Goal: Information Seeking & Learning: Learn about a topic

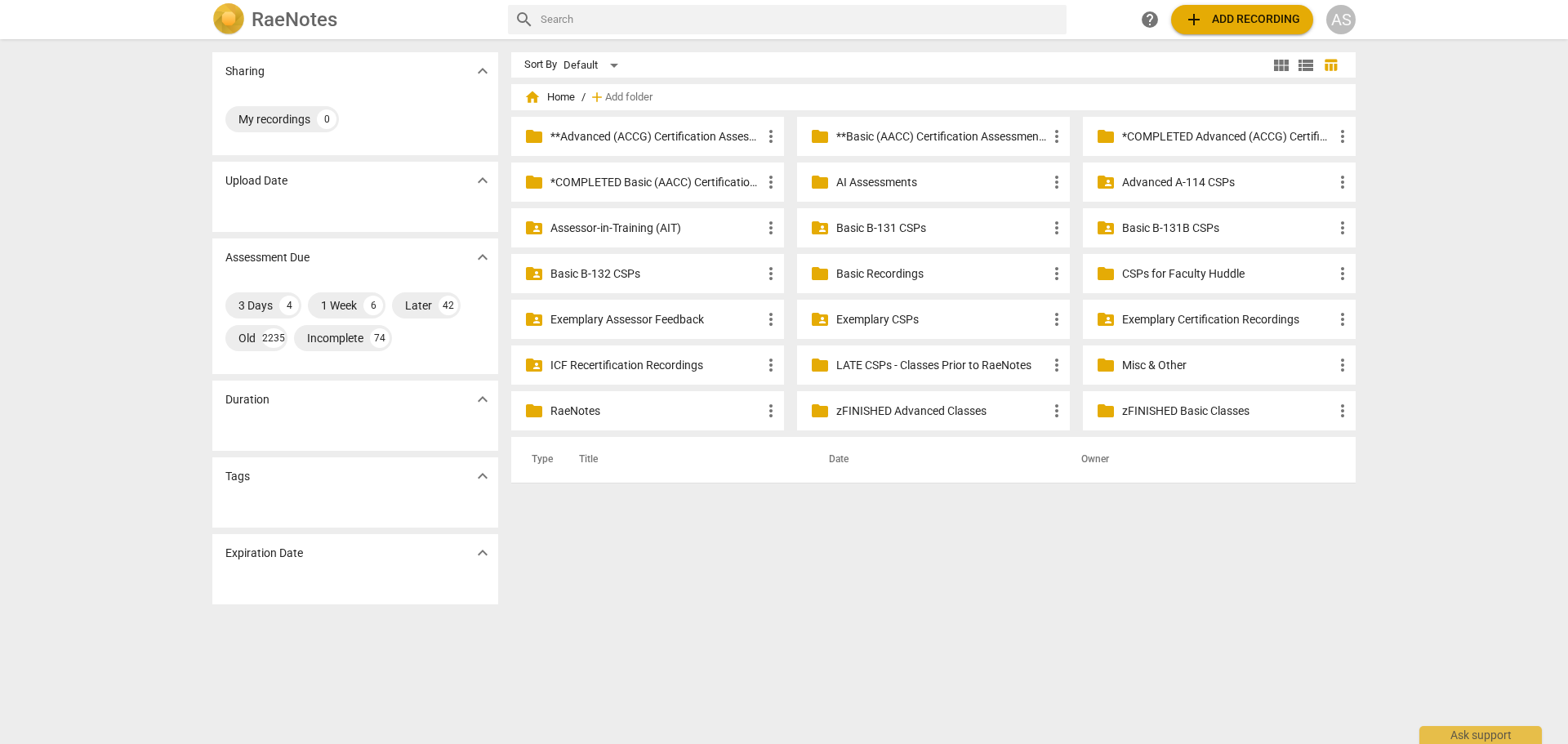
click at [624, 229] on p "Assessor-in-Training (AIT)" at bounding box center [656, 229] width 210 height 18
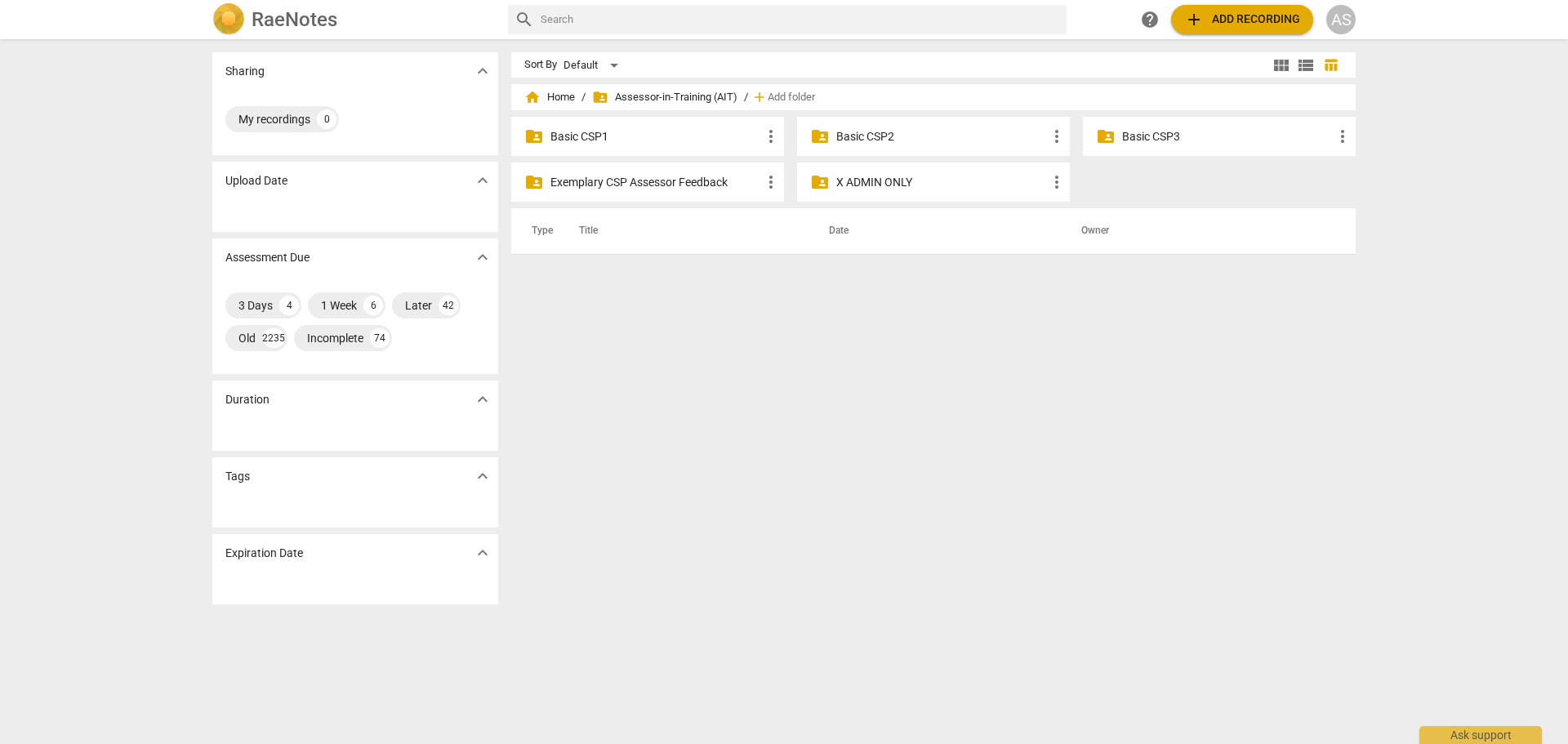
click at [662, 130] on p "Basic CSP1" at bounding box center [656, 137] width 210 height 18
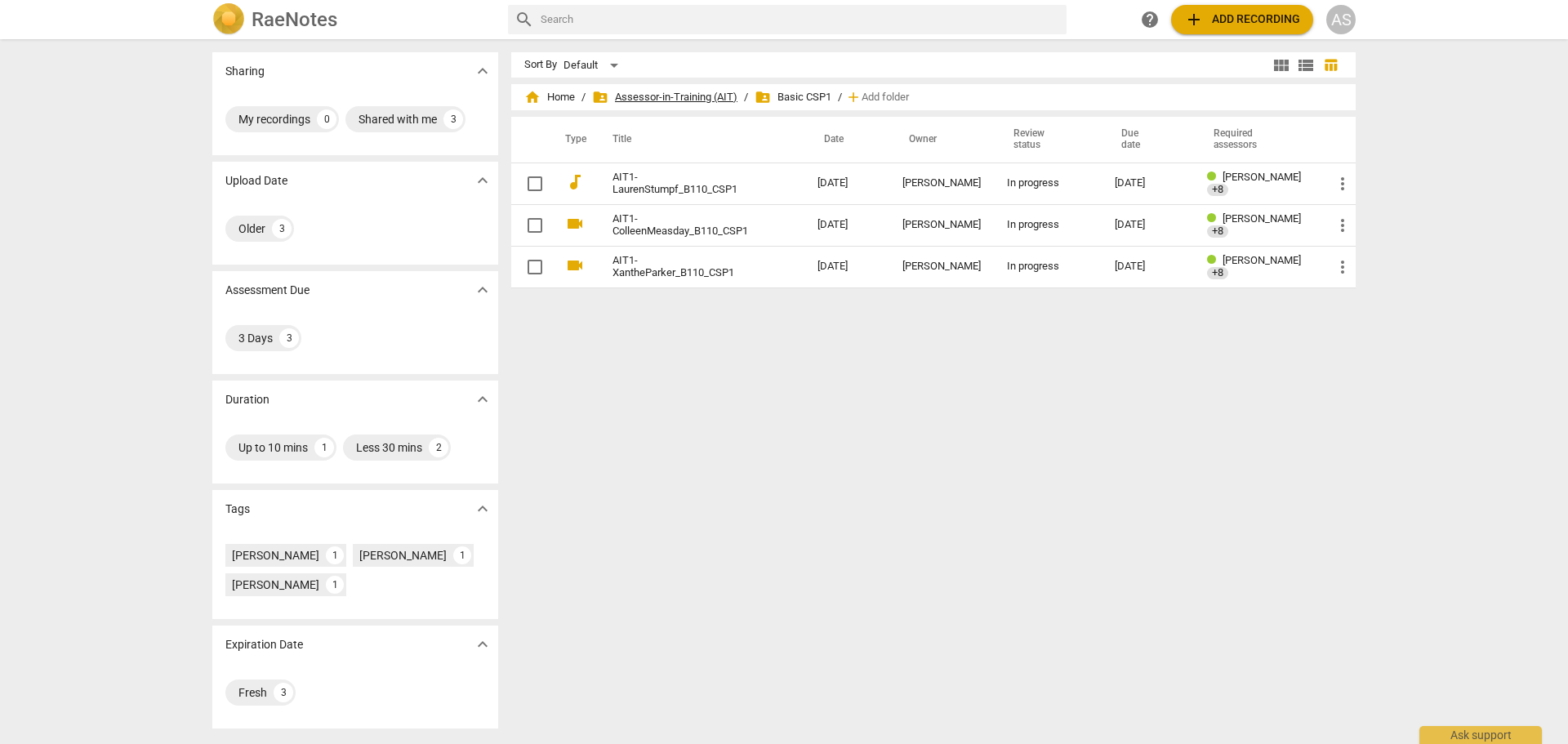
click at [618, 97] on span "folder_shared Assessor-in-Training (AIT)" at bounding box center [665, 97] width 145 height 17
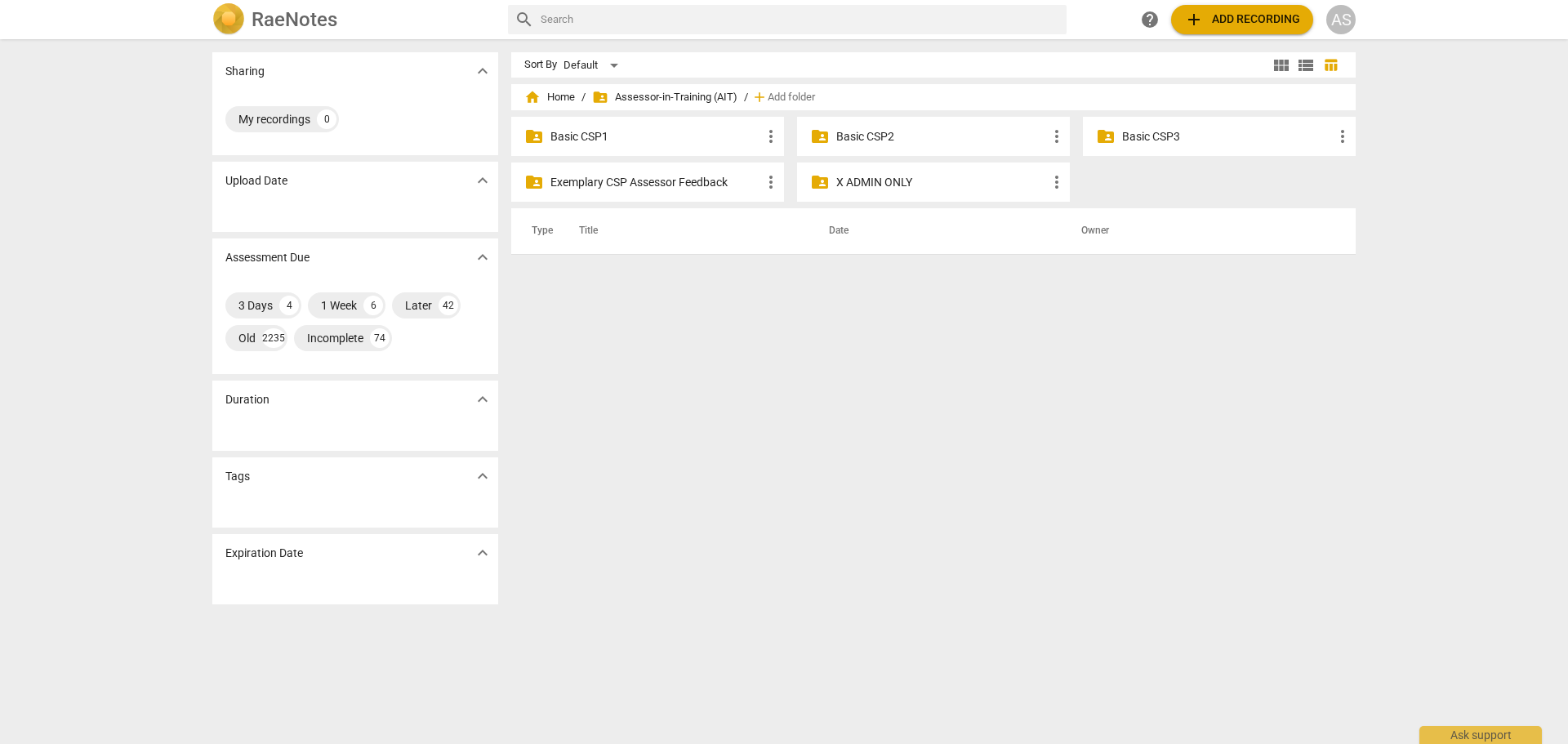
click at [1210, 138] on p "Basic CSP3" at bounding box center [1227, 137] width 210 height 18
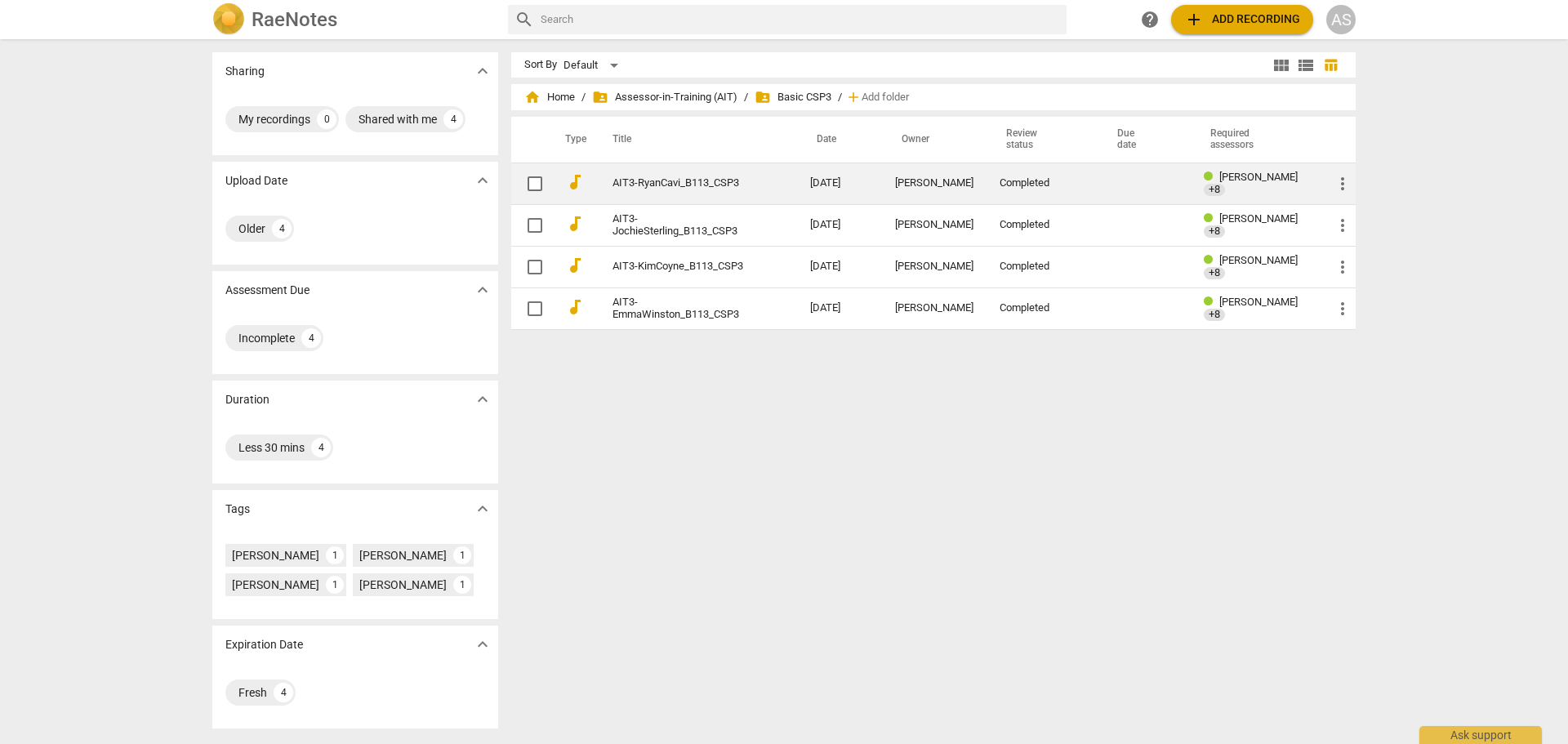
click at [987, 188] on td "Completed" at bounding box center [1042, 183] width 110 height 42
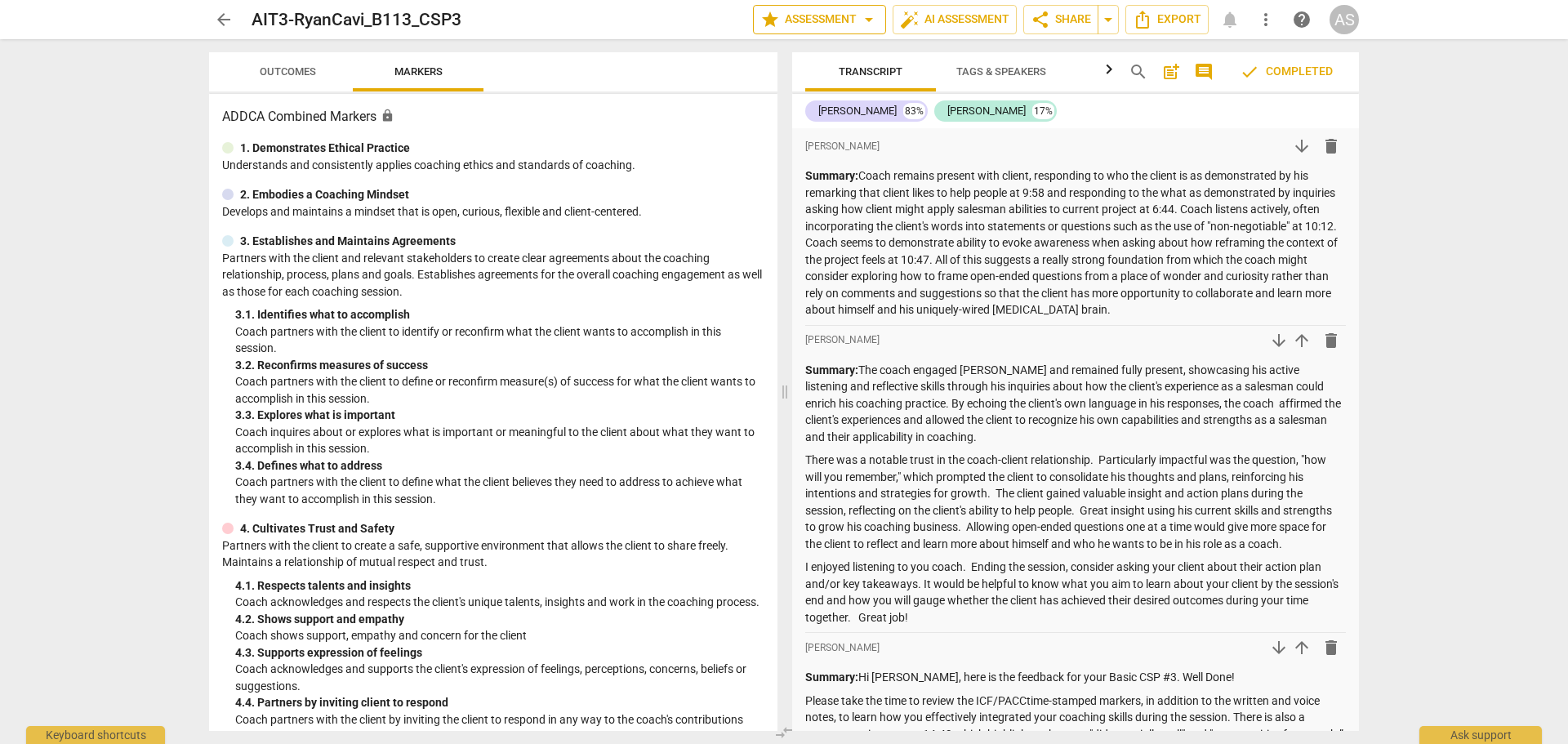
click at [865, 22] on span "arrow_drop_down" at bounding box center [869, 19] width 19 height 19
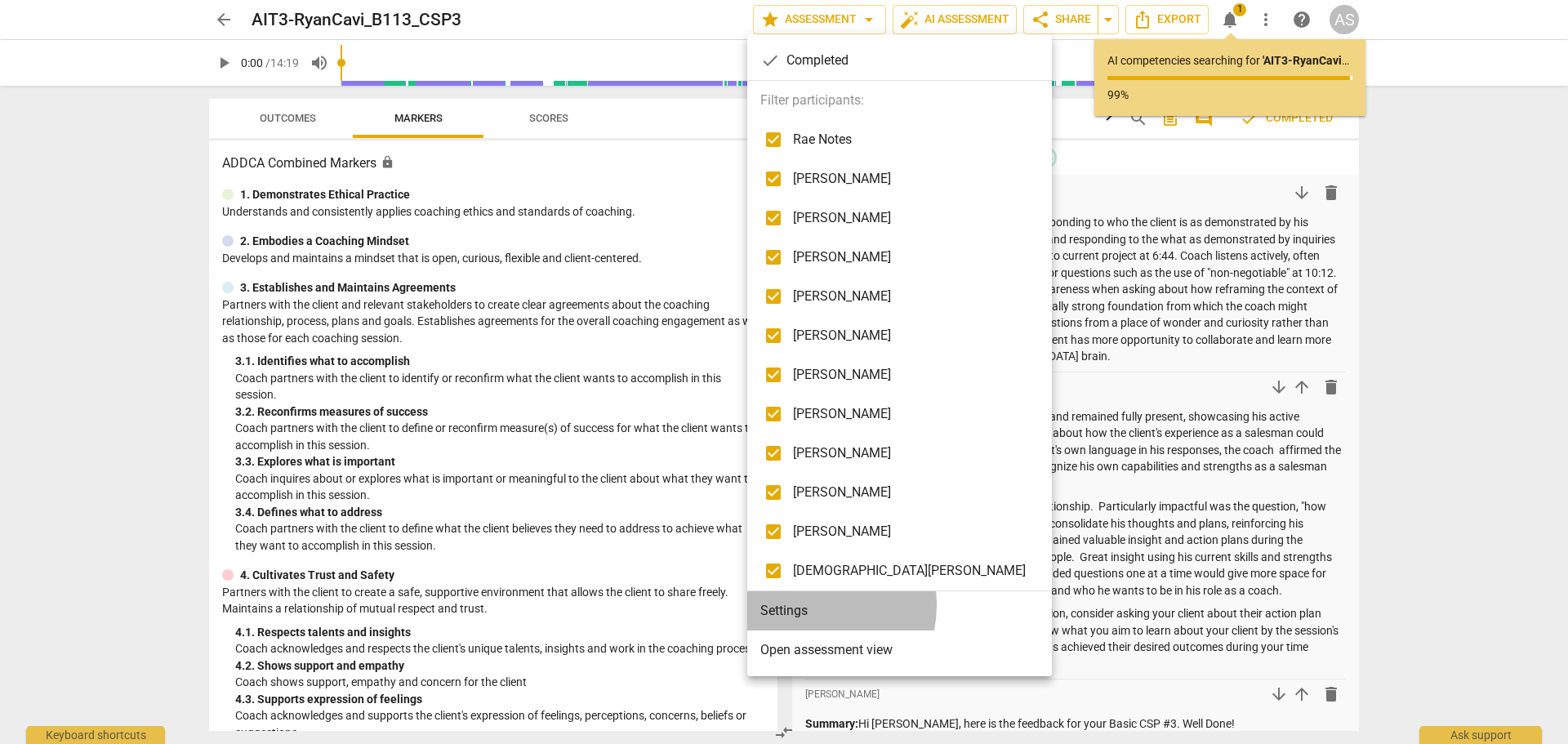
click at [806, 606] on li "Settings" at bounding box center [900, 611] width 305 height 39
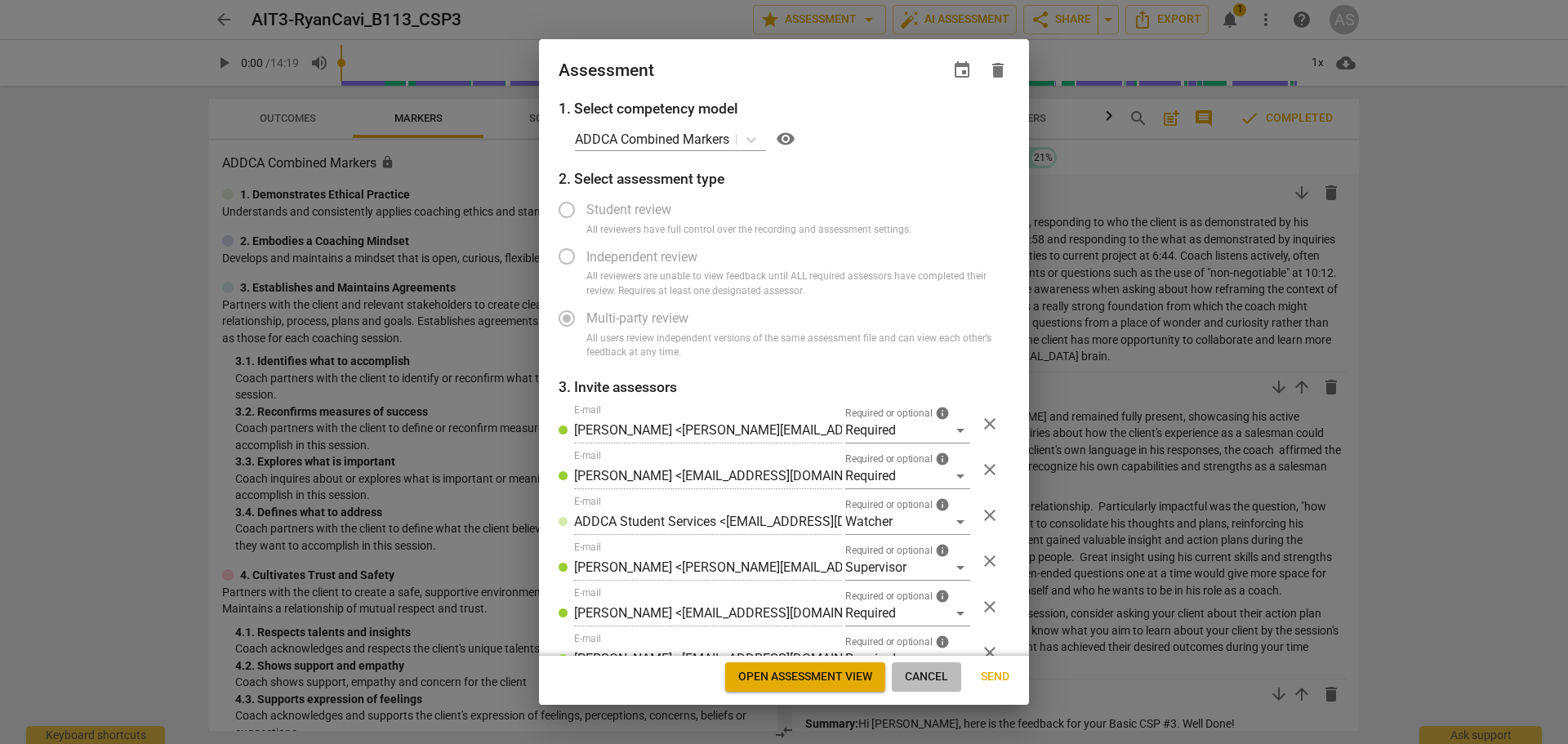
click at [930, 670] on span "Cancel" at bounding box center [926, 677] width 43 height 17
radio input "false"
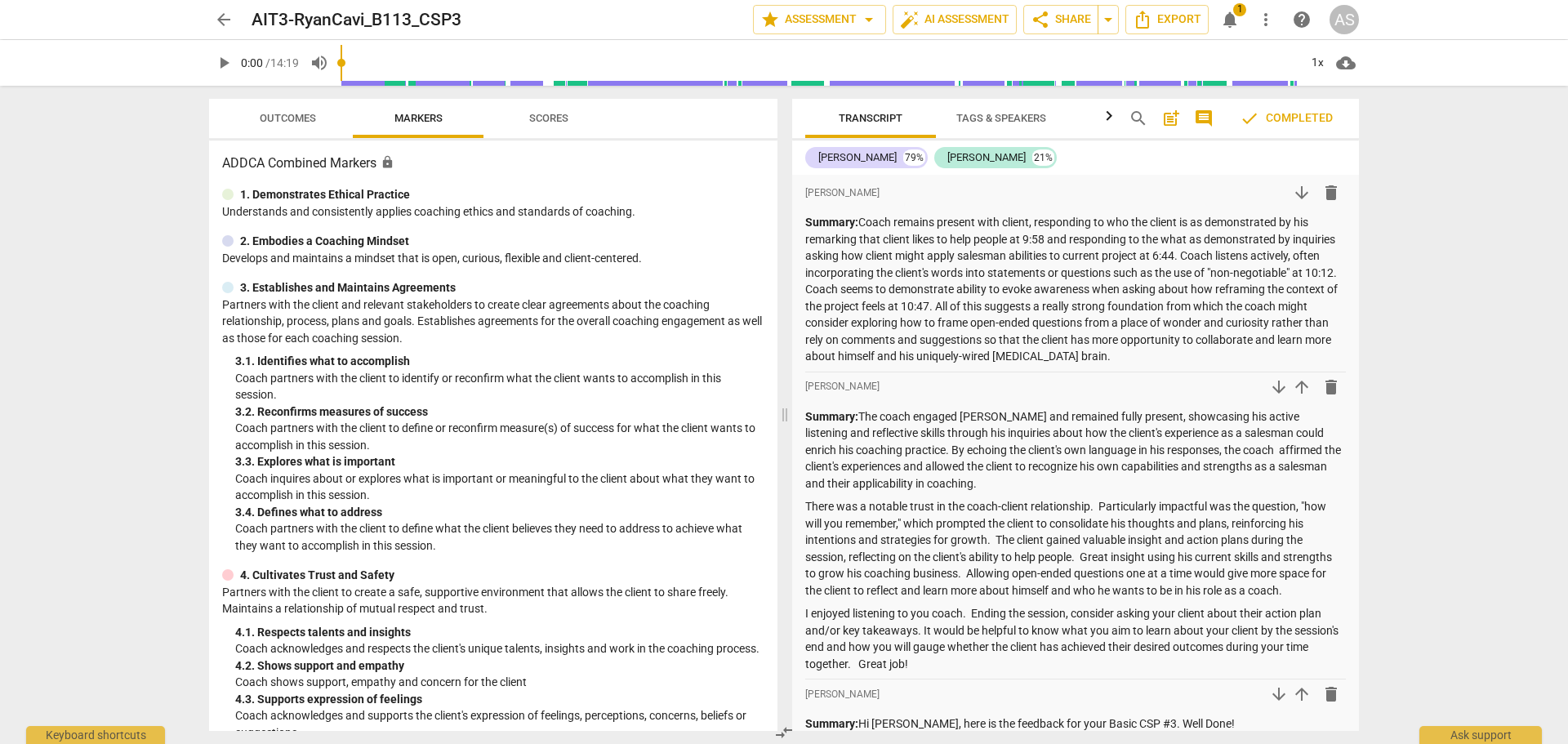
click at [216, 20] on span "arrow_back" at bounding box center [223, 19] width 19 height 19
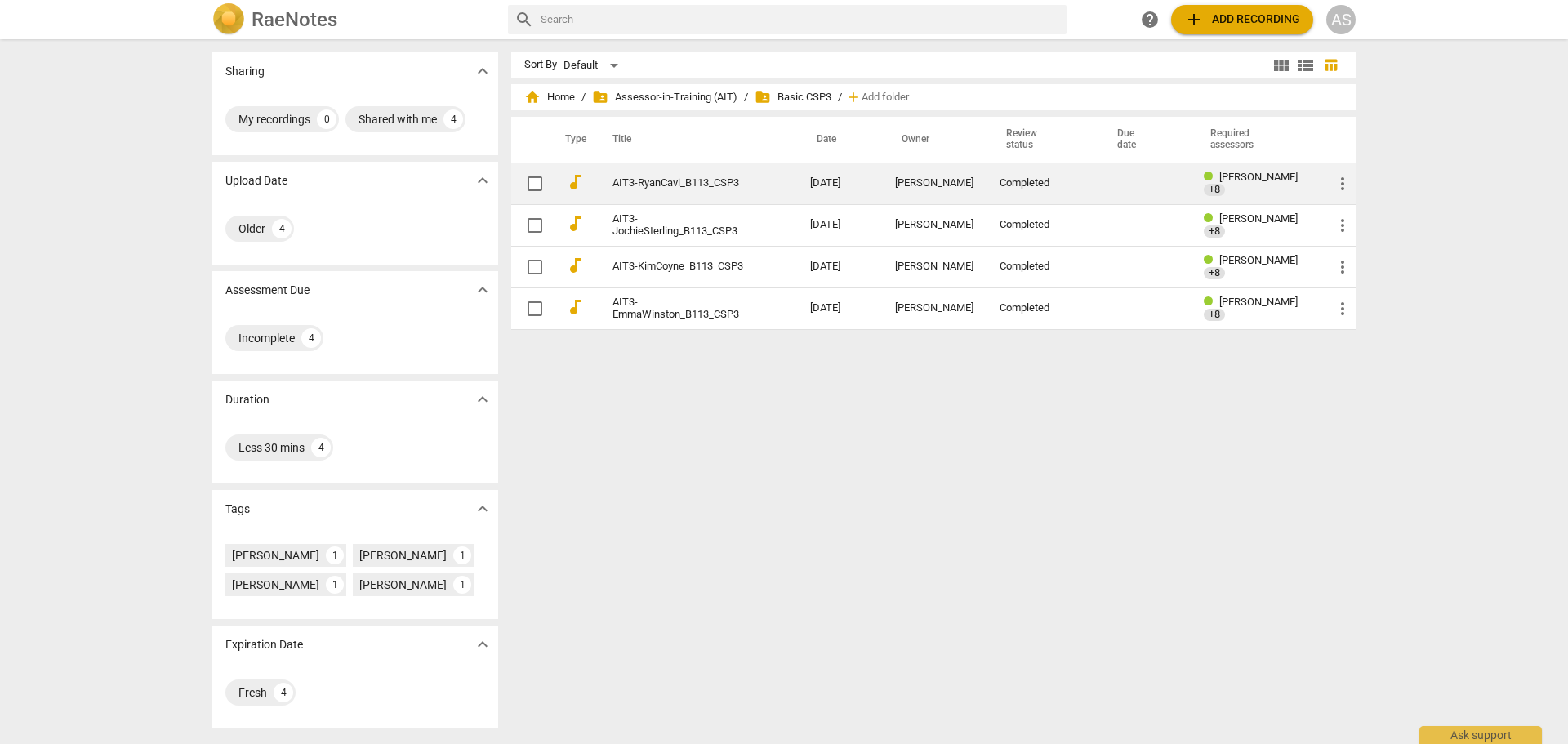
click at [821, 188] on td "[DATE]" at bounding box center [840, 183] width 85 height 42
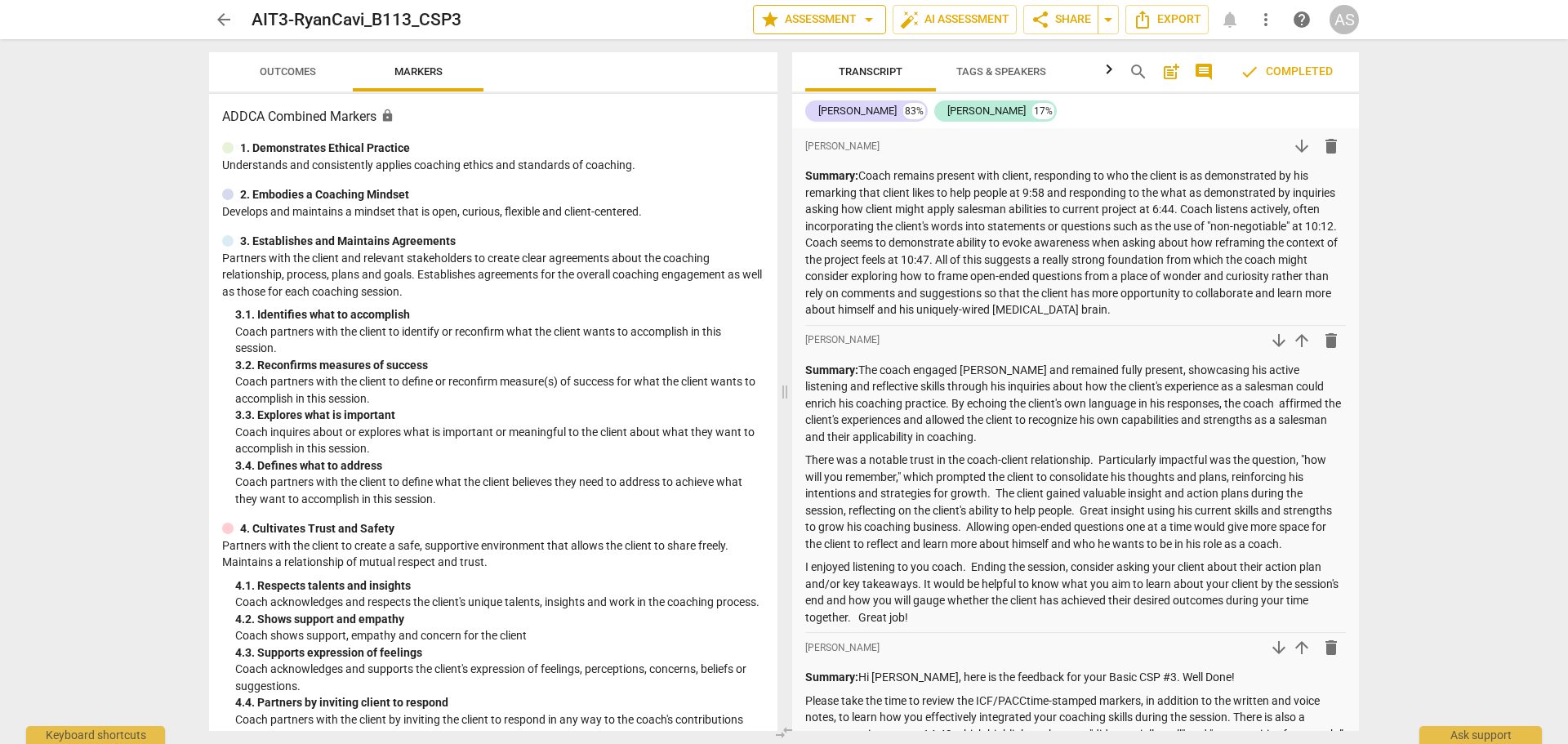
click at [828, 31] on button "star Assessment arrow_drop_down" at bounding box center [819, 20] width 133 height 30
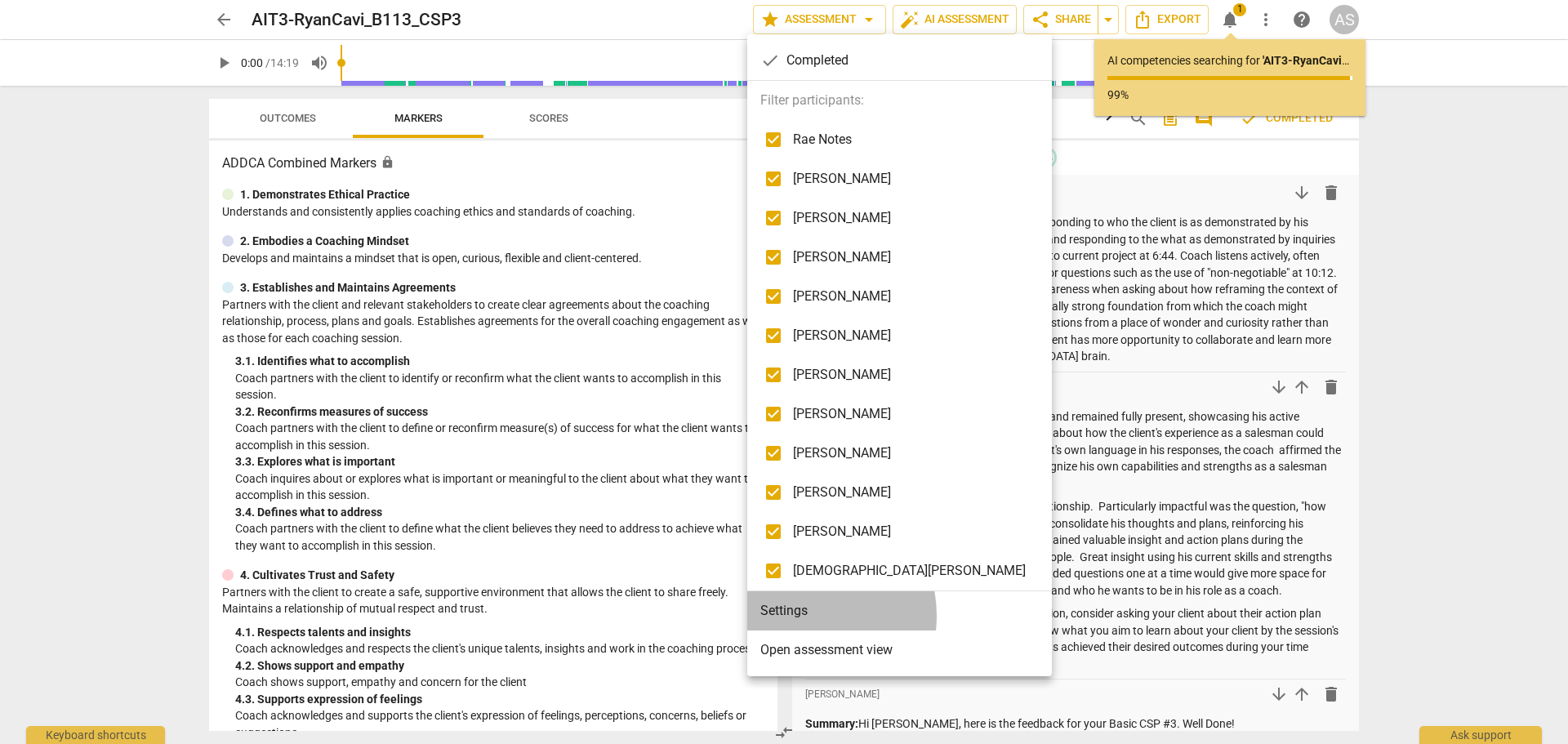
click at [798, 617] on li "Settings" at bounding box center [900, 611] width 305 height 39
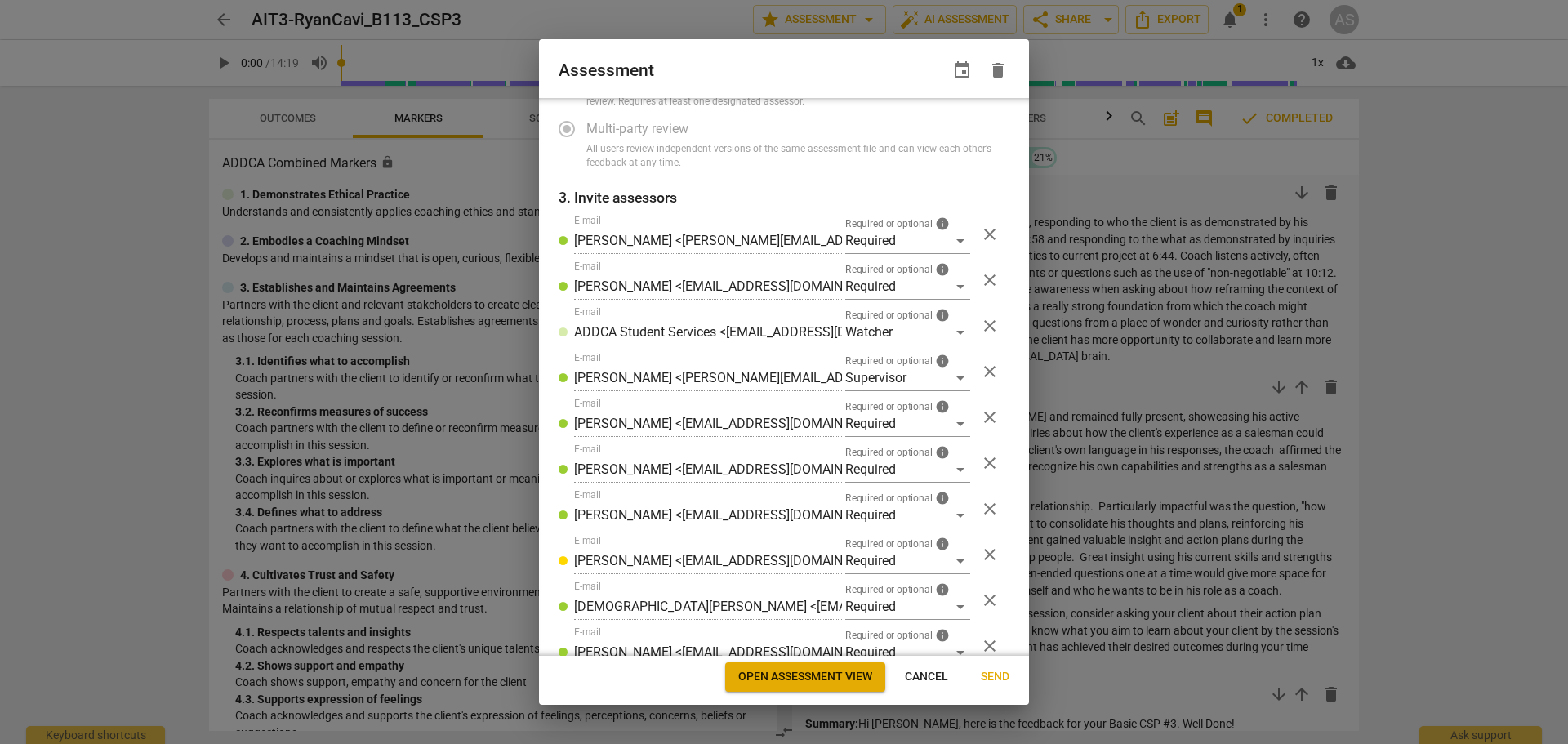
scroll to position [307, 0]
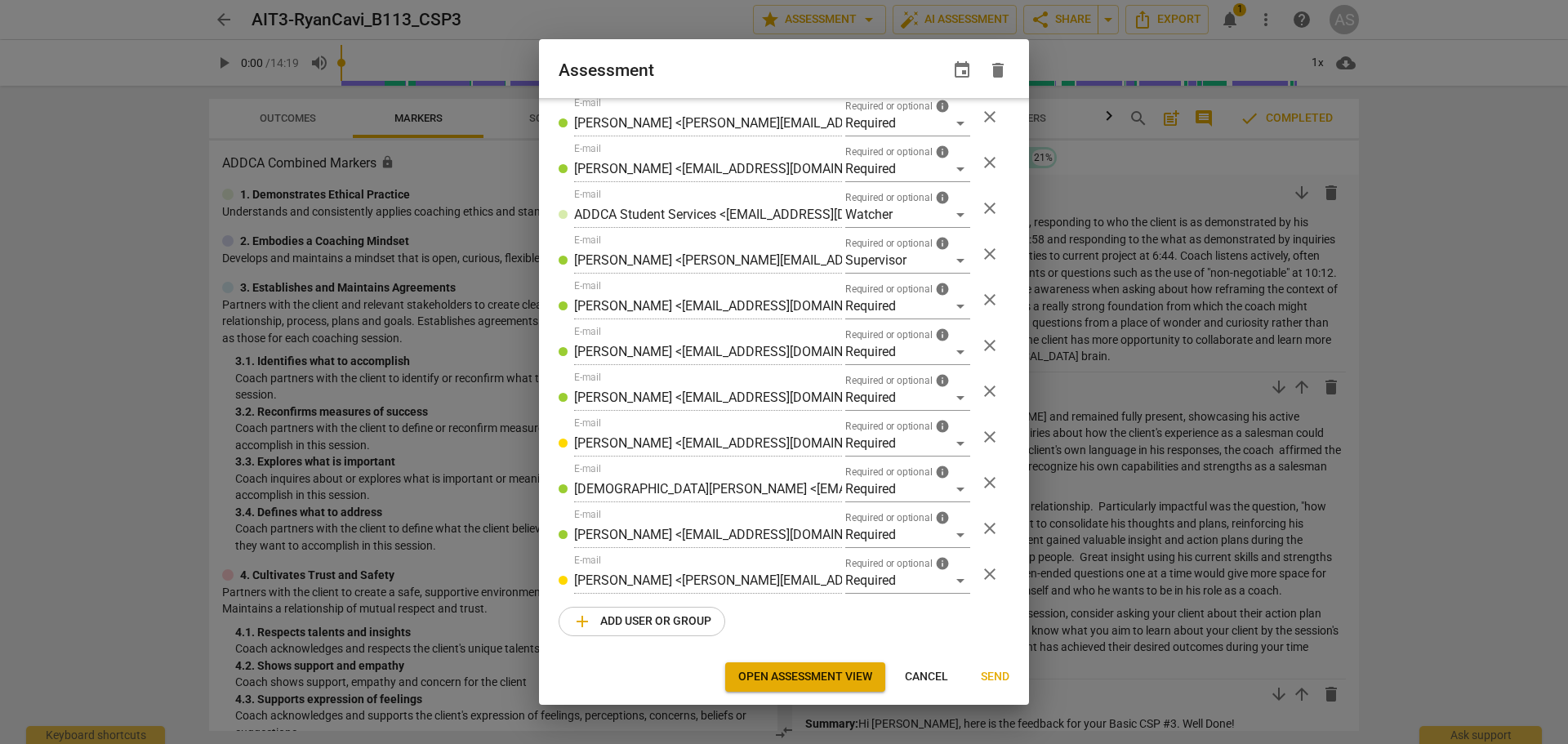
click at [649, 621] on span "add Add user or group" at bounding box center [642, 621] width 138 height 19
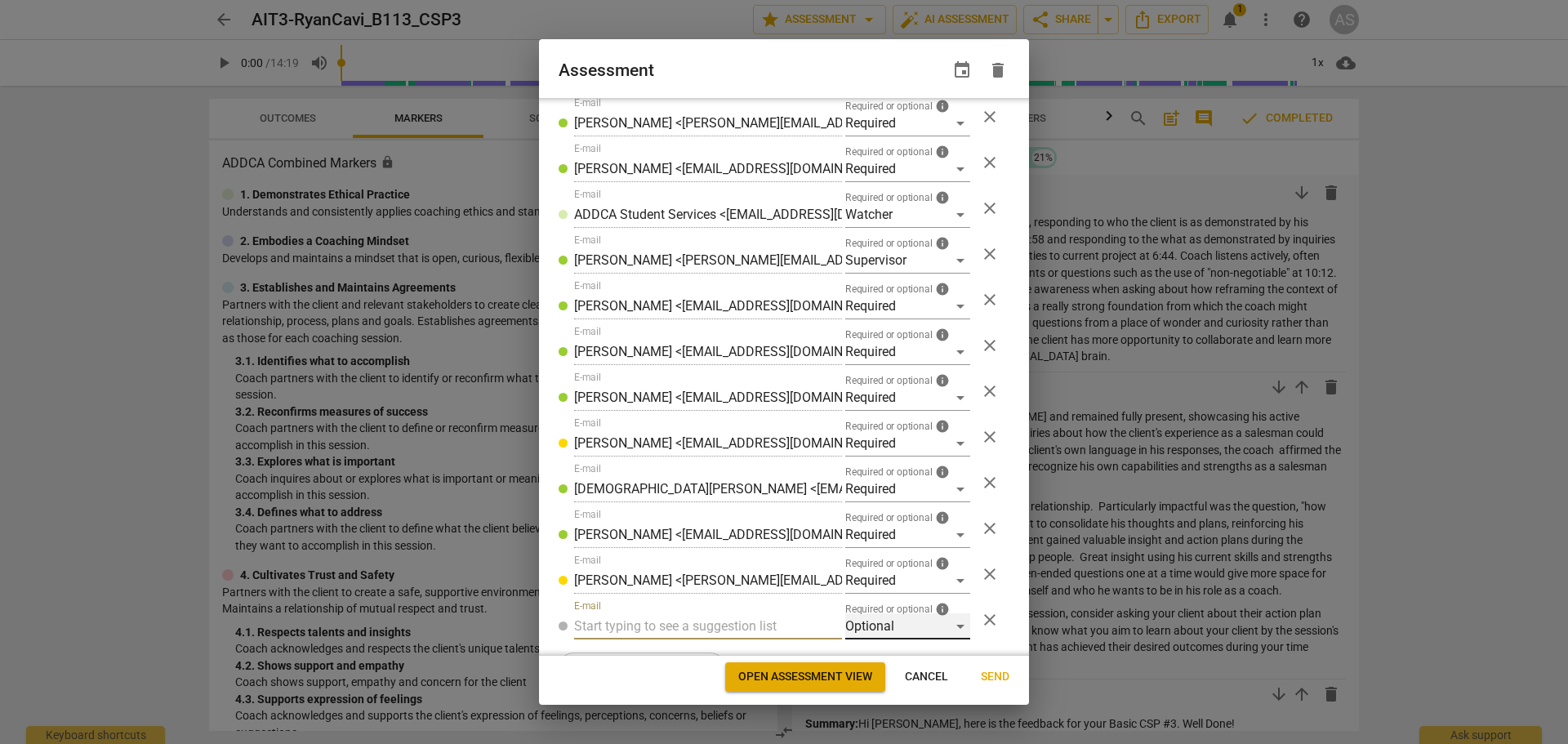
click at [886, 639] on div "Optional" at bounding box center [908, 627] width 125 height 26
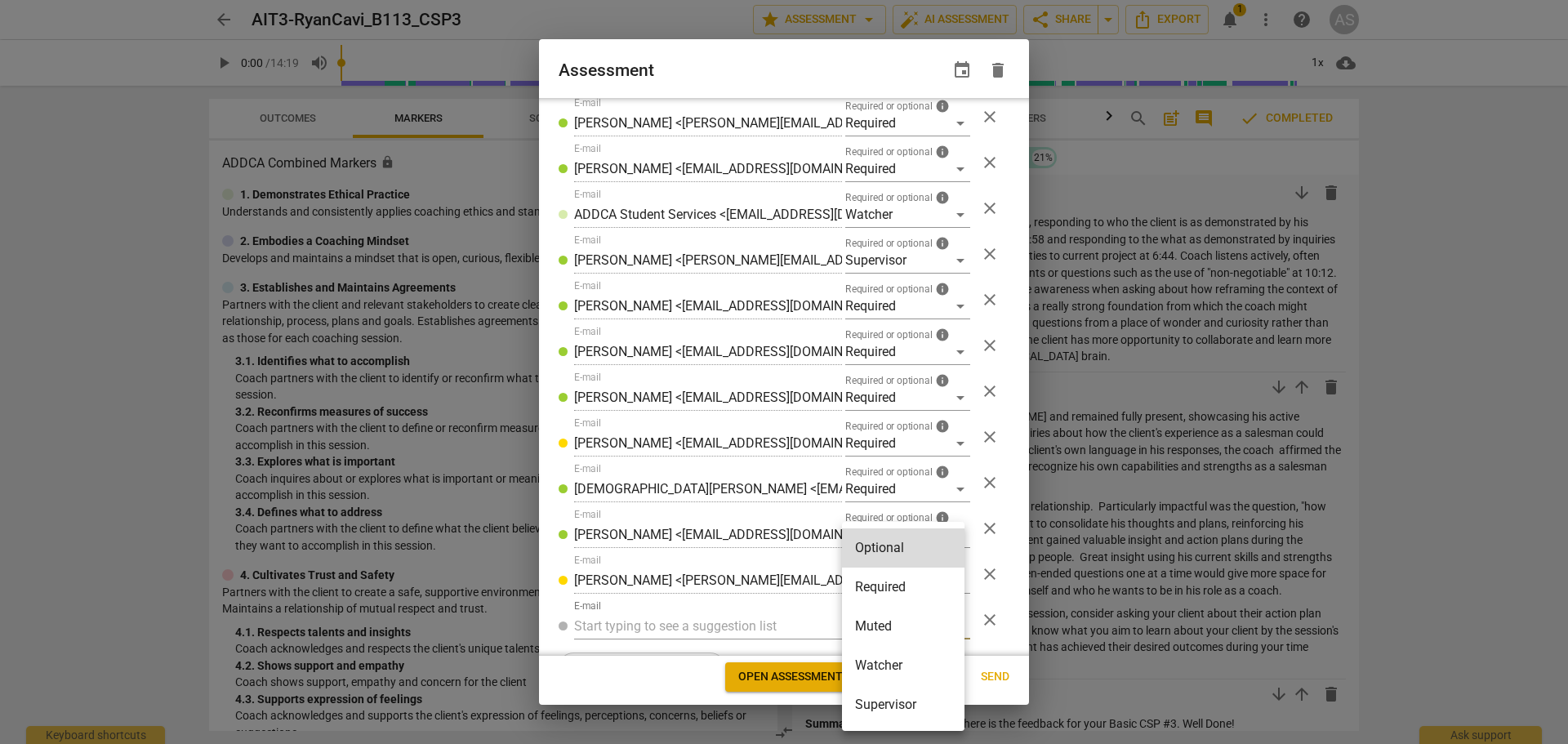
click at [894, 590] on li "Required" at bounding box center [904, 587] width 123 height 39
radio input "false"
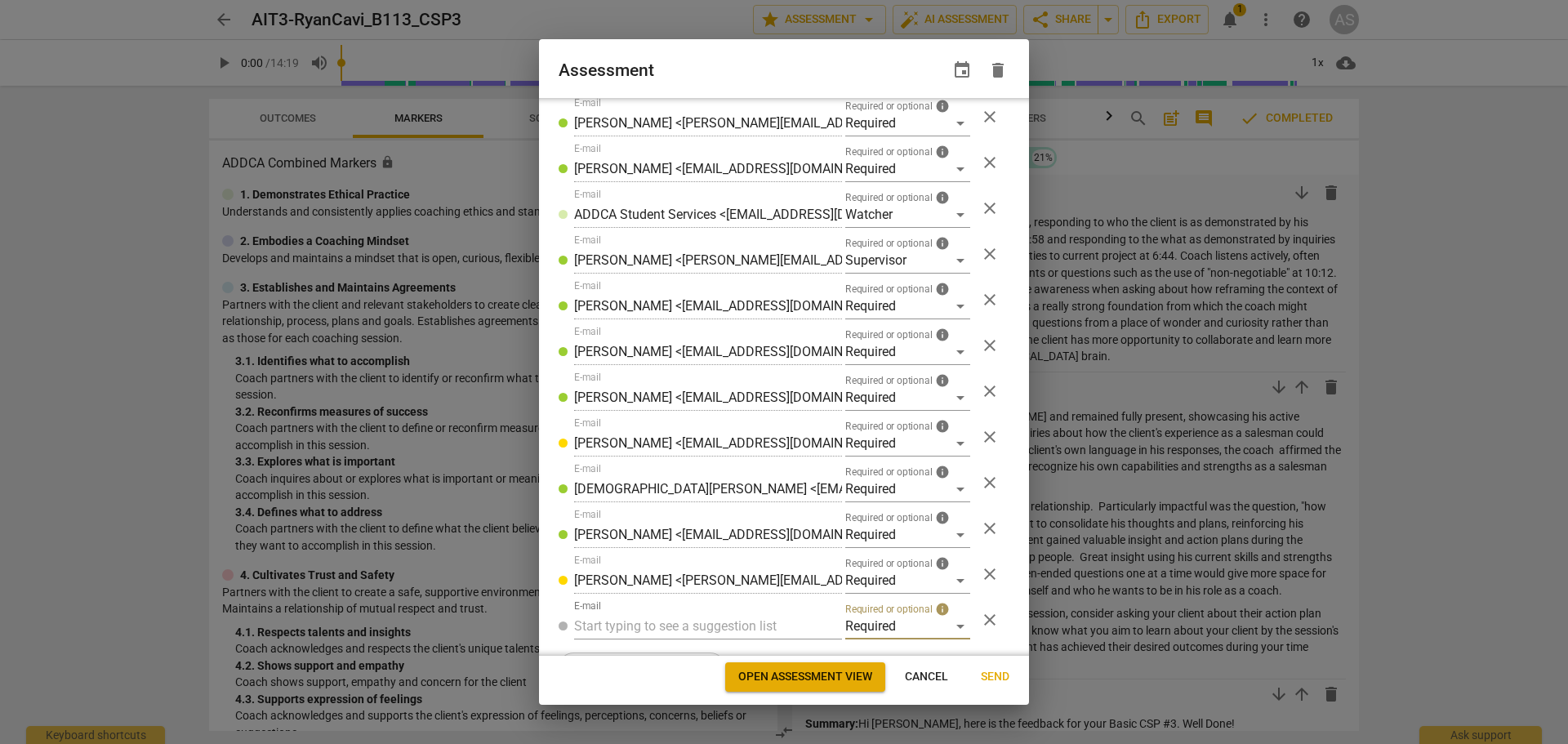
click at [763, 613] on input "text" at bounding box center [708, 627] width 268 height 26
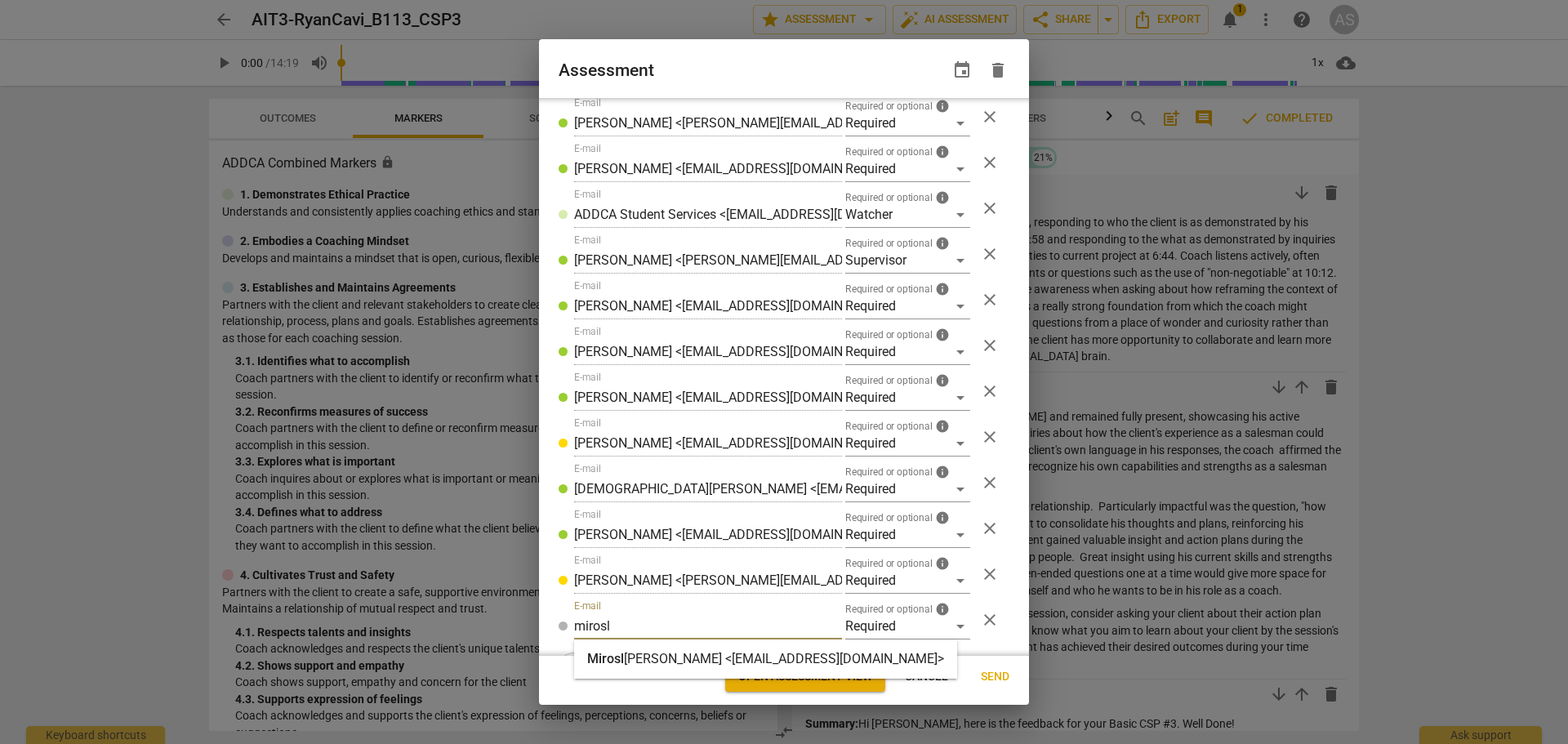
type input "mirosl"
click at [737, 653] on strong "[PERSON_NAME] <[EMAIL_ADDRESS][DOMAIN_NAME]>" at bounding box center [784, 659] width 320 height 16
radio input "false"
type input "[PERSON_NAME] <[EMAIL_ADDRESS][DOMAIN_NAME]>"
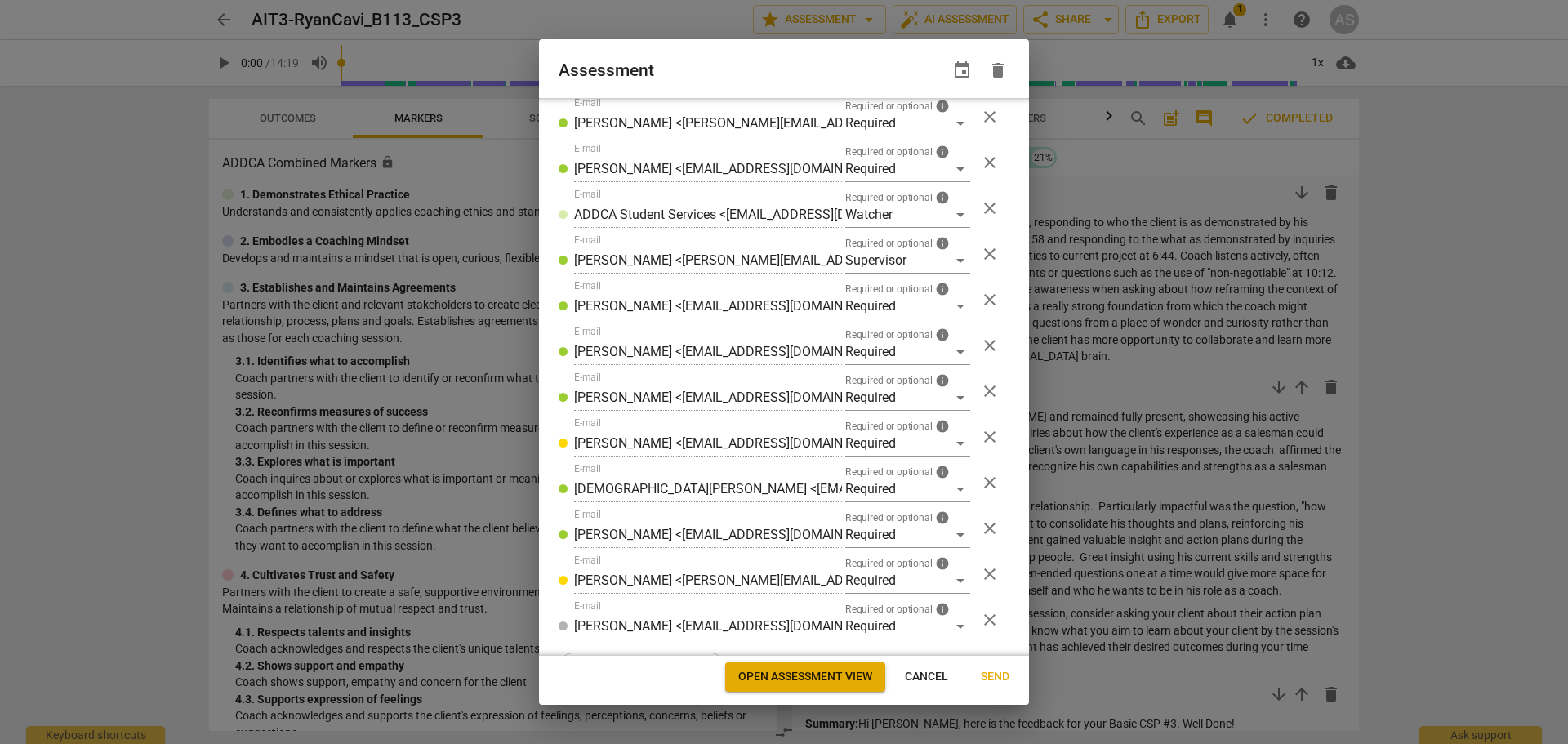
click at [994, 679] on span "Send" at bounding box center [995, 677] width 29 height 17
radio input "false"
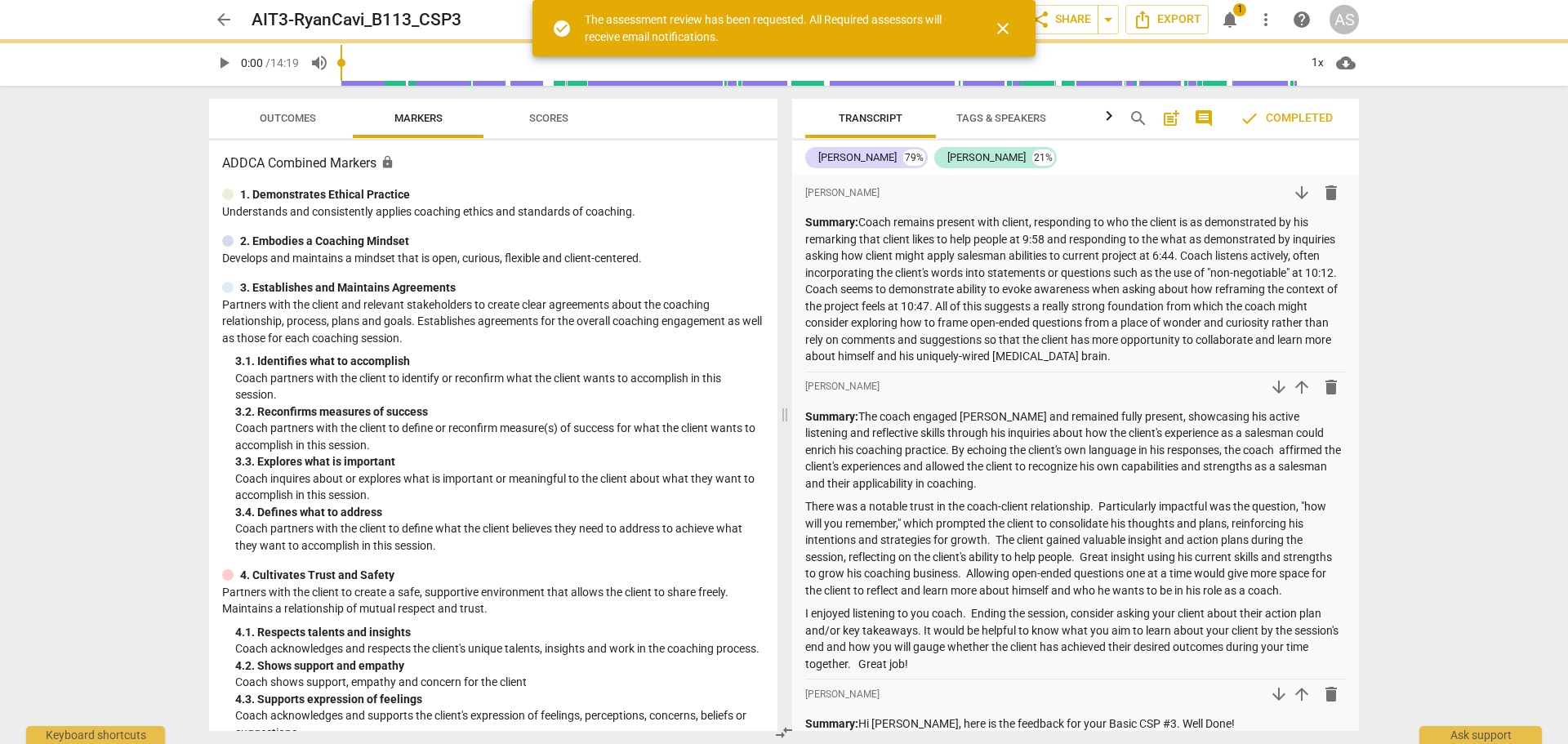
click at [218, 19] on span "arrow_back" at bounding box center [223, 19] width 19 height 19
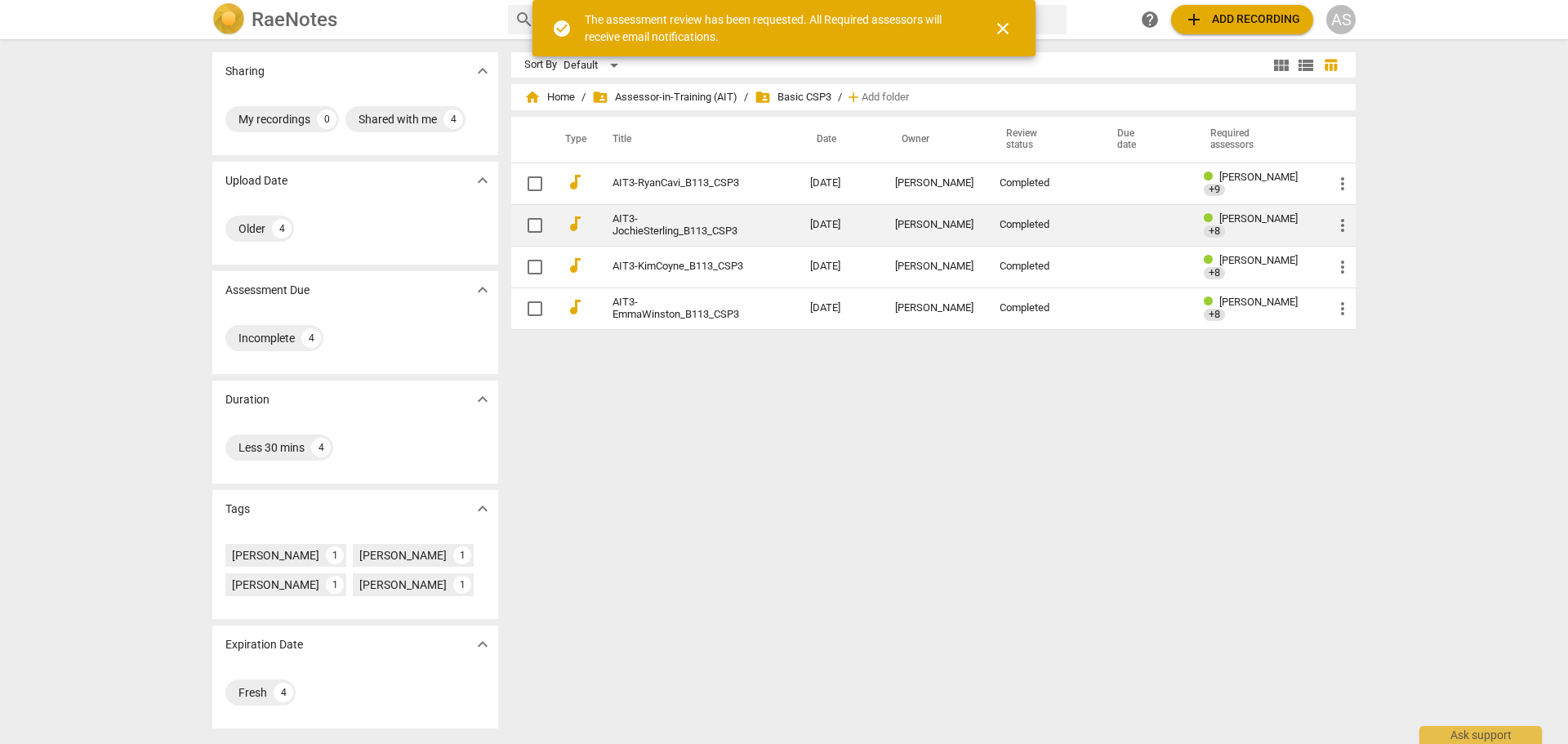
click at [923, 215] on td "[PERSON_NAME]" at bounding box center [933, 225] width 104 height 42
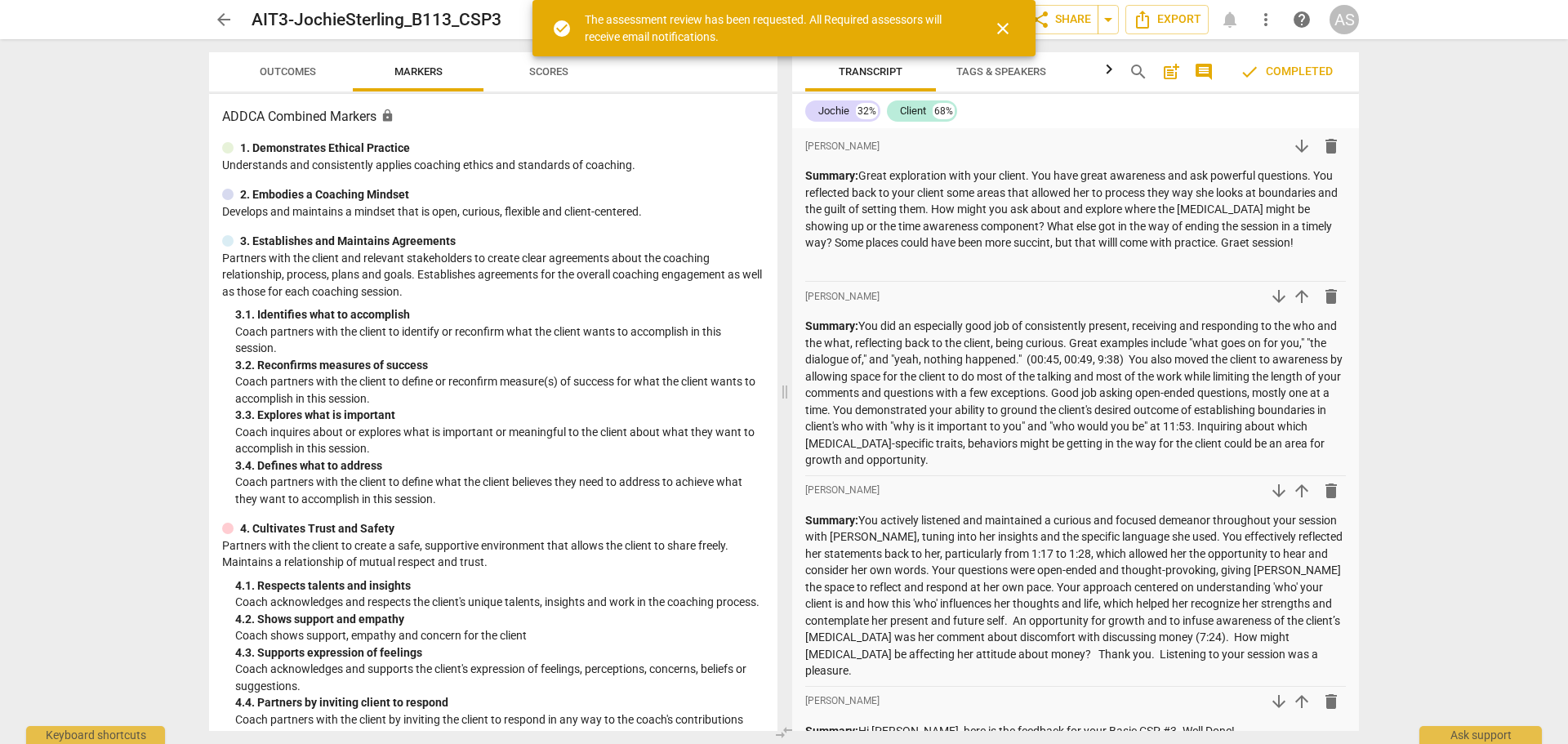
click at [1001, 26] on span "close" at bounding box center [1003, 28] width 19 height 19
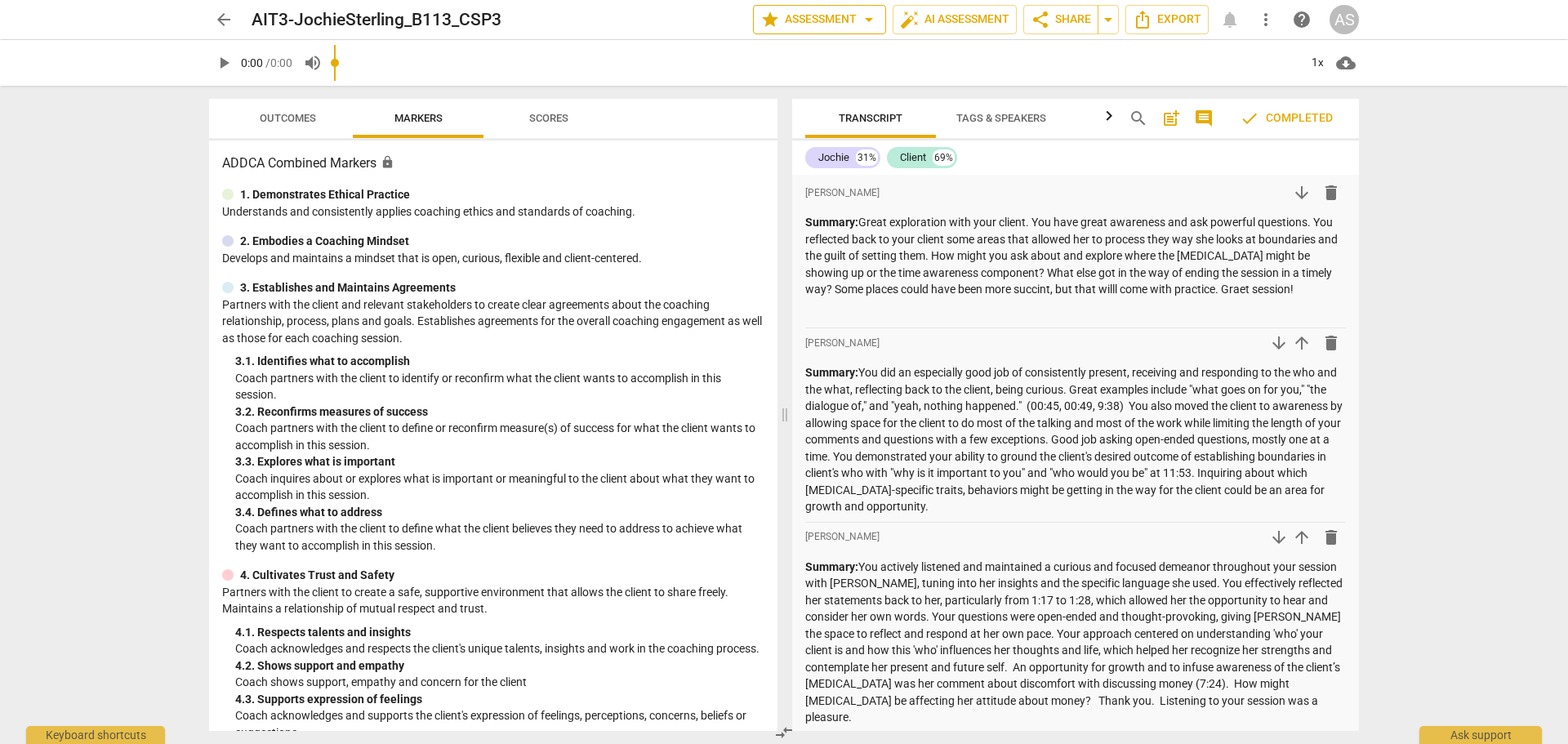
click at [859, 24] on span "arrow_drop_down" at bounding box center [869, 19] width 19 height 19
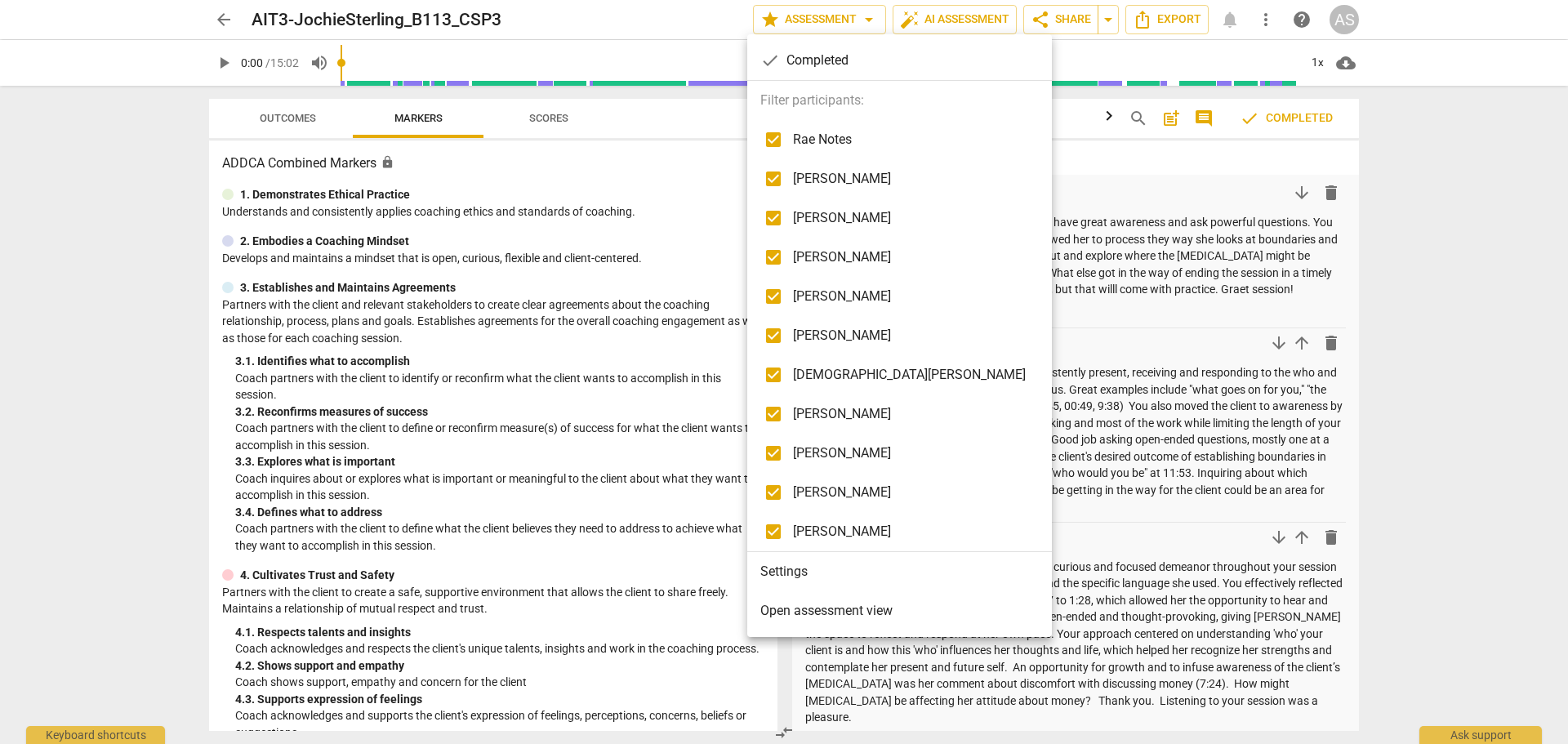
click at [811, 577] on li "Settings" at bounding box center [900, 571] width 305 height 39
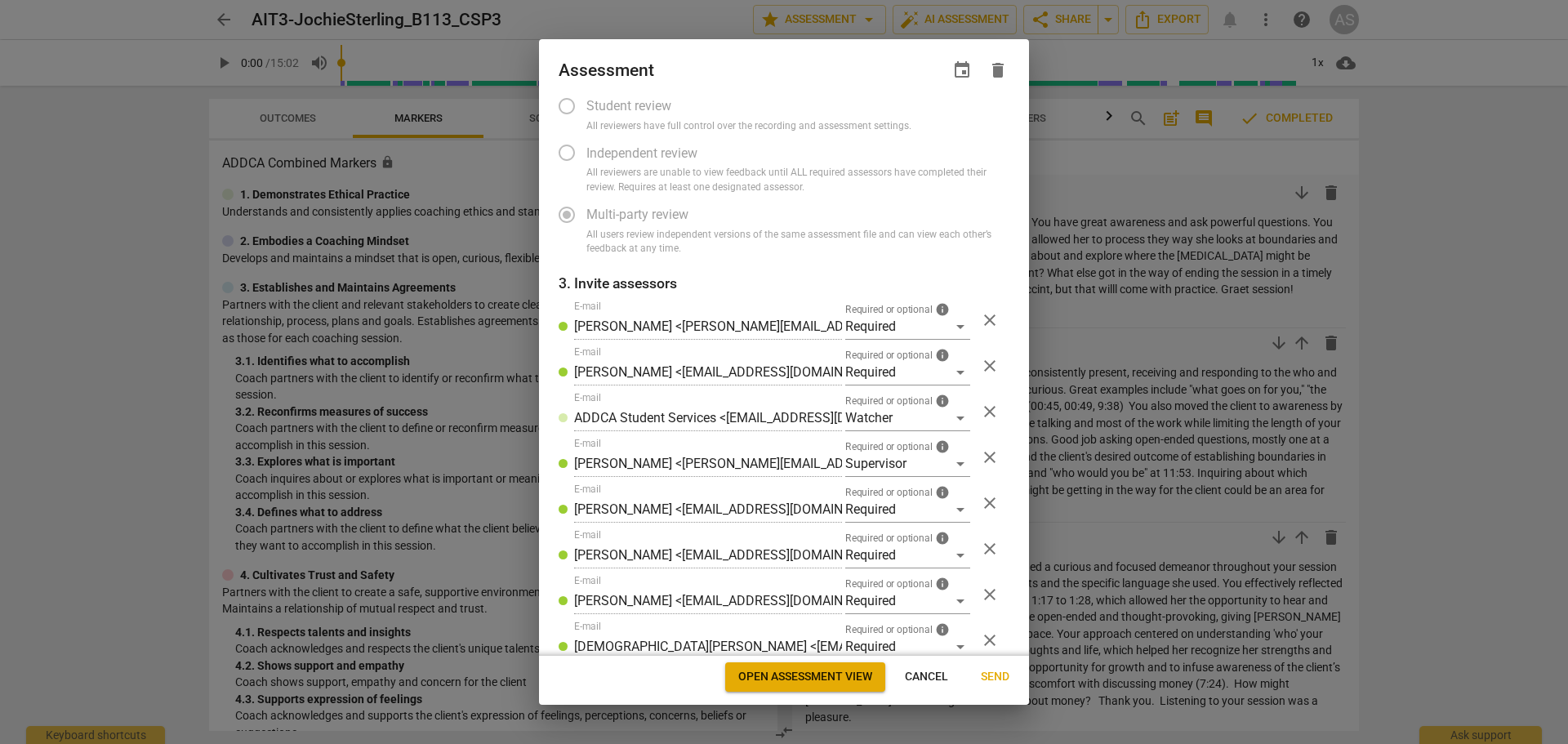
scroll to position [307, 0]
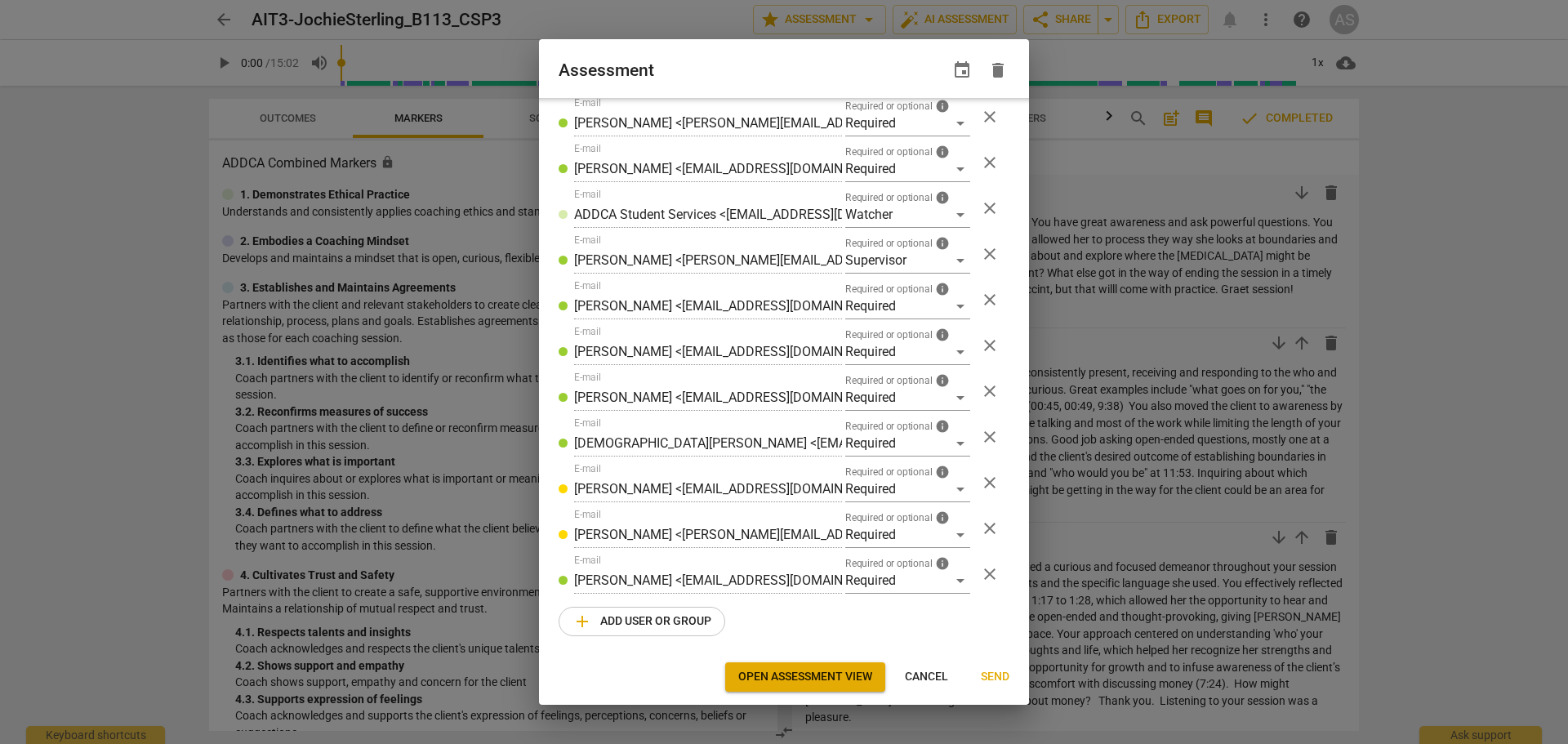
click at [696, 623] on span "add Add user or group" at bounding box center [642, 621] width 138 height 19
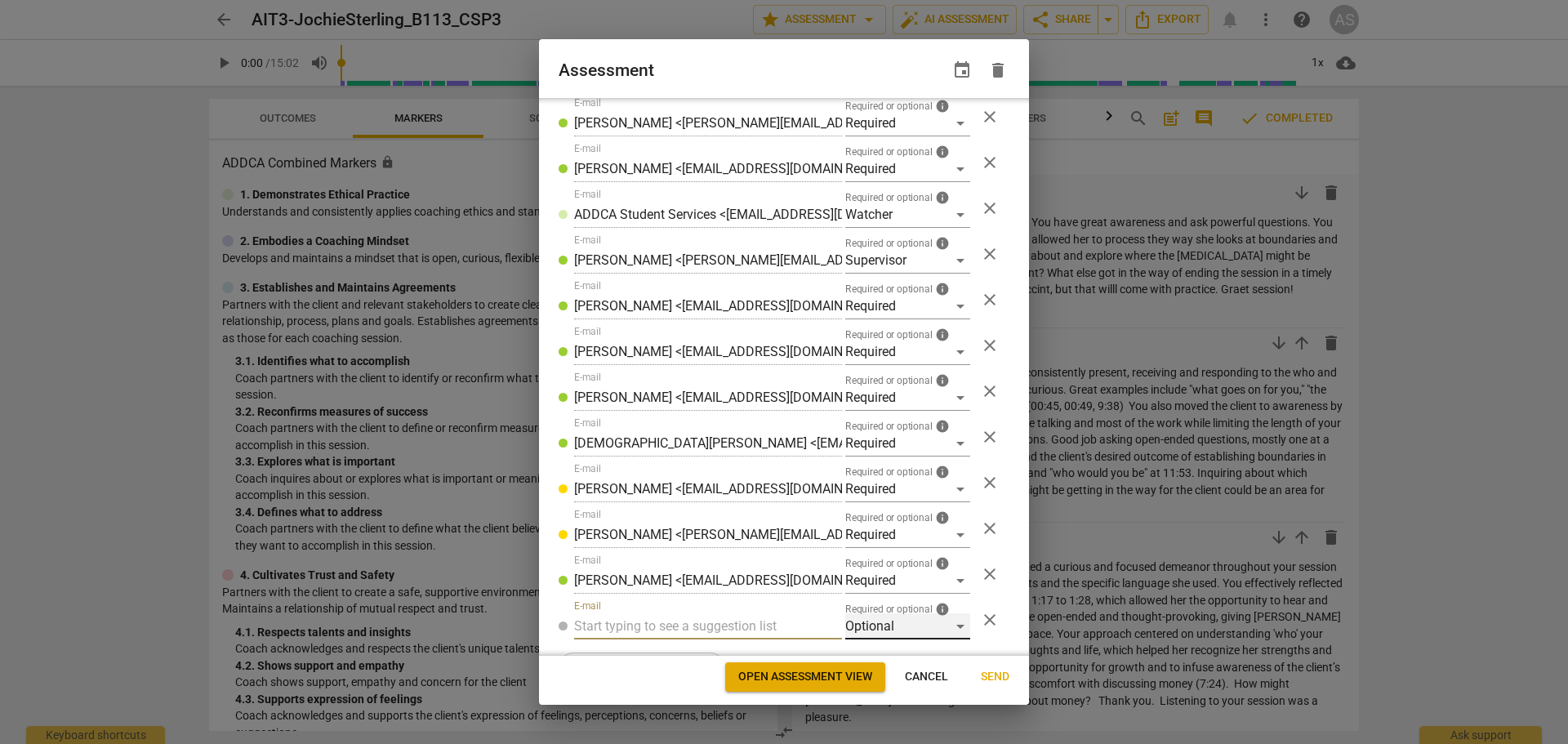
click at [865, 630] on div "Optional" at bounding box center [908, 627] width 125 height 26
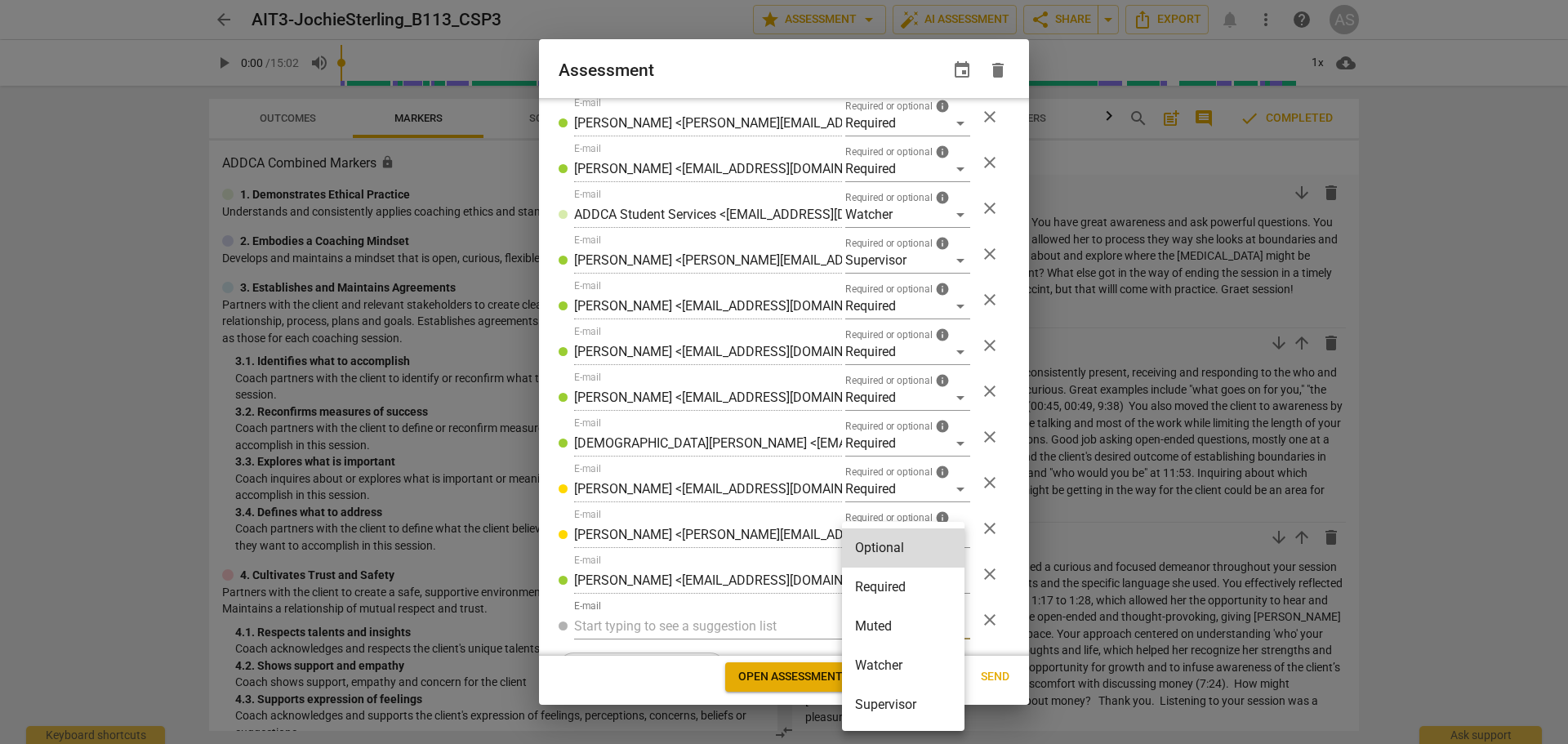
click at [879, 581] on li "Required" at bounding box center [904, 587] width 123 height 39
radio input "false"
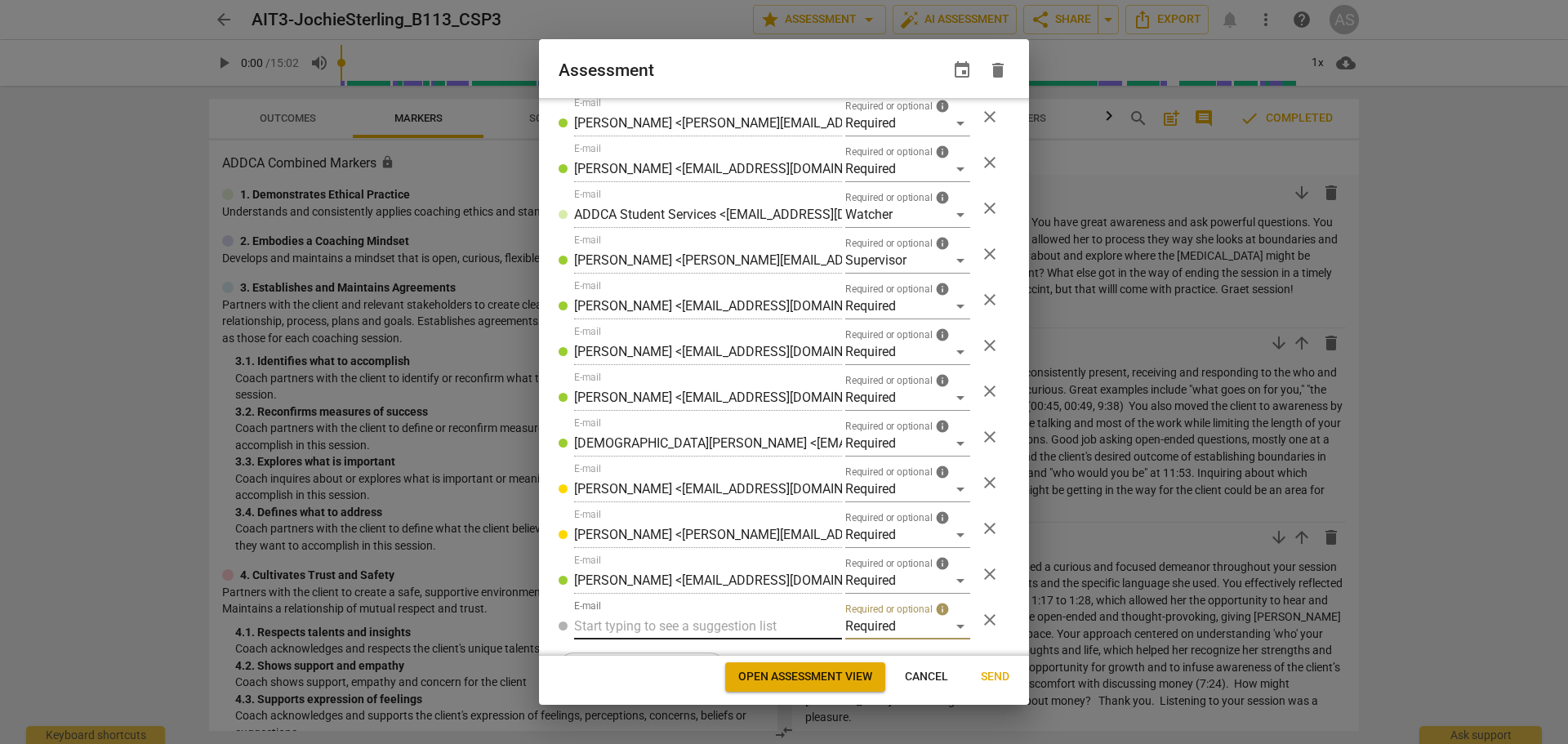
click at [720, 624] on input "text" at bounding box center [708, 627] width 268 height 26
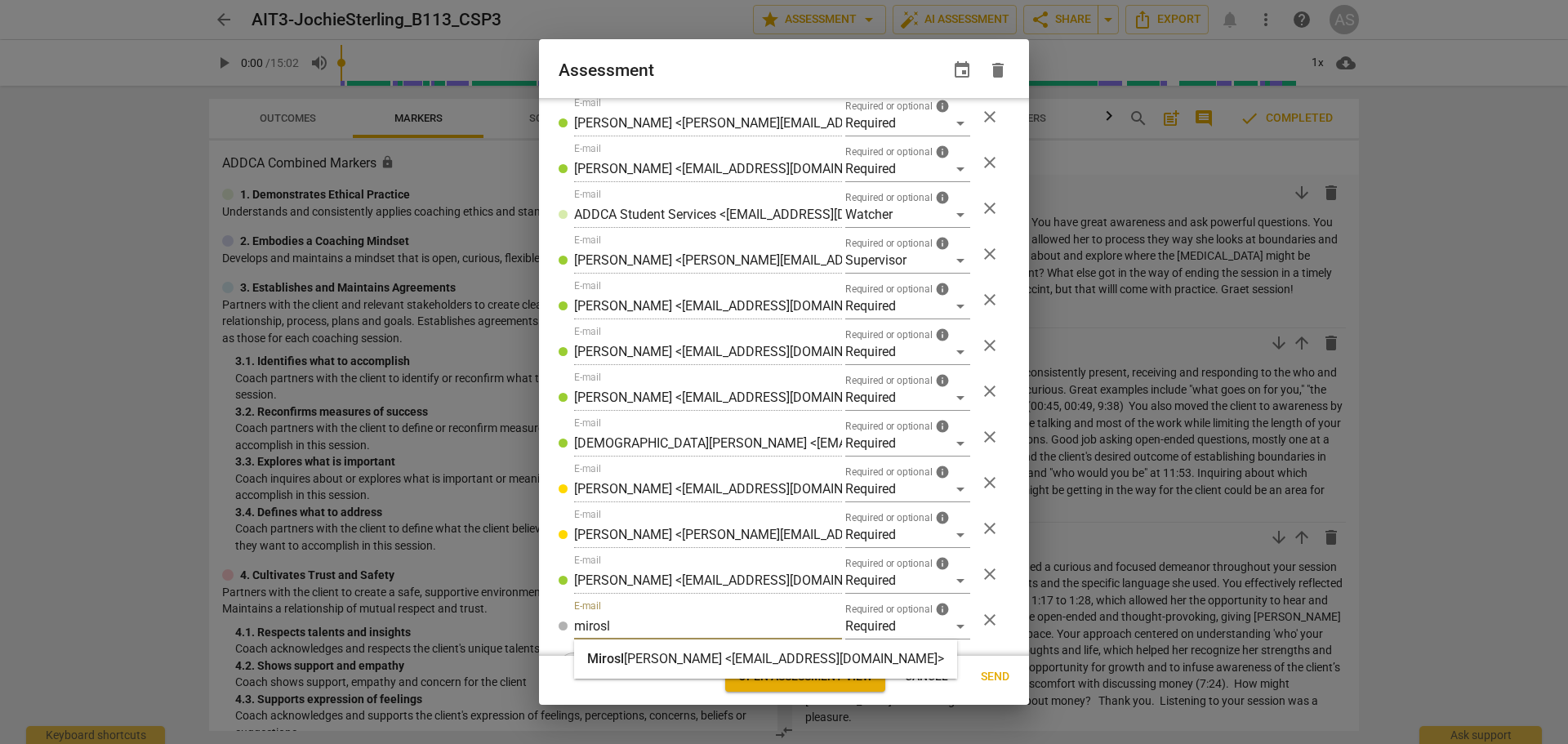
type input "mirosl"
click at [706, 655] on strong "[PERSON_NAME] <[EMAIL_ADDRESS][DOMAIN_NAME]>" at bounding box center [784, 659] width 320 height 16
radio input "false"
type input "[PERSON_NAME] <[EMAIL_ADDRESS][DOMAIN_NAME]>"
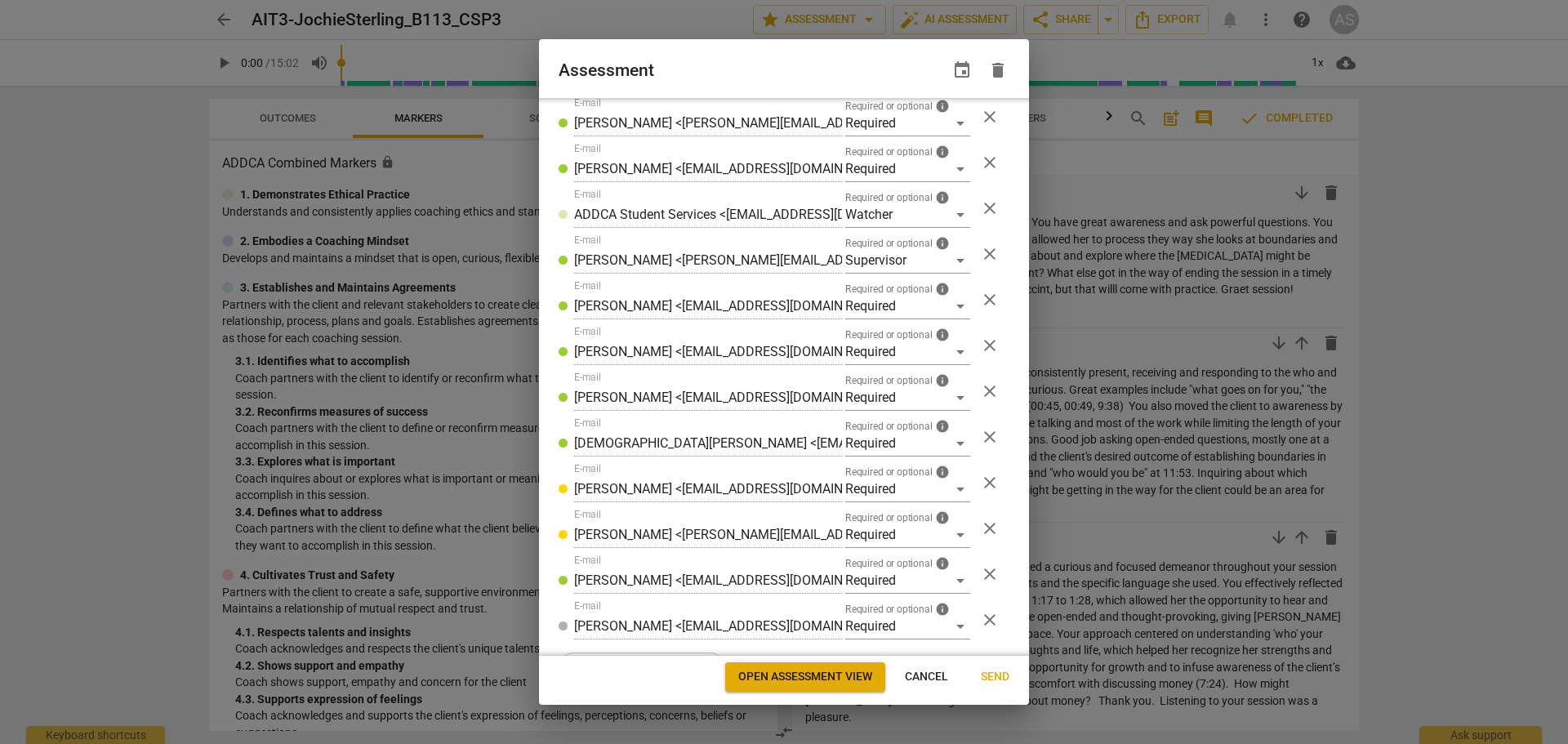
scroll to position [353, 0]
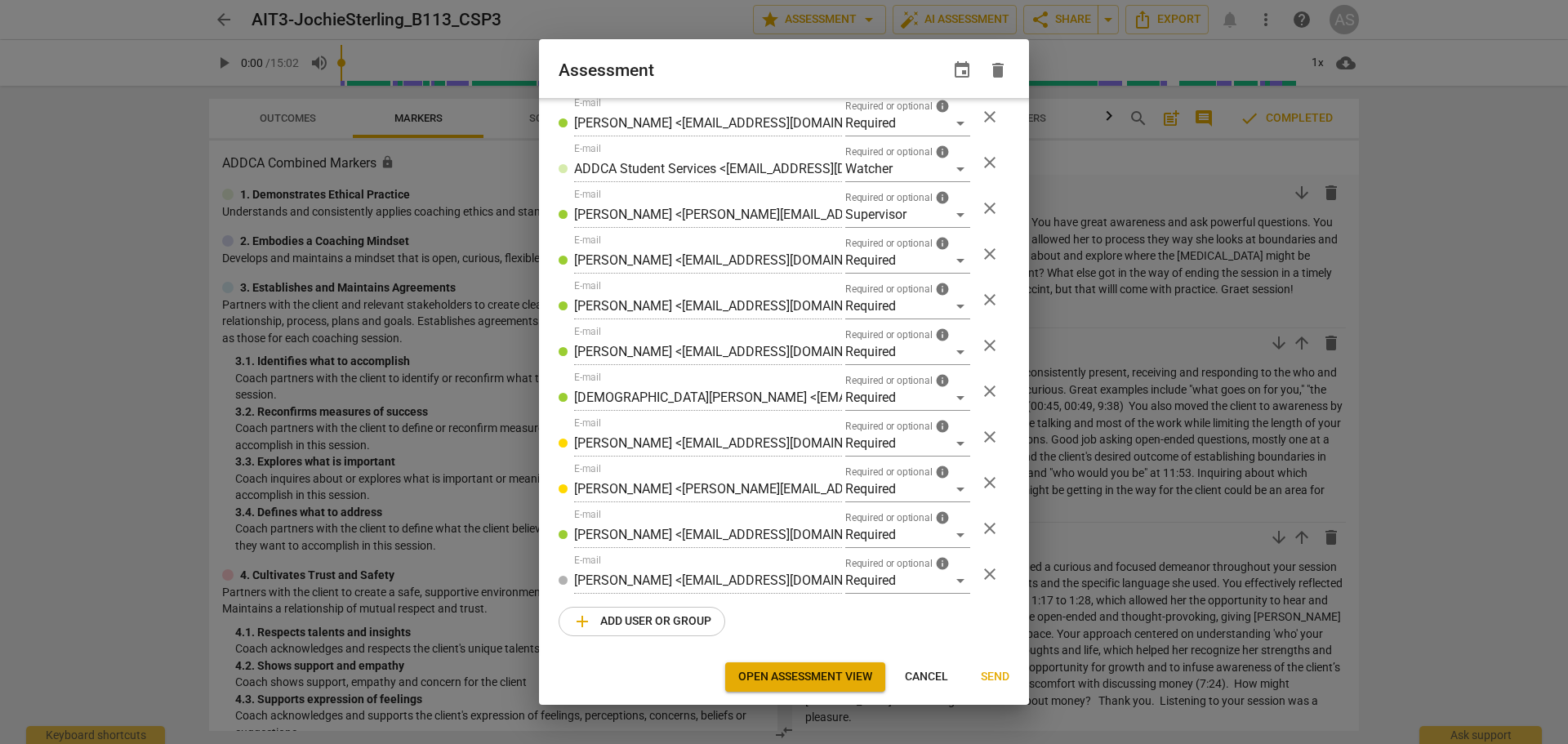
click at [1004, 677] on span "Send" at bounding box center [995, 677] width 29 height 17
radio input "false"
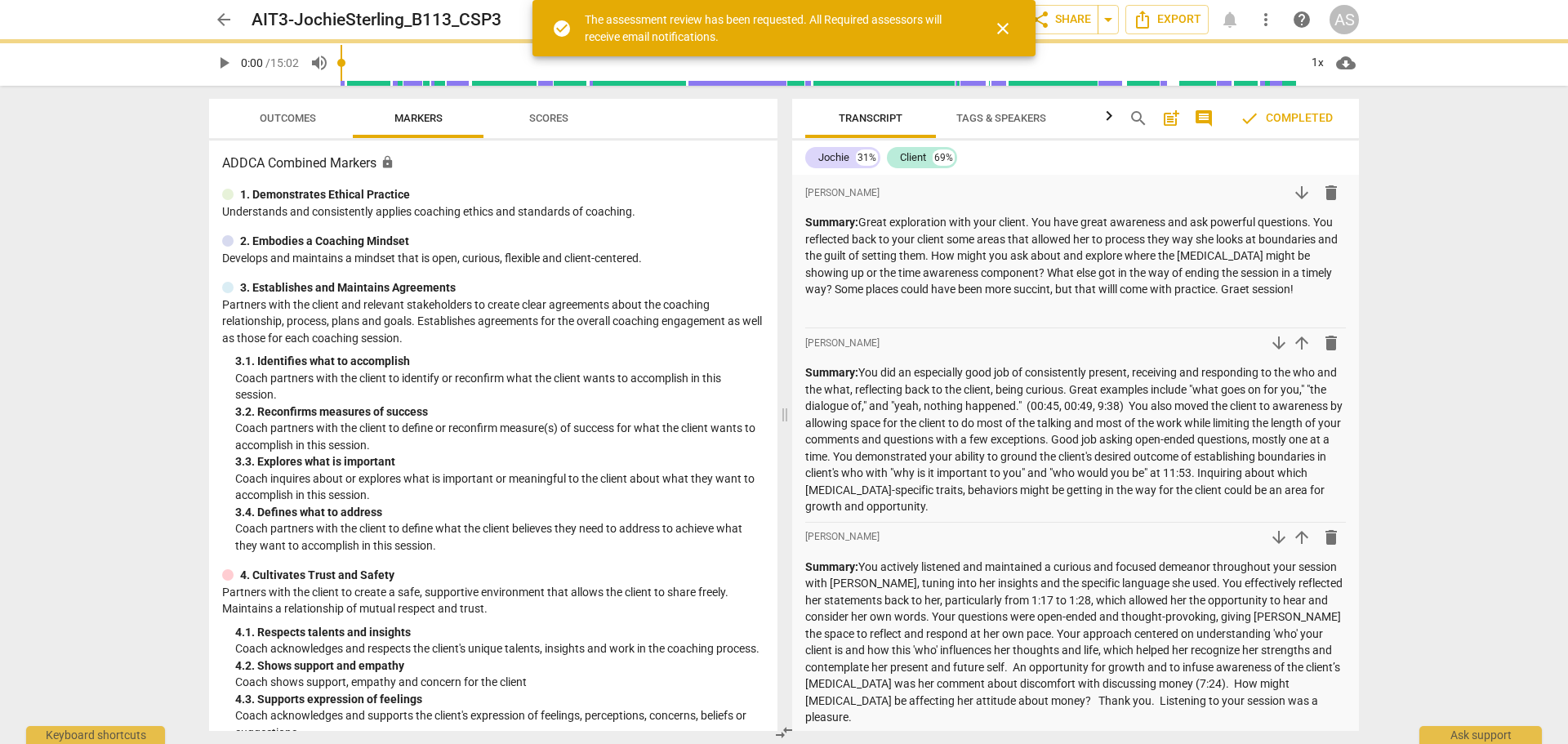
scroll to position [307, 0]
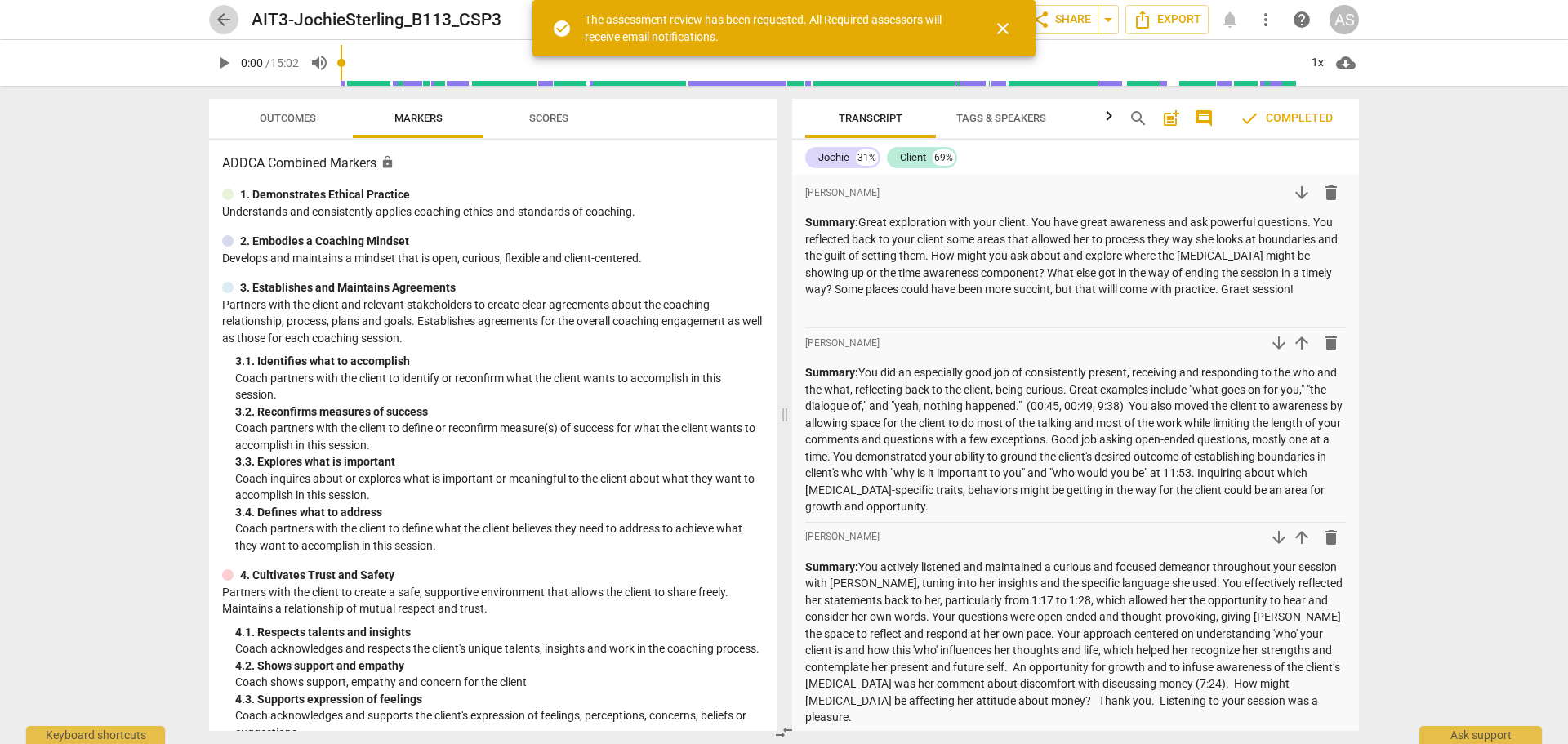
click at [228, 16] on span "arrow_back" at bounding box center [223, 19] width 19 height 19
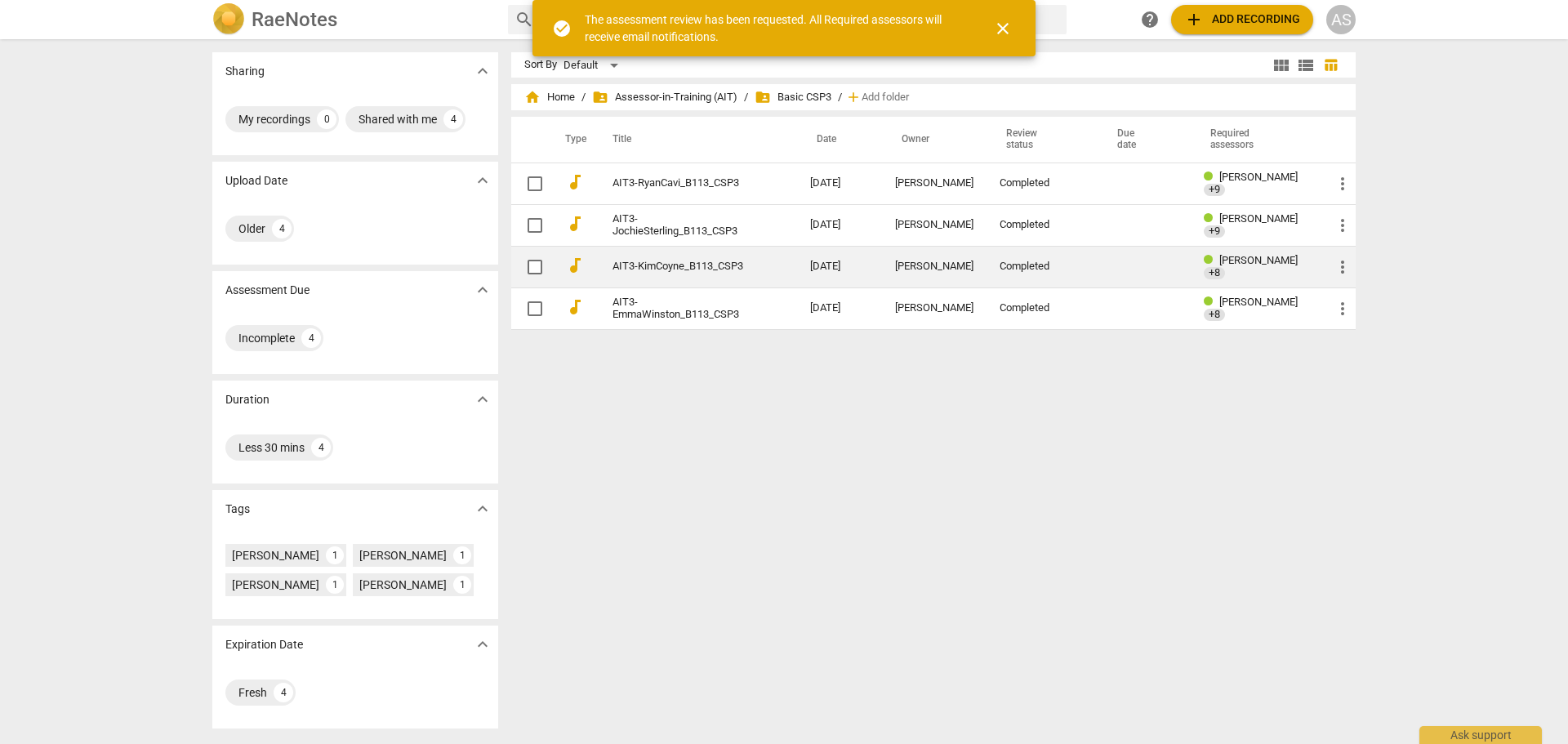
click at [658, 263] on link "AIT3-KimCoyne_B113_CSP3" at bounding box center [682, 266] width 138 height 12
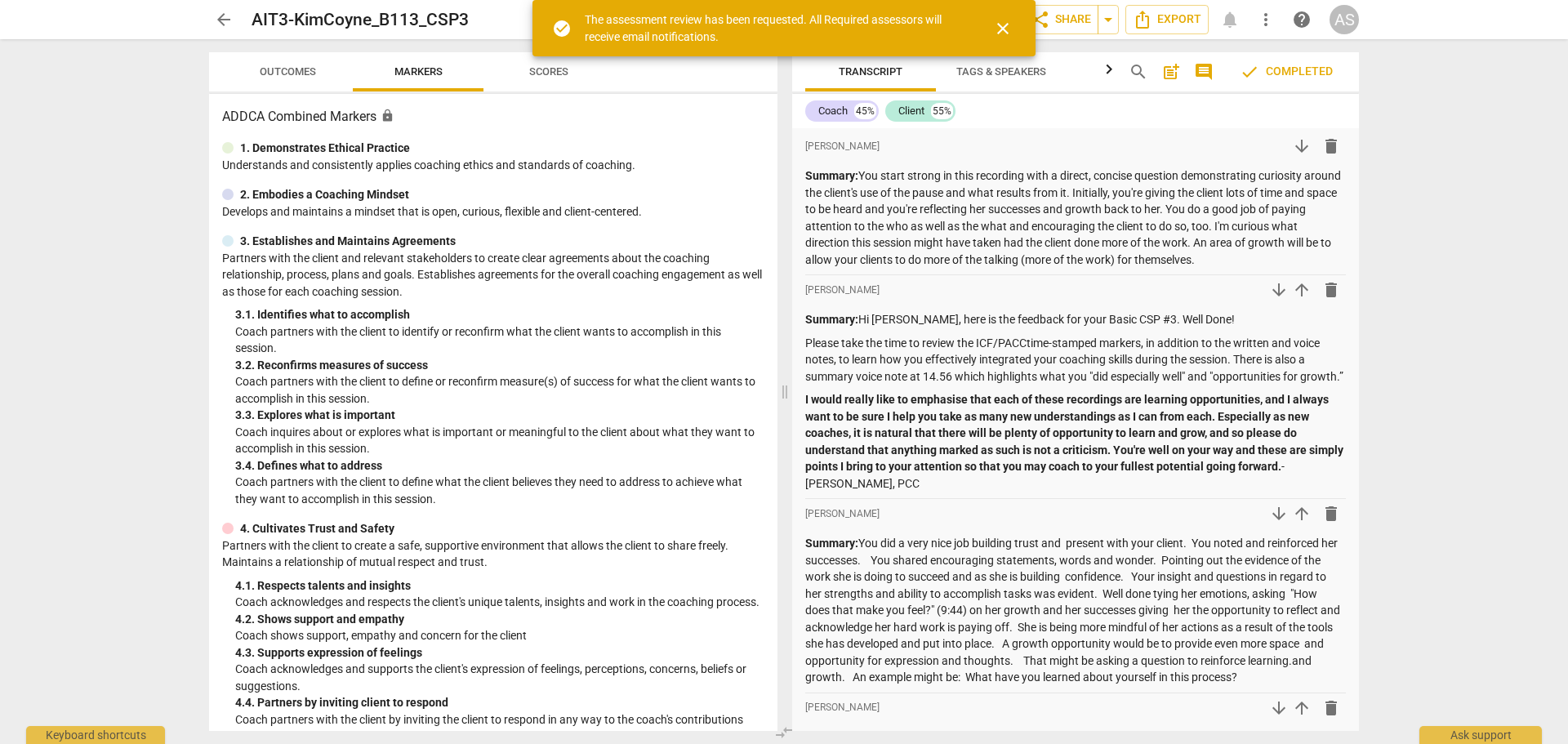
click at [998, 27] on span "close" at bounding box center [1003, 28] width 19 height 19
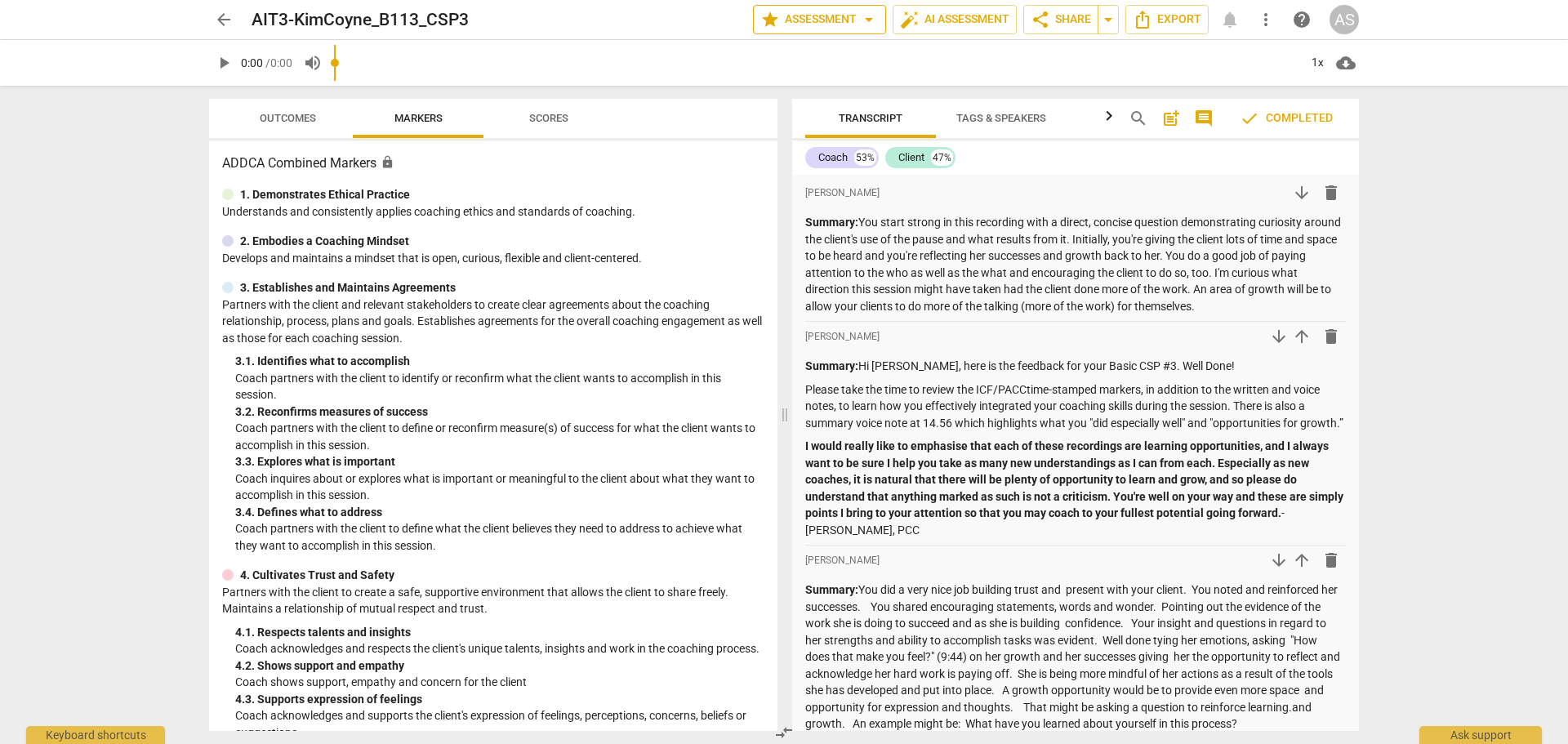
click at [784, 25] on span "star Assessment arrow_drop_down" at bounding box center [819, 19] width 118 height 19
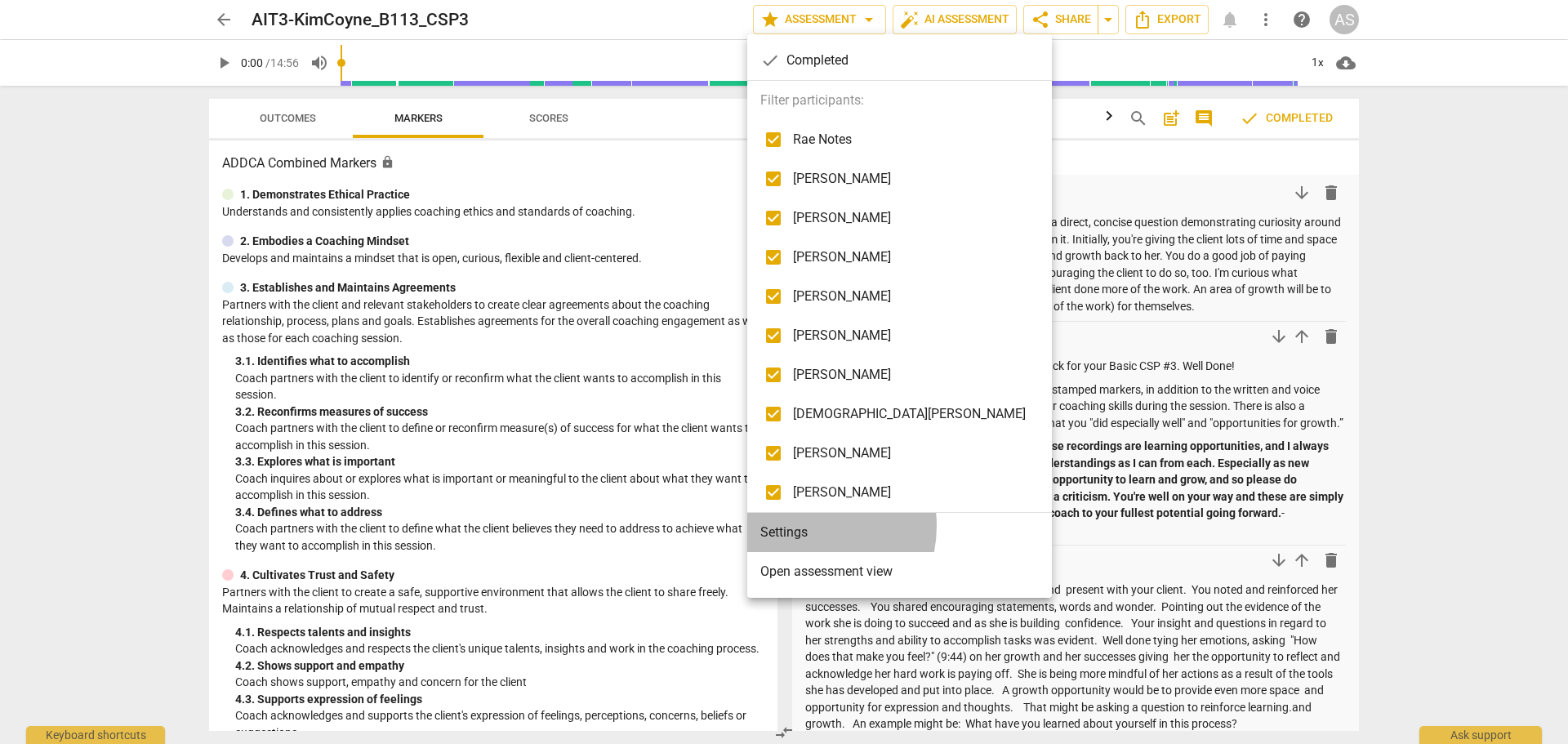
click at [801, 526] on li "Settings" at bounding box center [900, 532] width 305 height 39
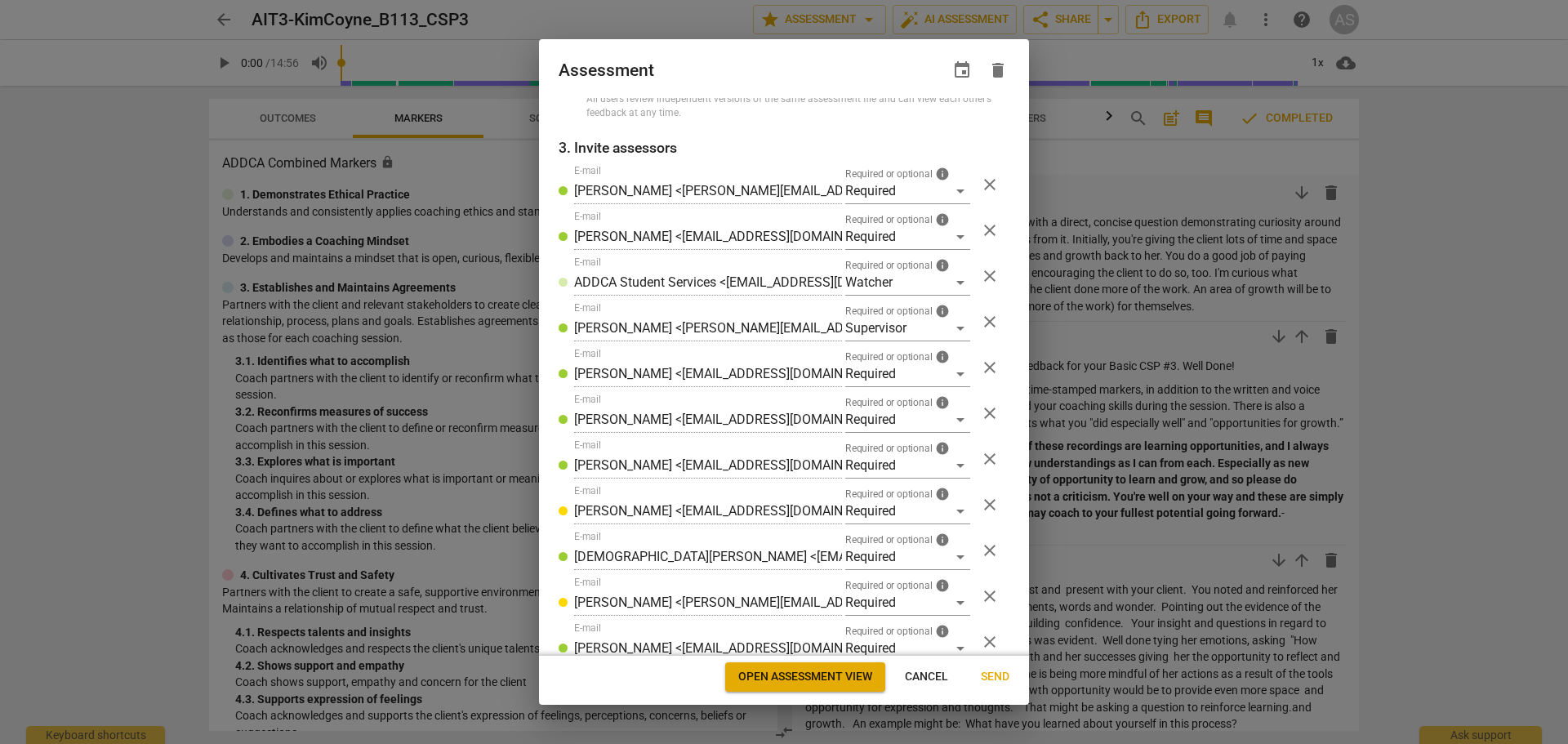
scroll to position [307, 0]
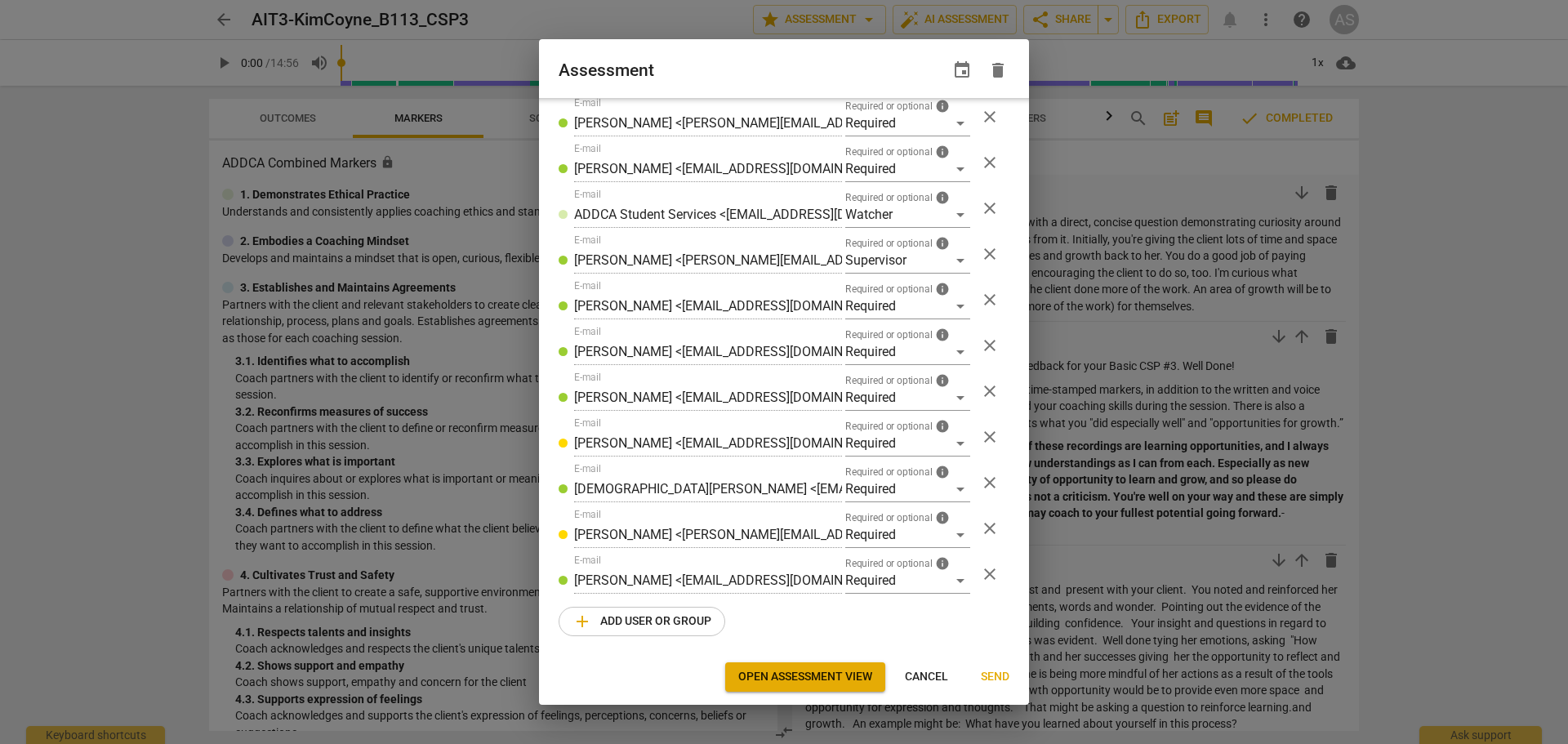
click at [659, 627] on span "add Add user or group" at bounding box center [642, 621] width 138 height 19
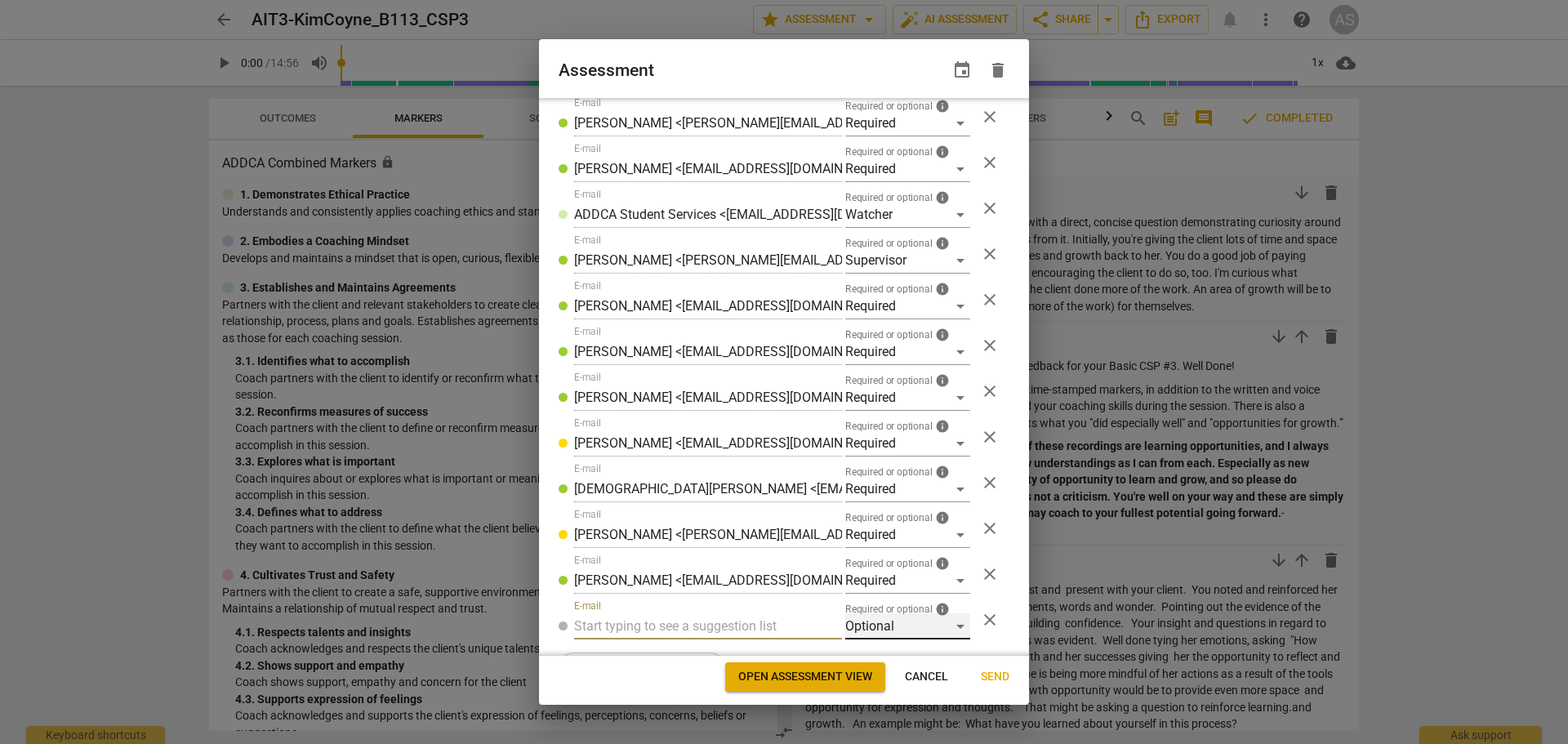
click at [846, 626] on div "Optional" at bounding box center [908, 627] width 125 height 26
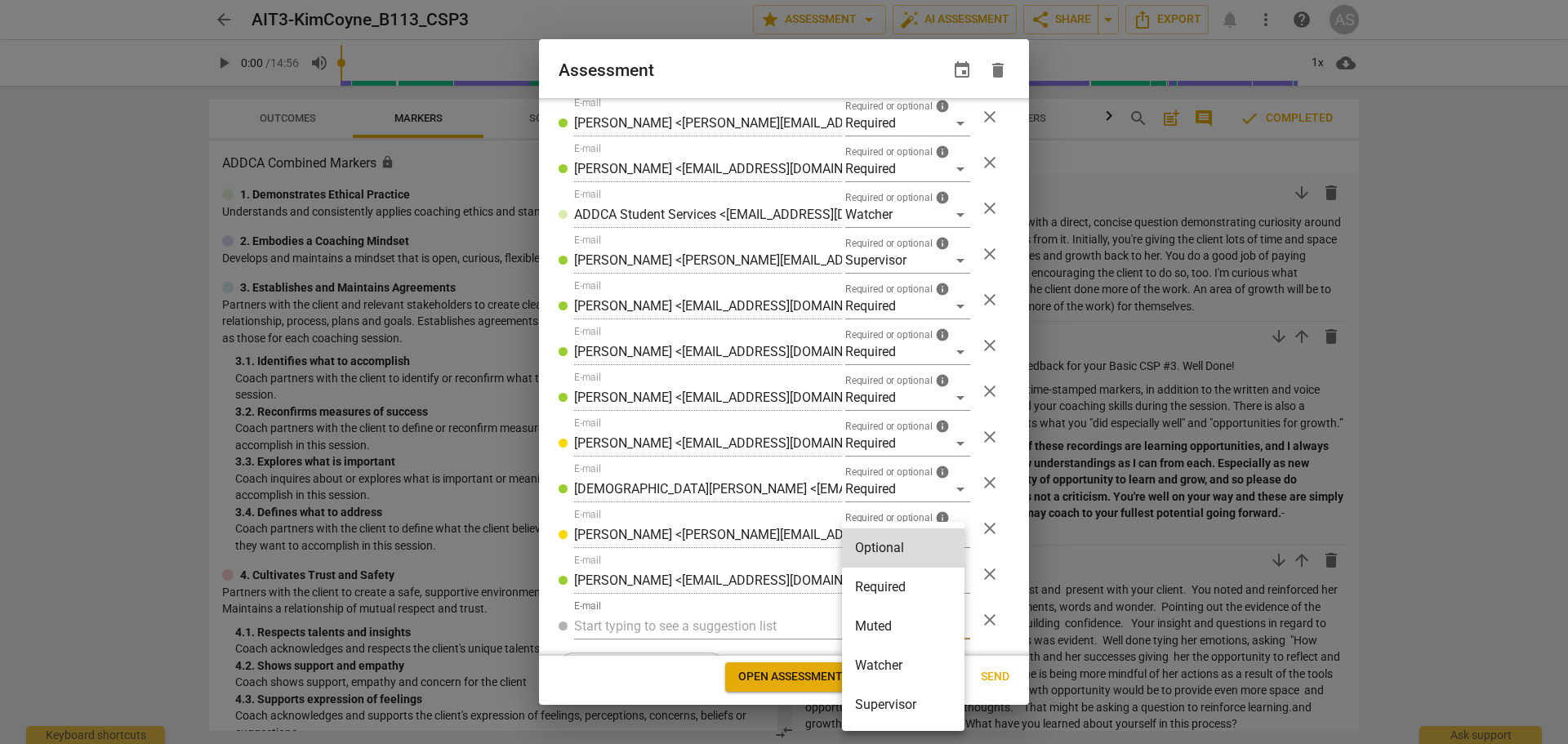
click at [867, 582] on li "Required" at bounding box center [904, 587] width 123 height 39
radio input "false"
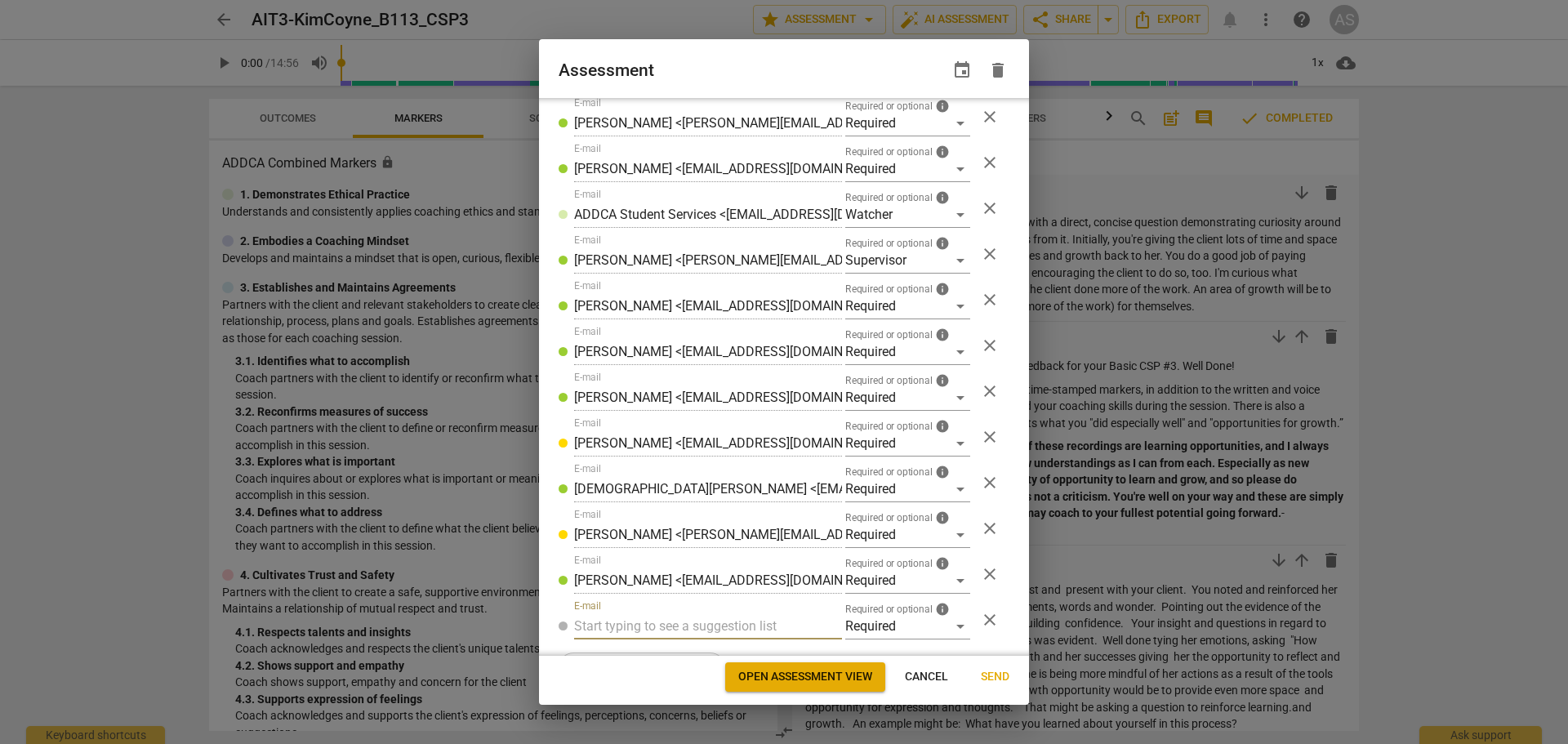
click at [698, 622] on input "text" at bounding box center [708, 627] width 268 height 26
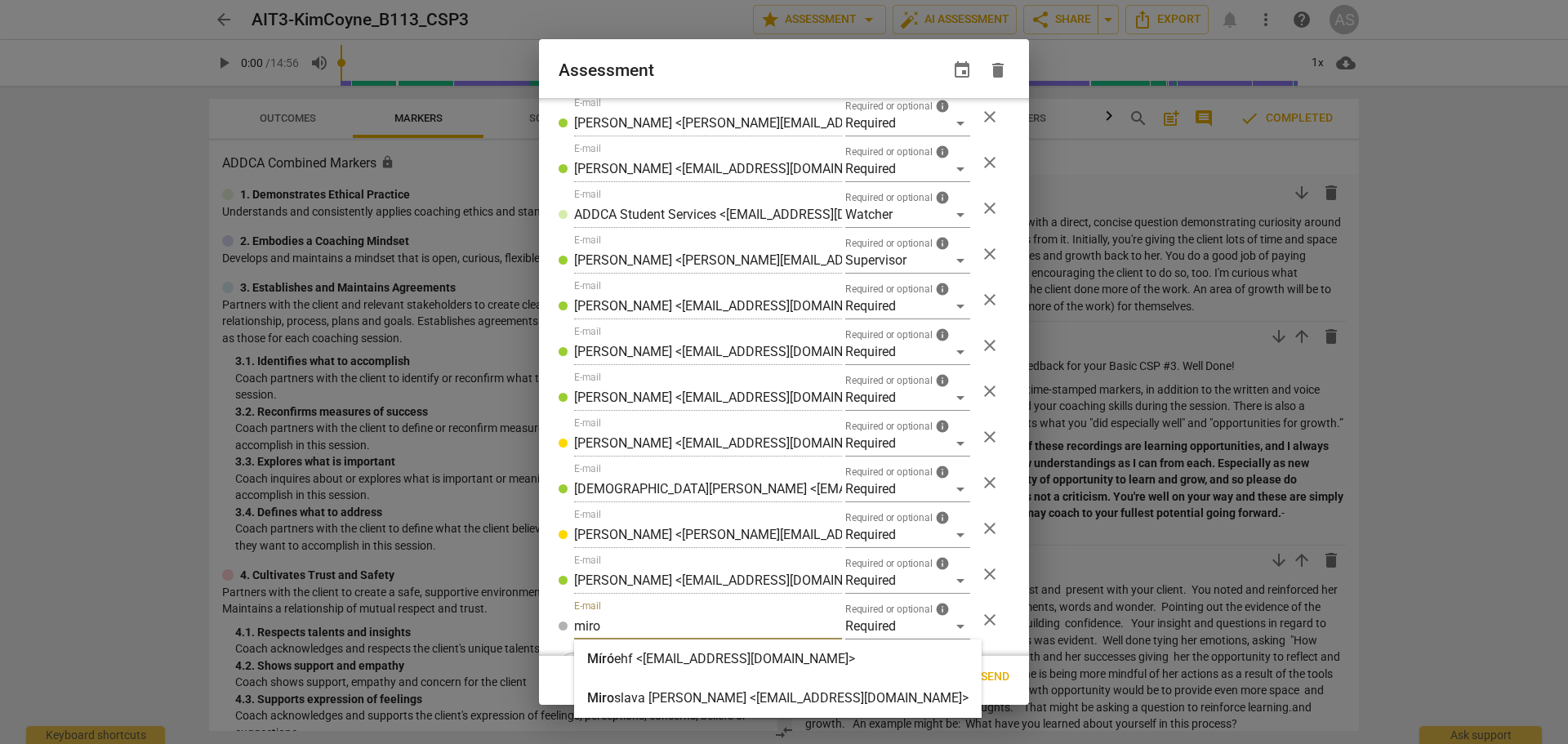
type input "miro"
click at [690, 706] on div "[PERSON_NAME] [PERSON_NAME] <[EMAIL_ADDRESS][DOMAIN_NAME]>" at bounding box center [777, 698] width 381 height 19
radio input "false"
type input "[PERSON_NAME] <[EMAIL_ADDRESS][DOMAIN_NAME]>"
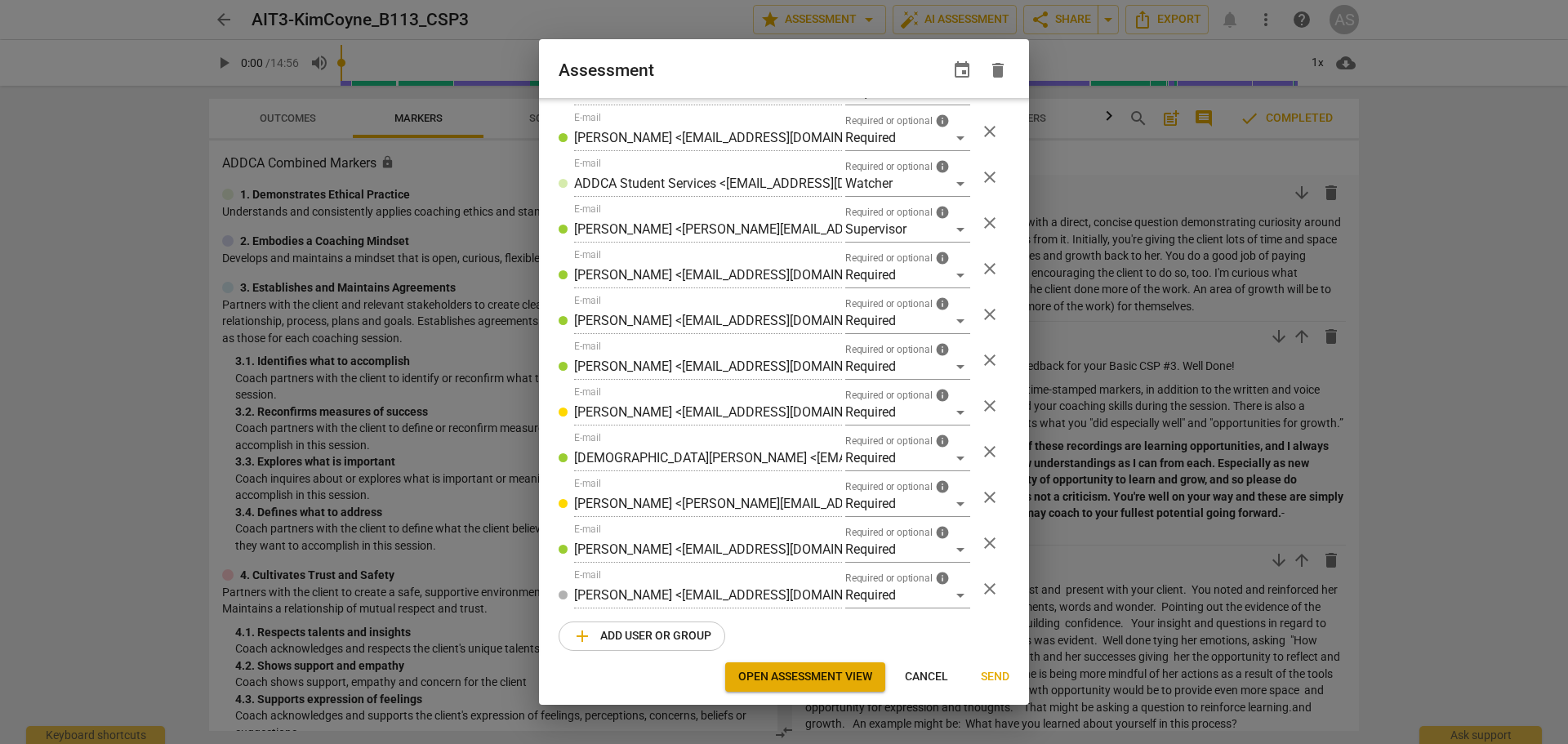
scroll to position [353, 0]
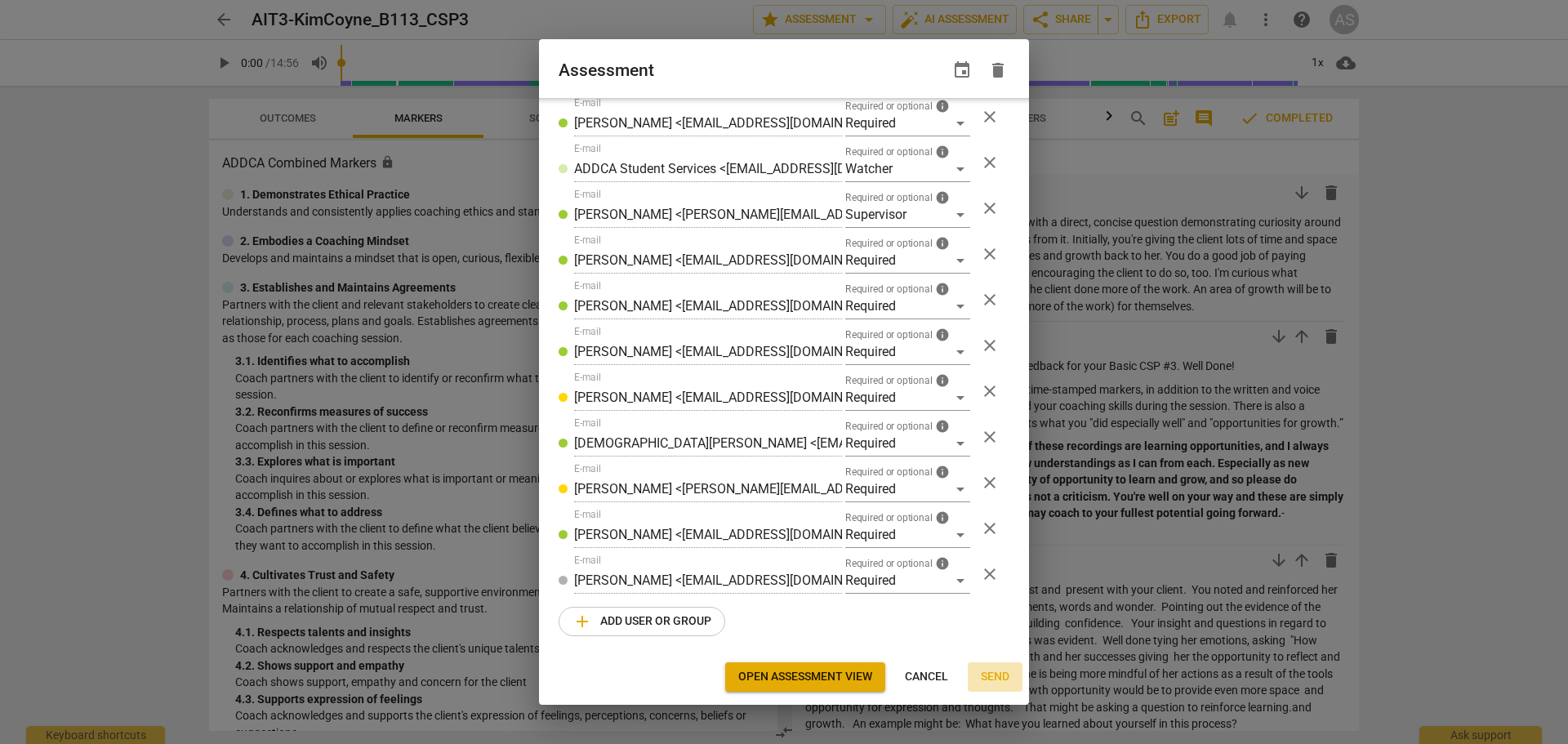
click at [998, 677] on span "Send" at bounding box center [995, 677] width 29 height 17
radio input "false"
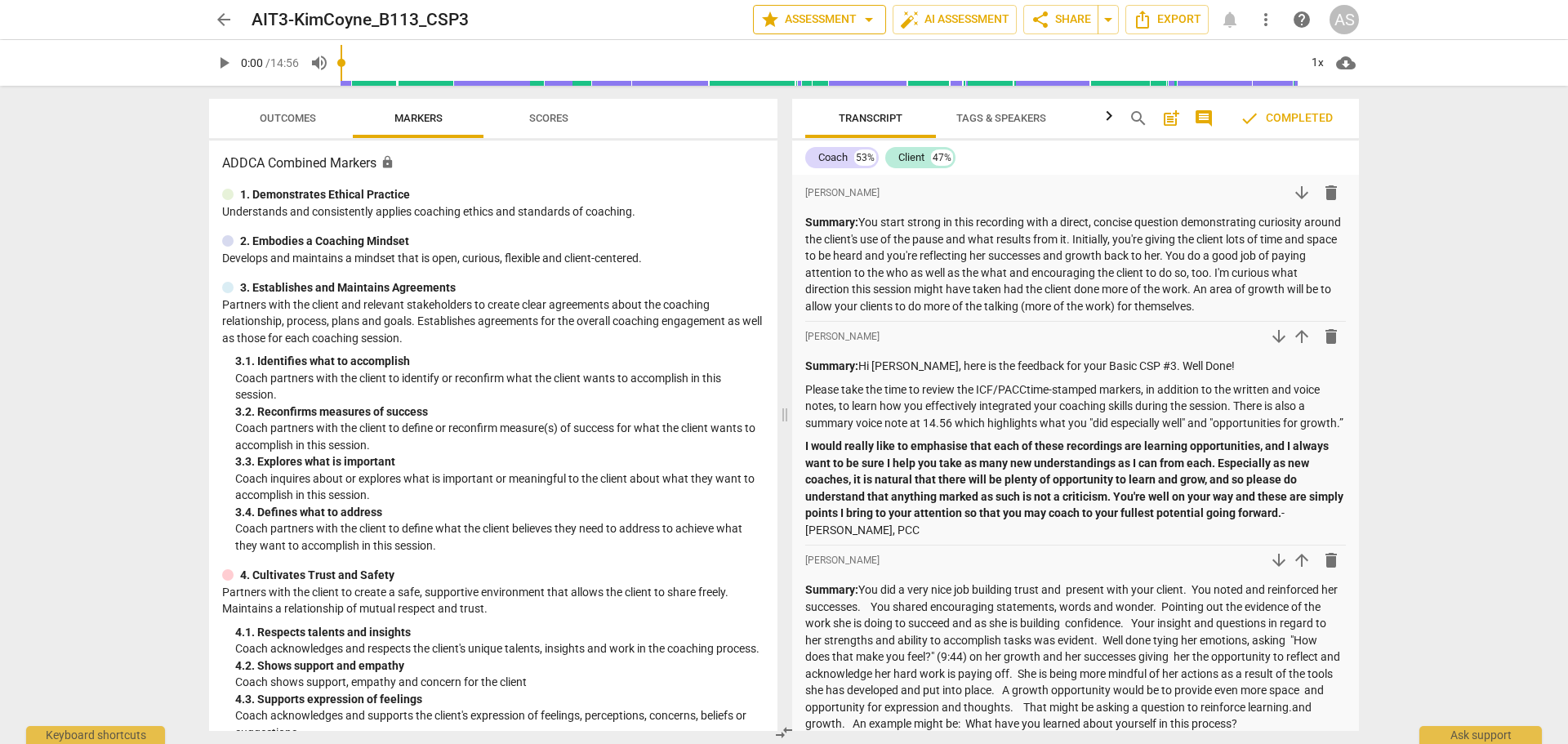
click at [848, 31] on button "star Assessment arrow_drop_down" at bounding box center [819, 20] width 133 height 30
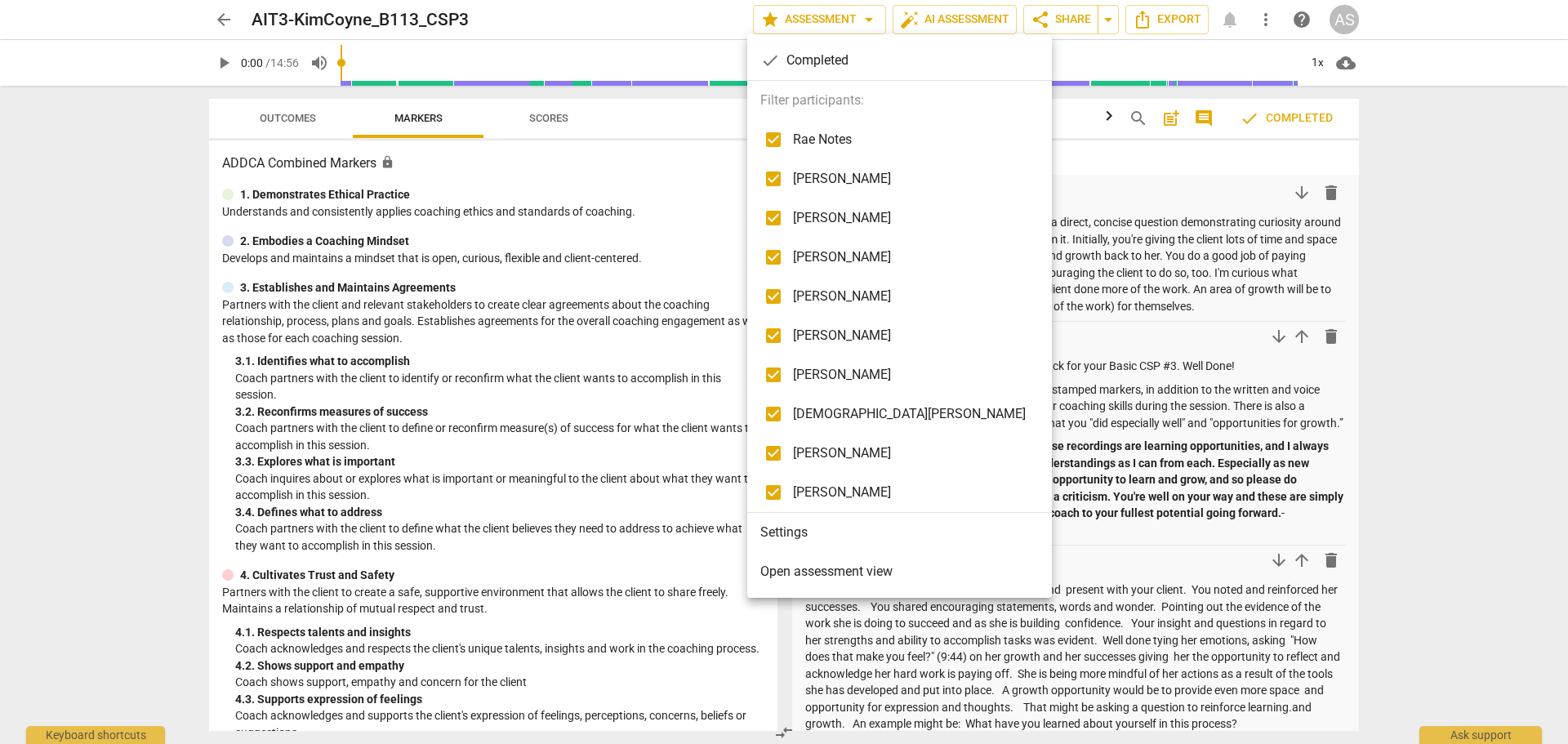
click at [798, 546] on li "Settings" at bounding box center [900, 532] width 305 height 39
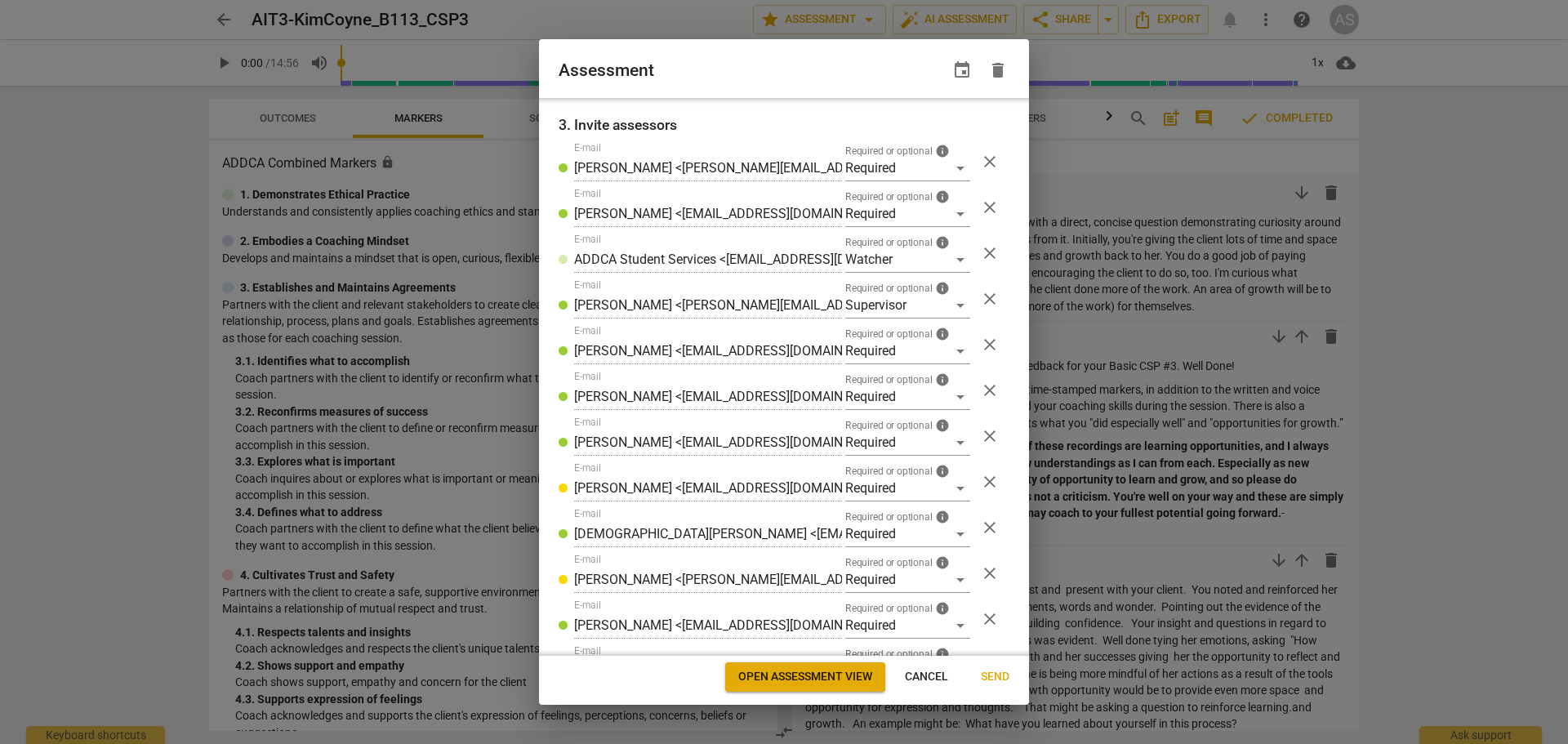
scroll to position [353, 0]
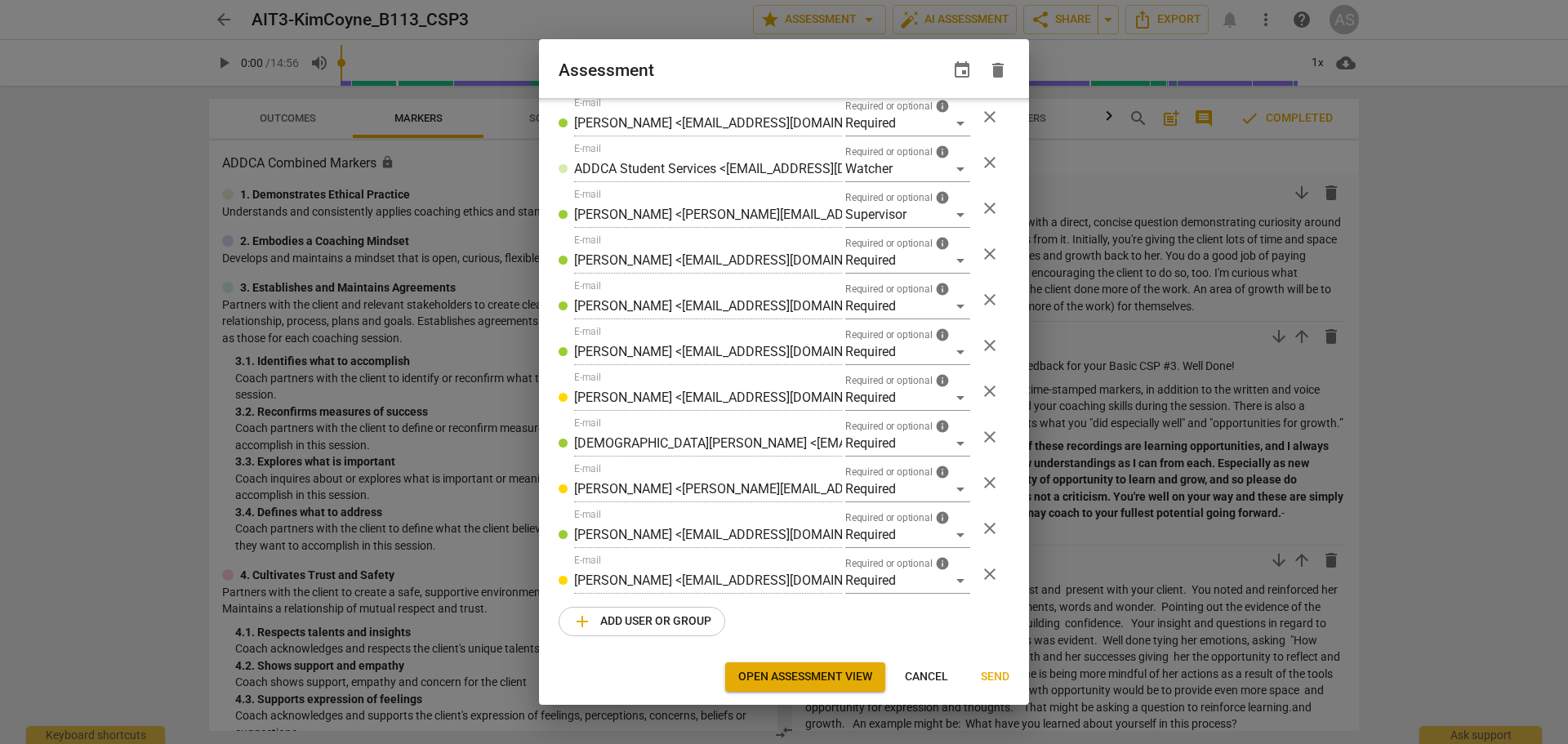
click at [930, 677] on span "Cancel" at bounding box center [926, 677] width 43 height 17
radio input "false"
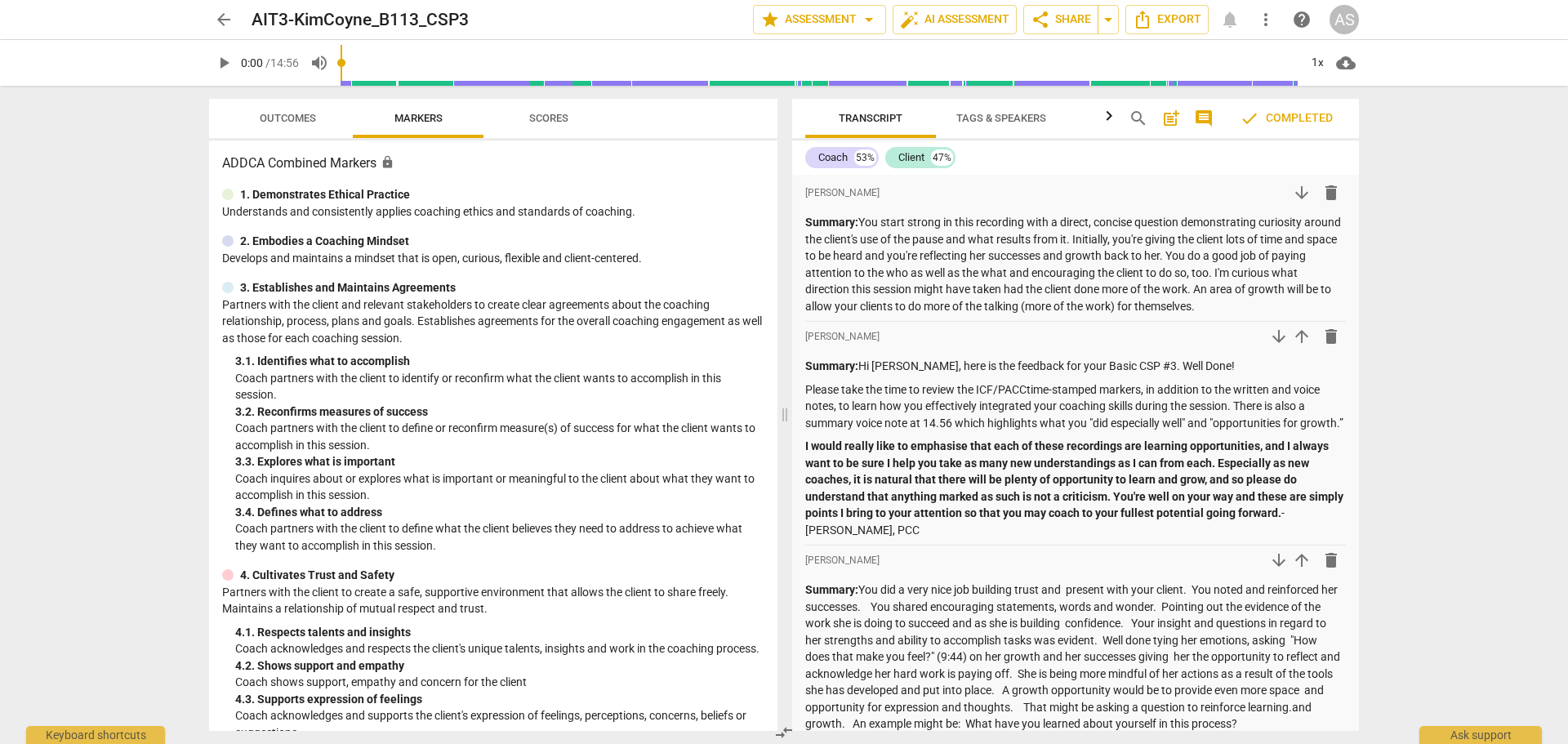
click at [222, 19] on span "arrow_back" at bounding box center [223, 19] width 19 height 19
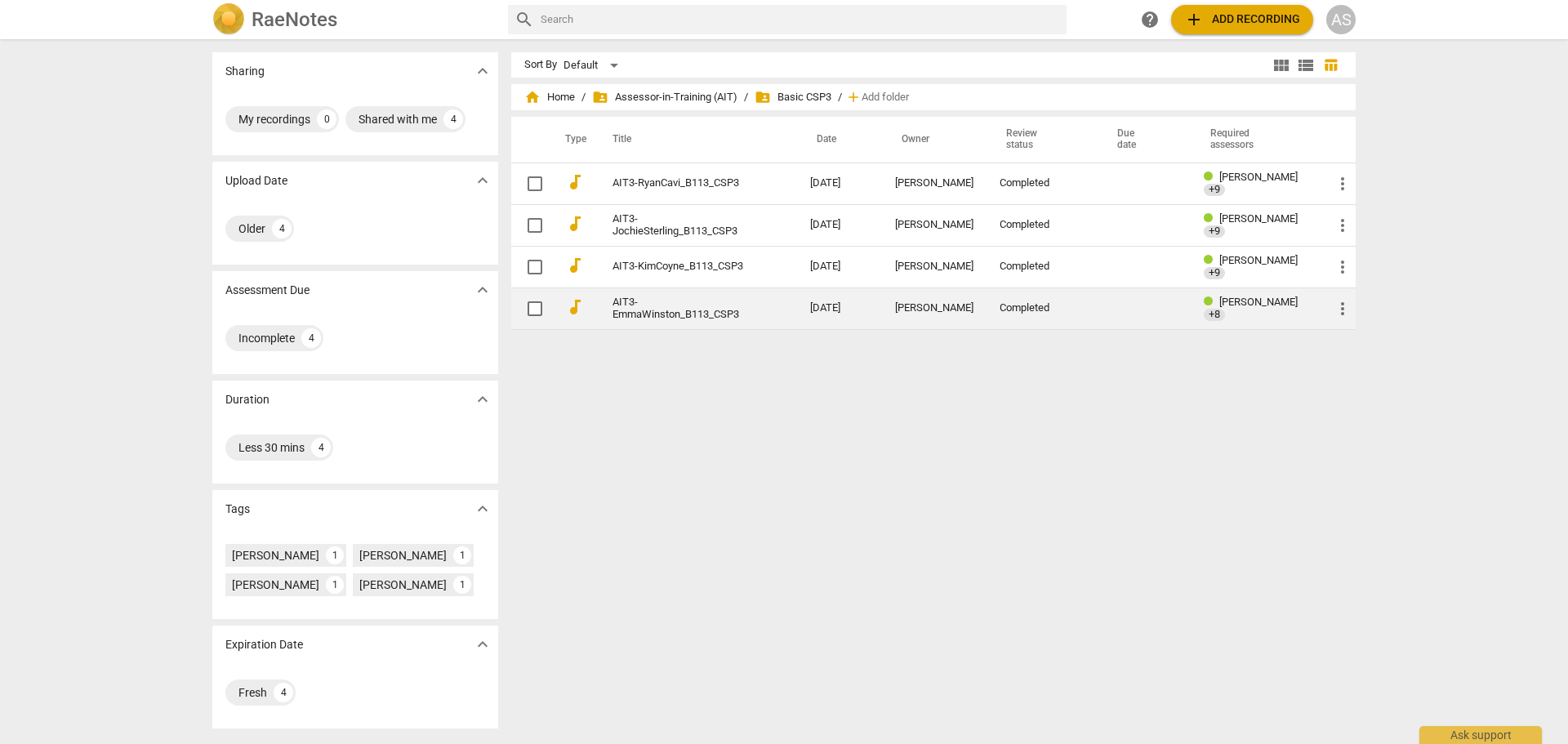
click at [746, 310] on link "AIT3-EmmaWinston_B113_CSP3" at bounding box center [682, 308] width 138 height 25
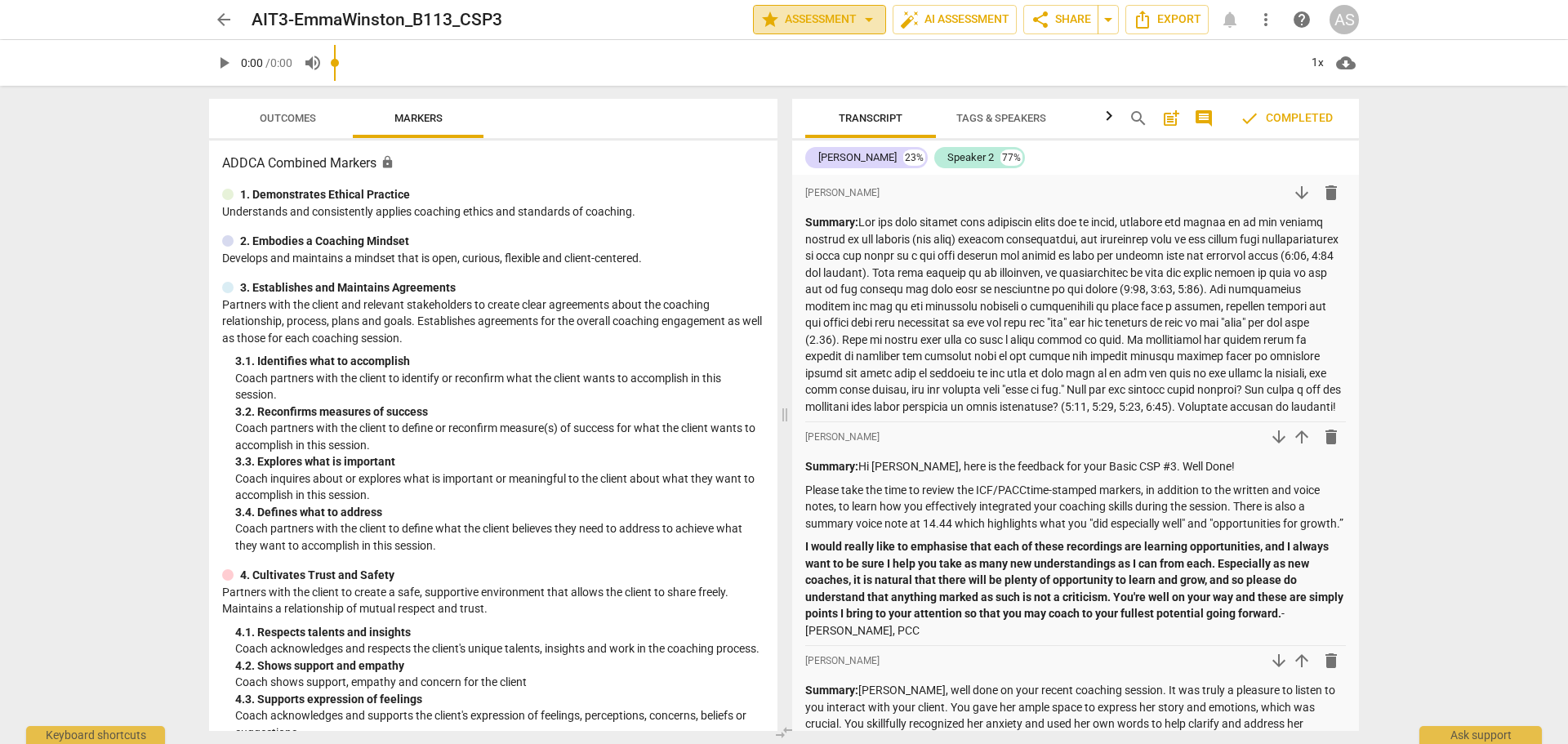
click at [834, 25] on span "star Assessment arrow_drop_down" at bounding box center [819, 19] width 118 height 19
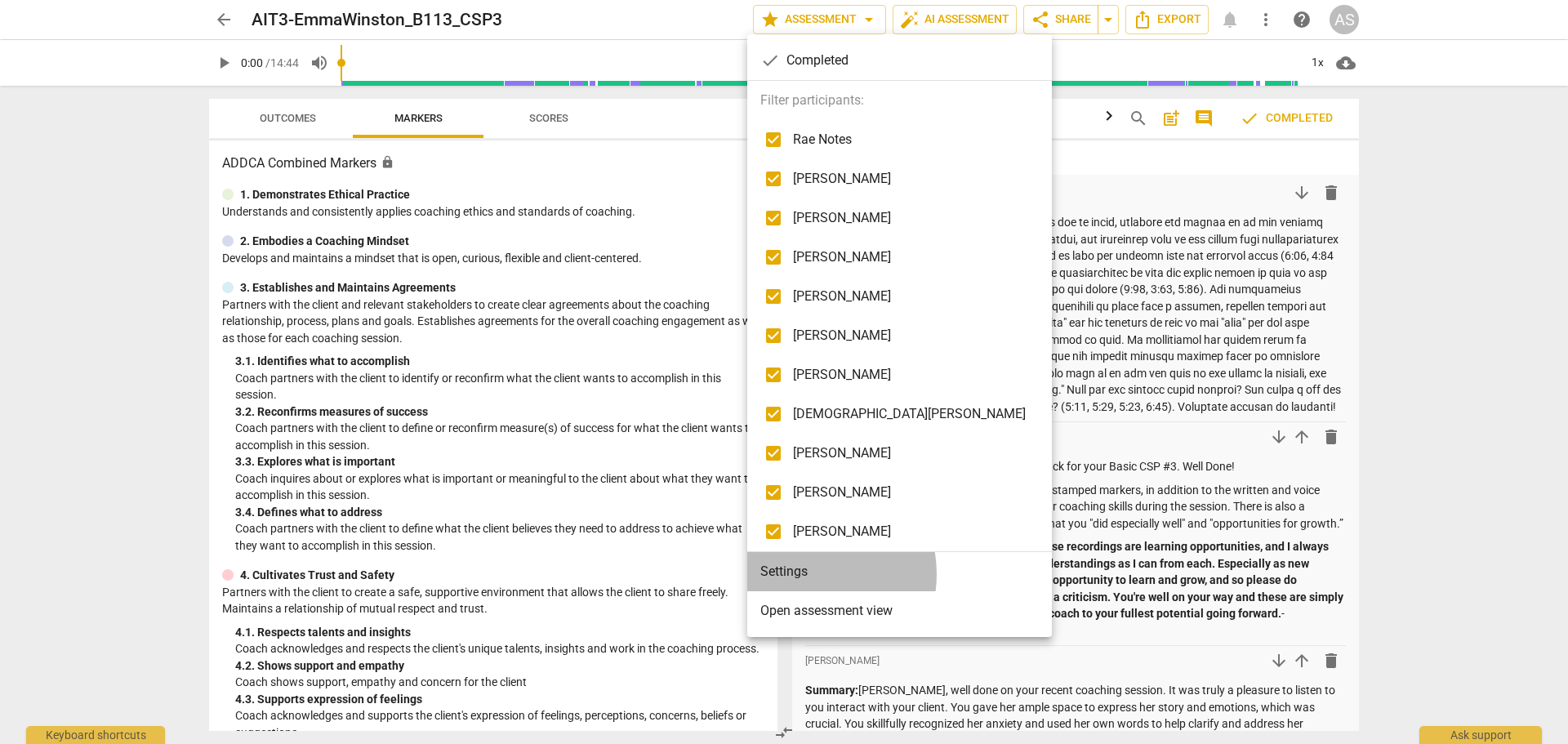
click at [805, 574] on li "Settings" at bounding box center [900, 571] width 305 height 39
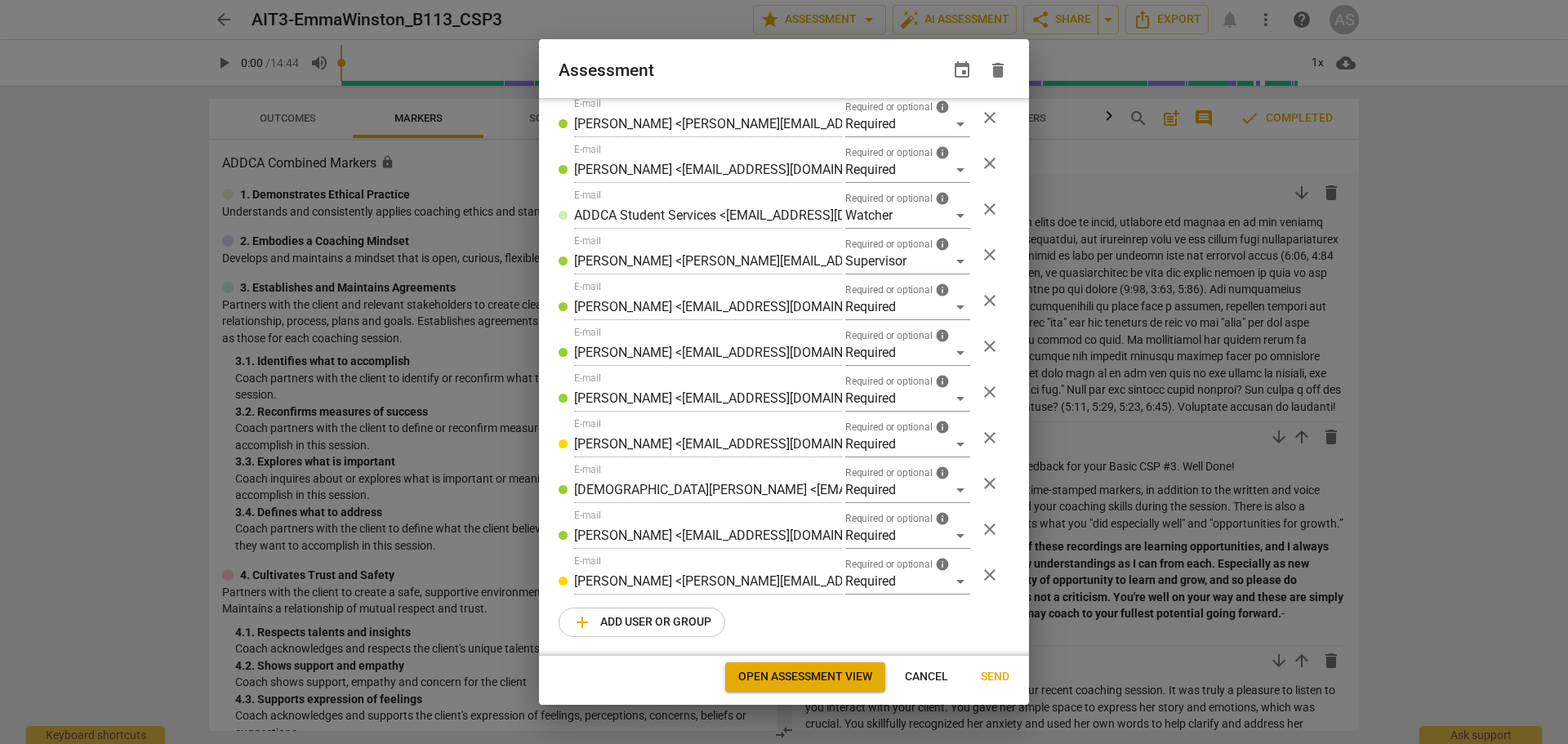
scroll to position [307, 0]
click at [664, 625] on span "add Add user or group" at bounding box center [642, 621] width 138 height 19
click at [894, 618] on div "Optional" at bounding box center [908, 627] width 125 height 26
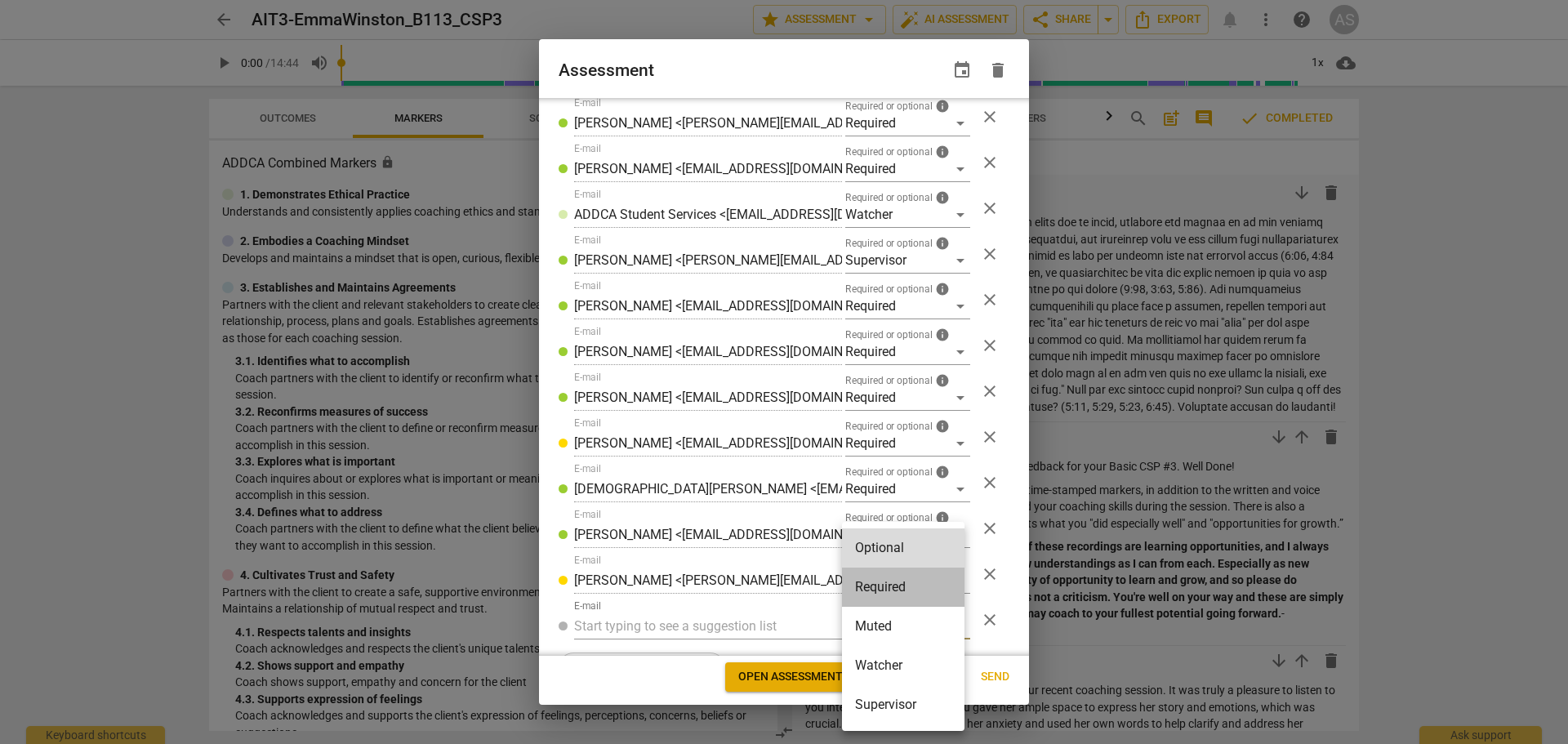
click at [898, 590] on li "Required" at bounding box center [904, 587] width 123 height 39
radio input "false"
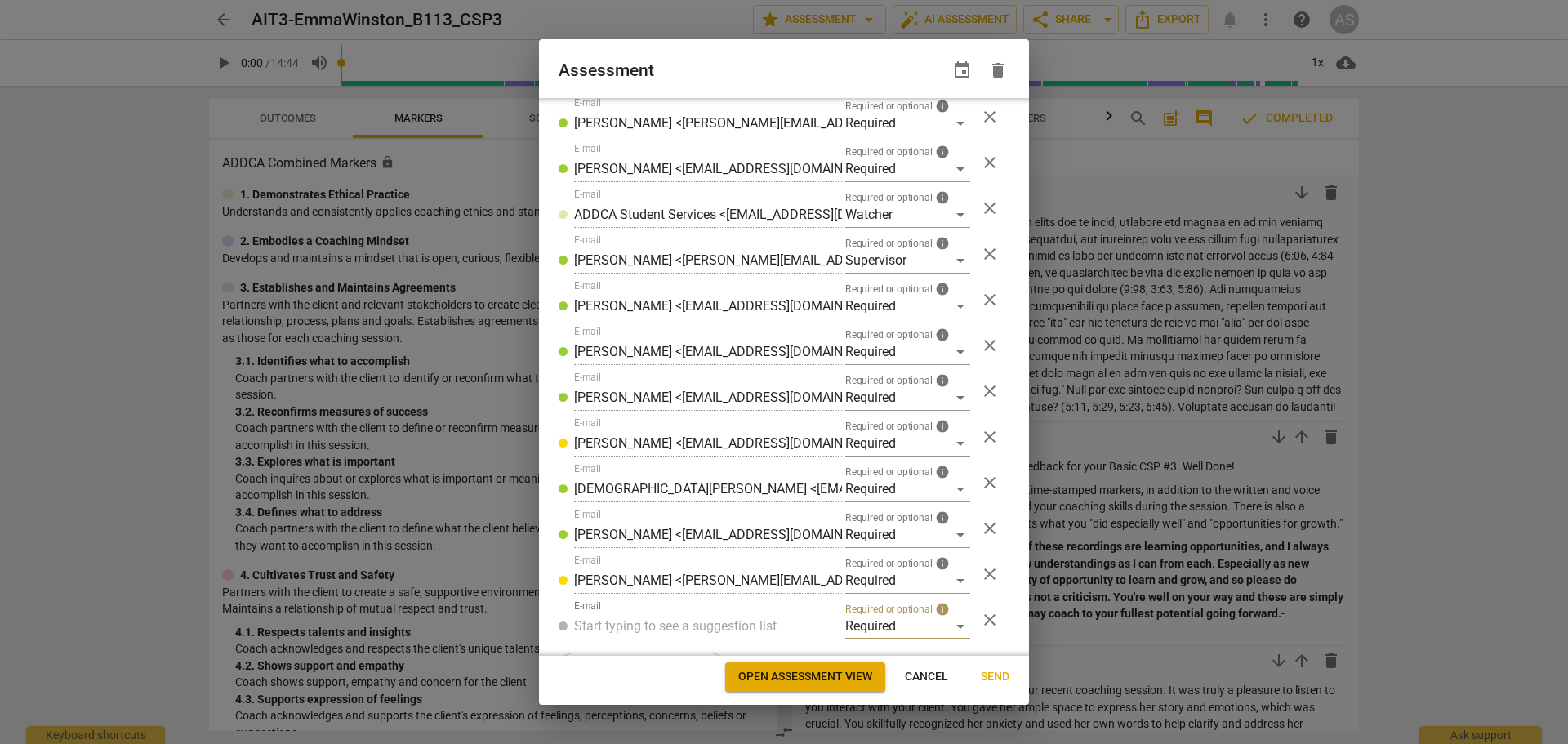
click at [710, 623] on input "text" at bounding box center [708, 627] width 268 height 26
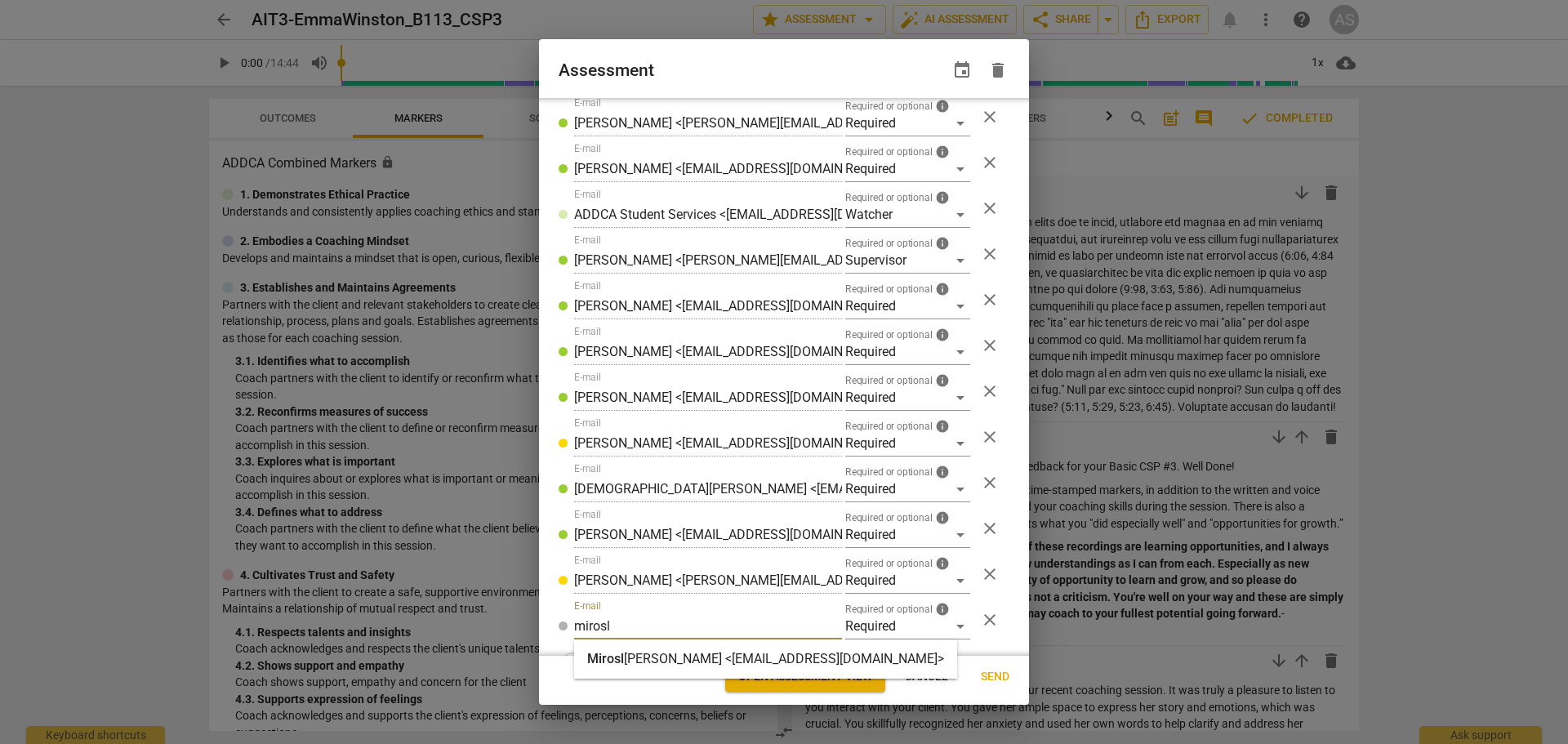
type input "mirosl"
click at [720, 645] on div "Mirosl [PERSON_NAME] <[EMAIL_ADDRESS][DOMAIN_NAME]>" at bounding box center [765, 659] width 383 height 39
radio input "false"
type input "[PERSON_NAME] <[EMAIL_ADDRESS][DOMAIN_NAME]>"
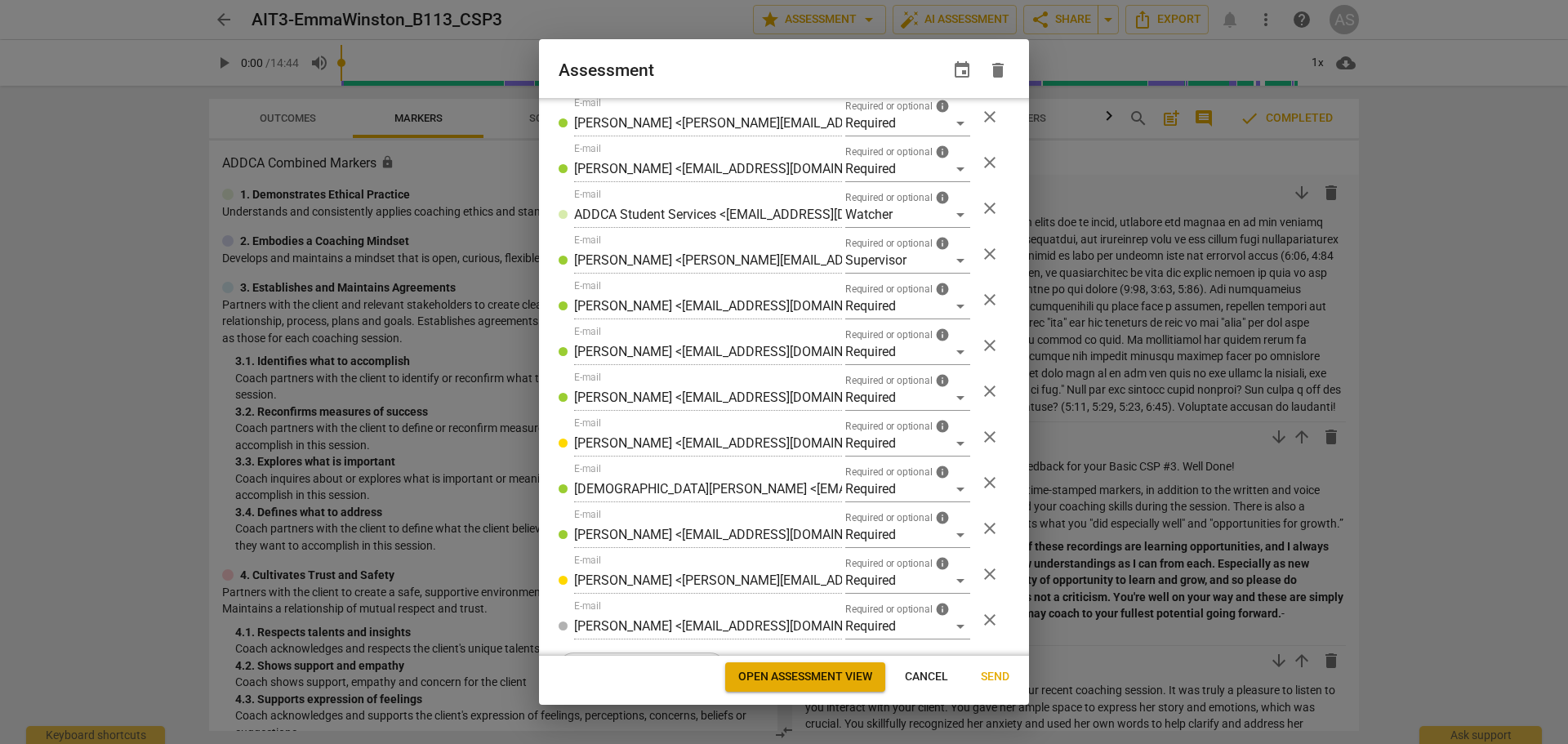
click at [1000, 676] on span "Send" at bounding box center [995, 677] width 29 height 17
radio input "false"
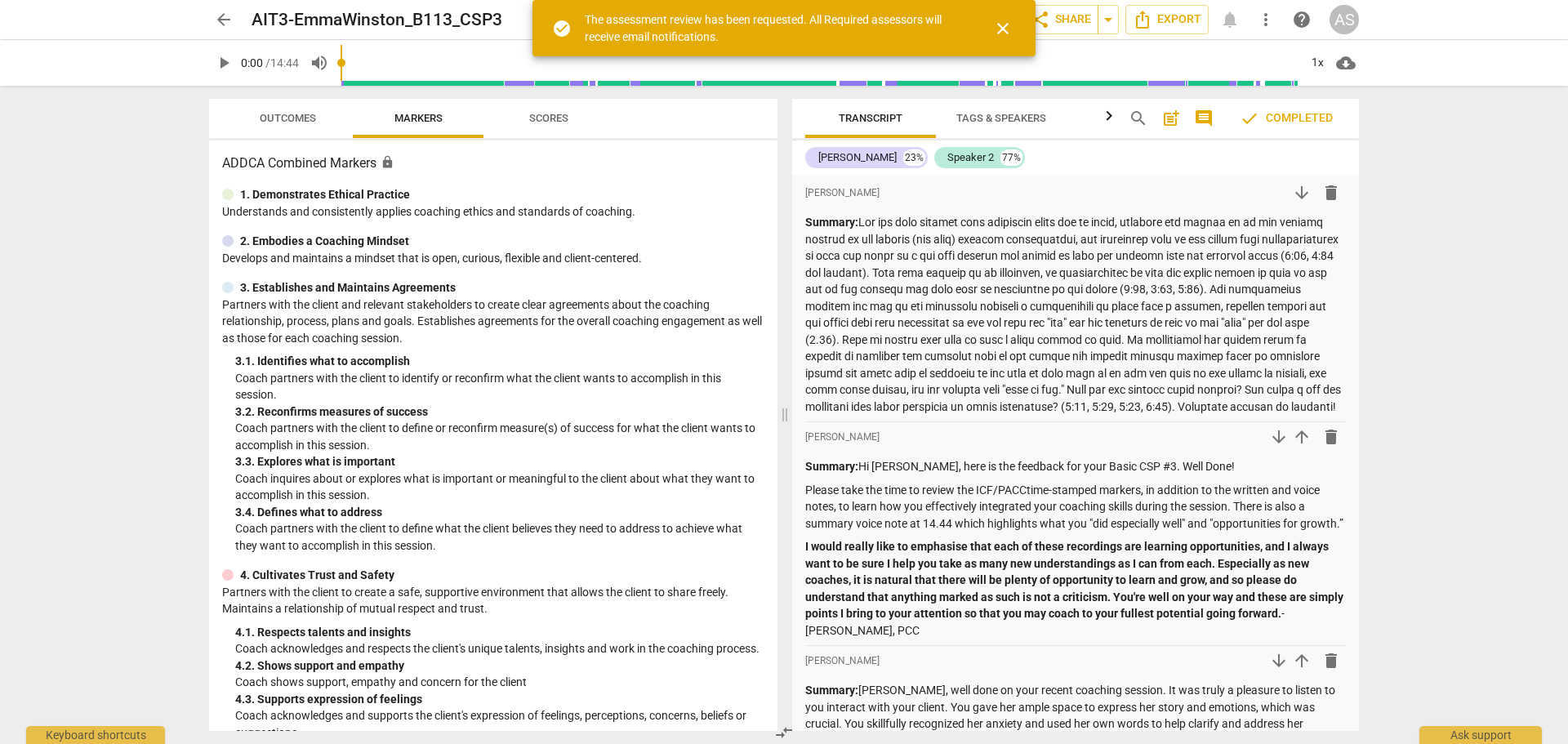
click at [226, 15] on span "arrow_back" at bounding box center [223, 19] width 19 height 19
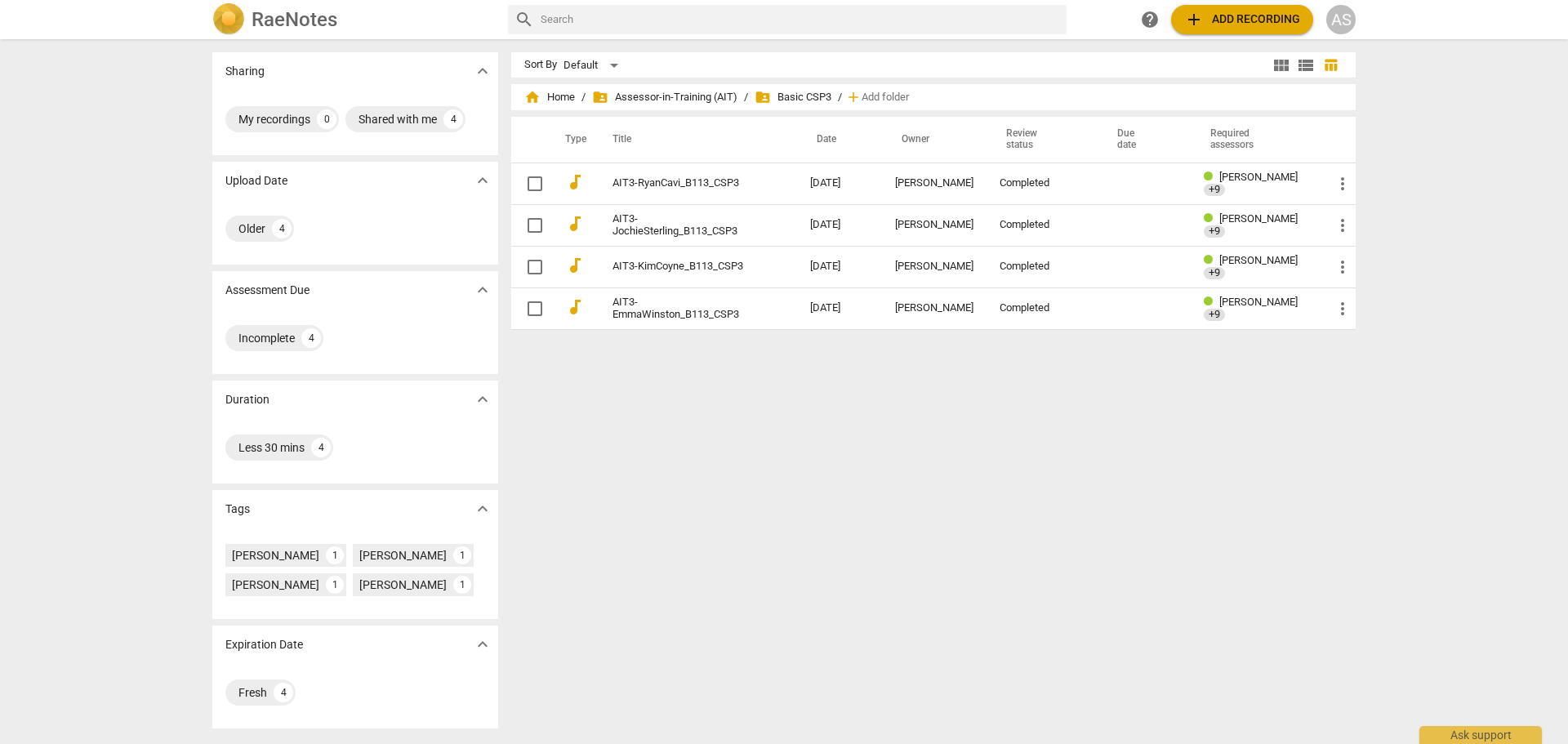
click at [288, 18] on h2 "RaeNotes" at bounding box center [294, 19] width 86 height 23
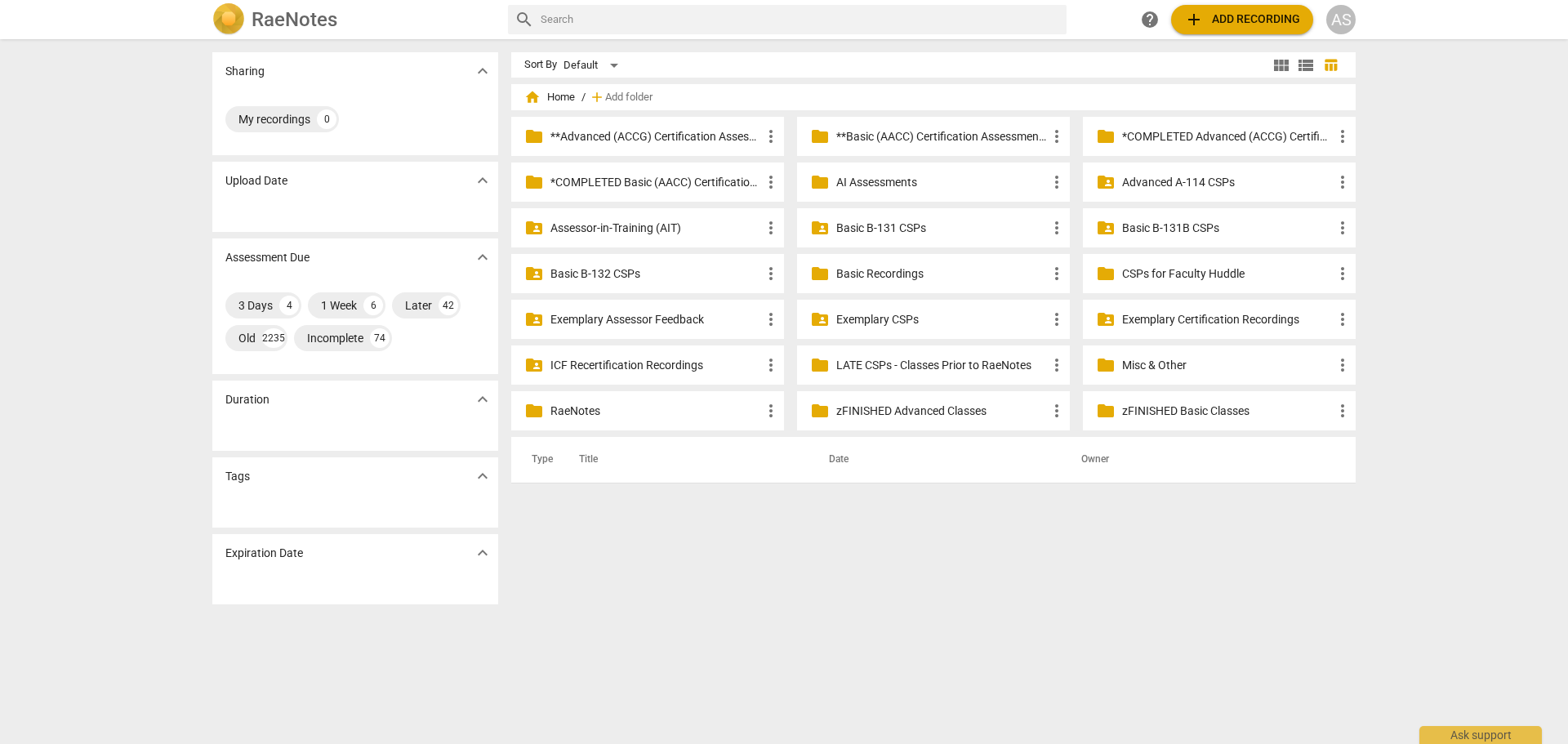
drag, startPoint x: 645, startPoint y: 228, endPoint x: 582, endPoint y: 231, distance: 63.1
click at [642, 226] on p "Assessor-in-Training (AIT)" at bounding box center [656, 229] width 210 height 18
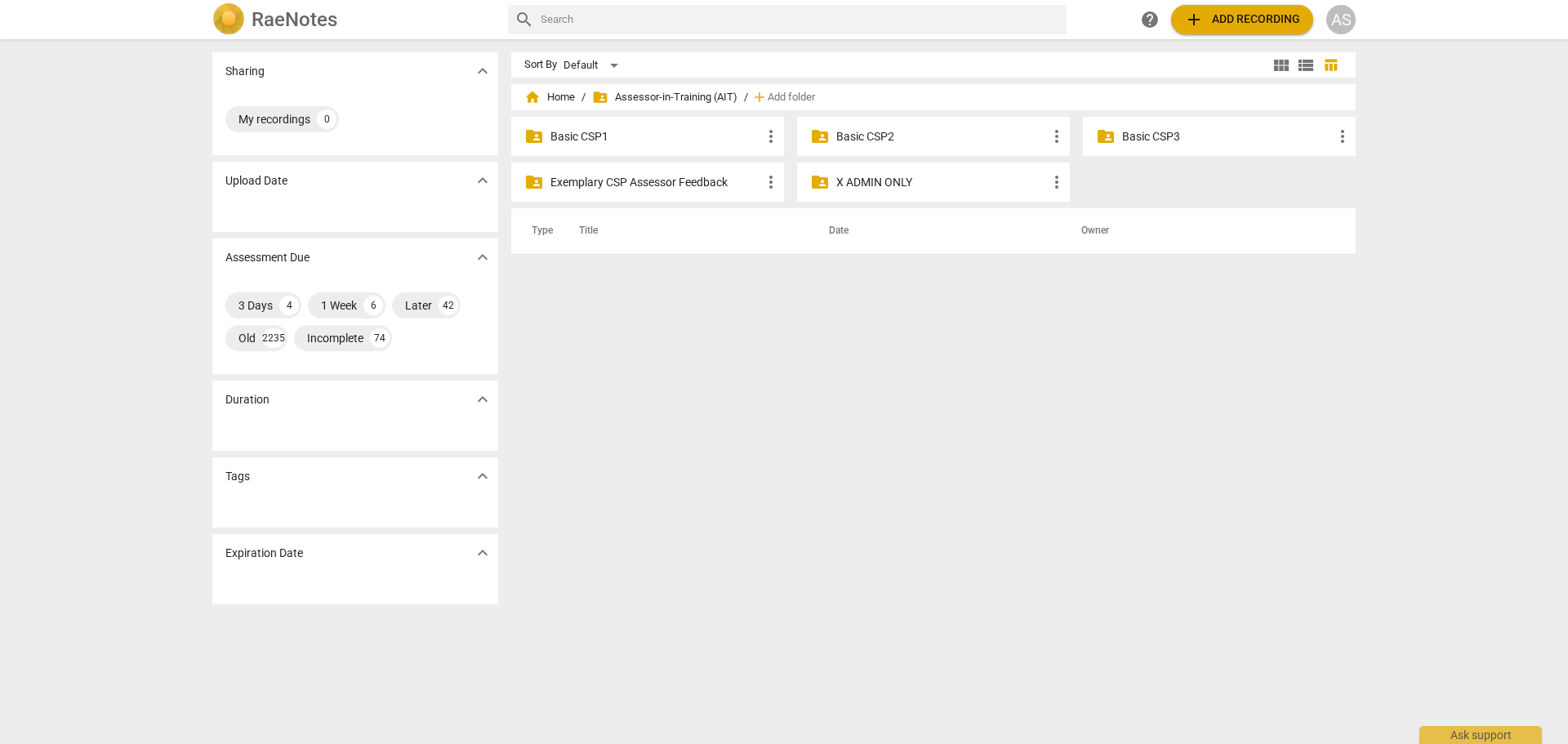
click at [701, 119] on div "folder_shared Basic CSP1 more_vert" at bounding box center [647, 136] width 273 height 39
click at [696, 135] on p "Basic CSP1" at bounding box center [656, 137] width 210 height 18
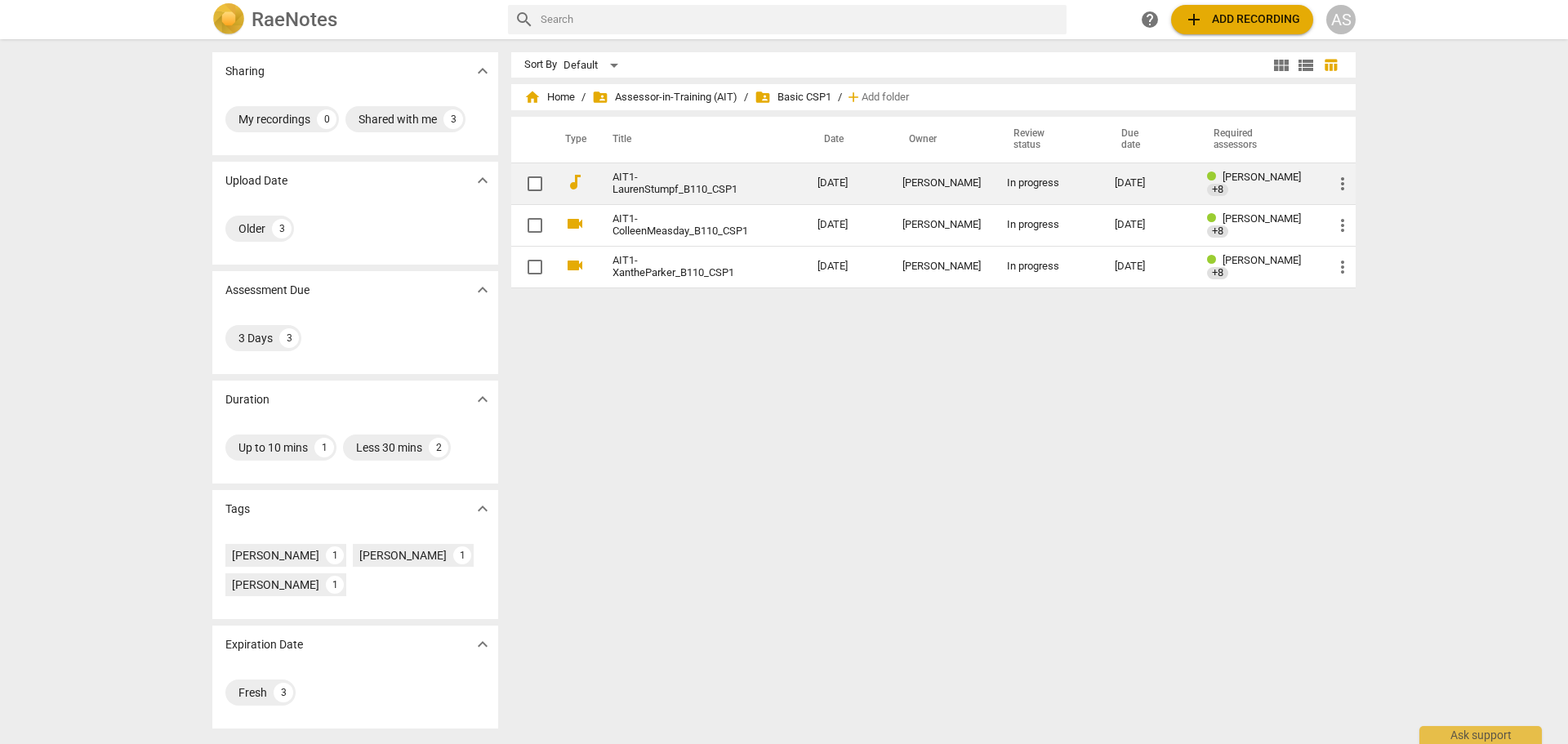
click at [708, 190] on link "AIT1-LaurenStumpf_B110_CSP1" at bounding box center [685, 184] width 146 height 25
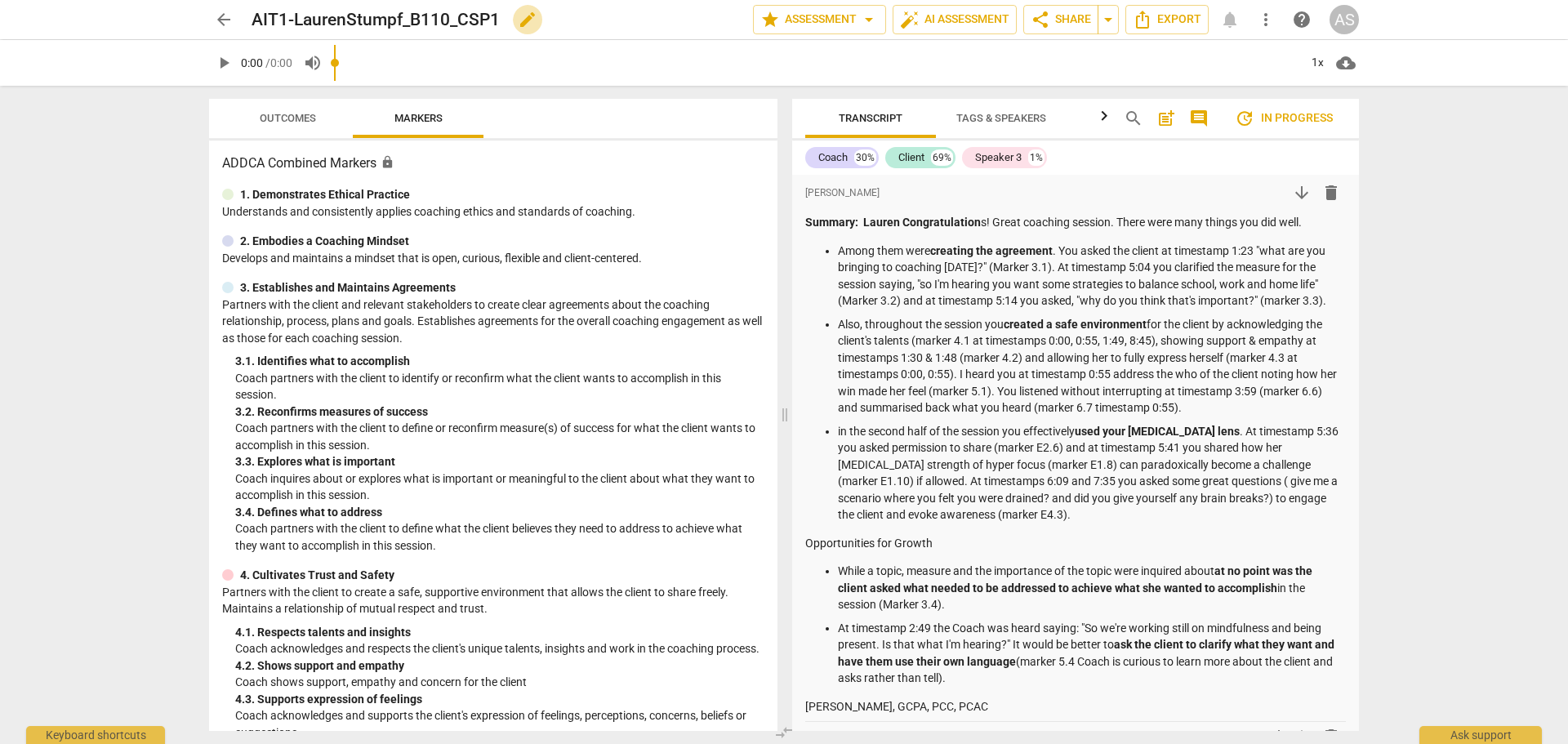
drag, startPoint x: 514, startPoint y: 18, endPoint x: 302, endPoint y: 26, distance: 212.2
click at [307, 27] on div "AIT1-LaurenStumpf_B110_CSP1 edit" at bounding box center [495, 20] width 488 height 30
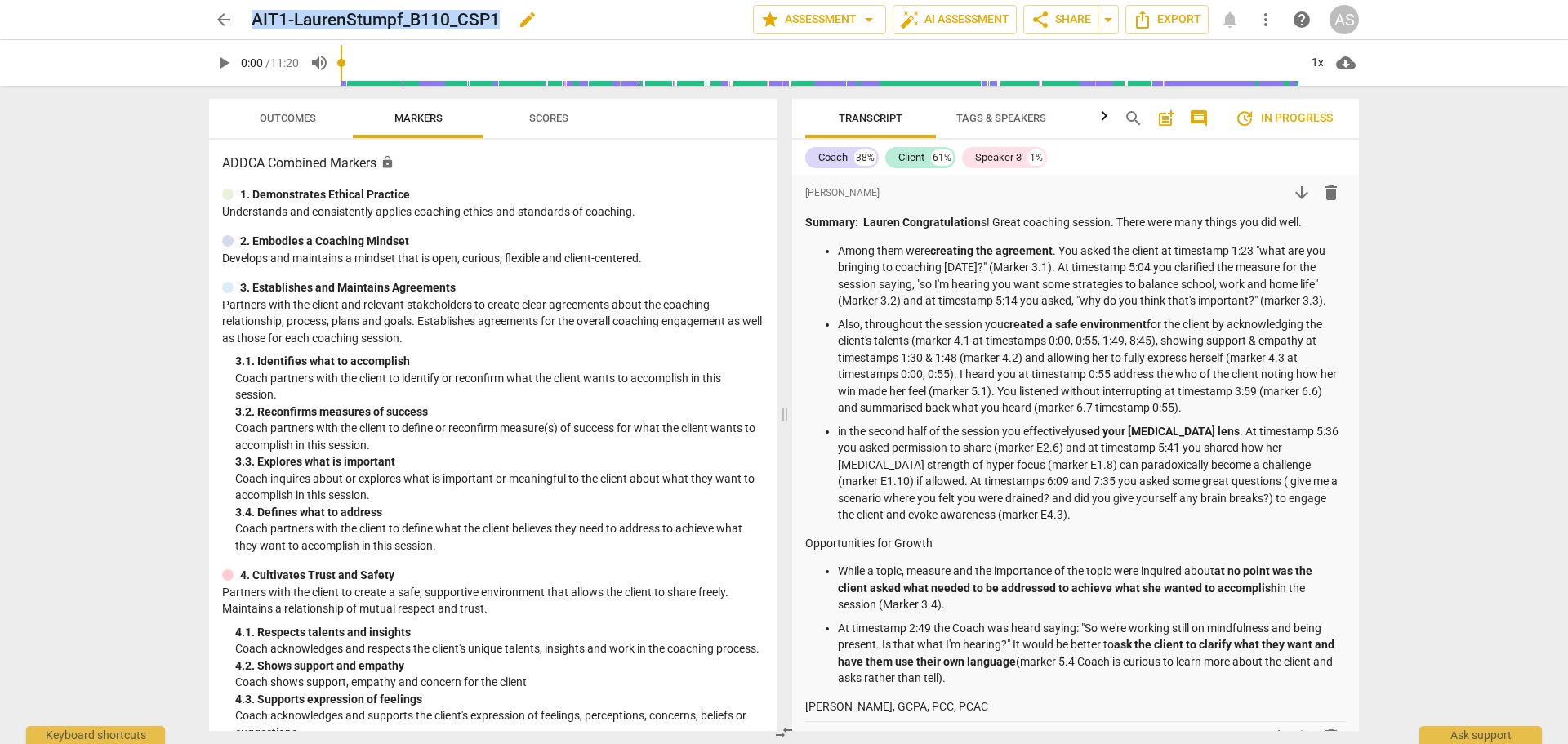
drag, startPoint x: 257, startPoint y: 17, endPoint x: 501, endPoint y: 28, distance: 244.2
click at [501, 28] on div "AIT1-LaurenStumpf_B110_CSP1 edit" at bounding box center [495, 20] width 488 height 30
copy h2 "AIT1-LaurenStumpf_B110_CSP1"
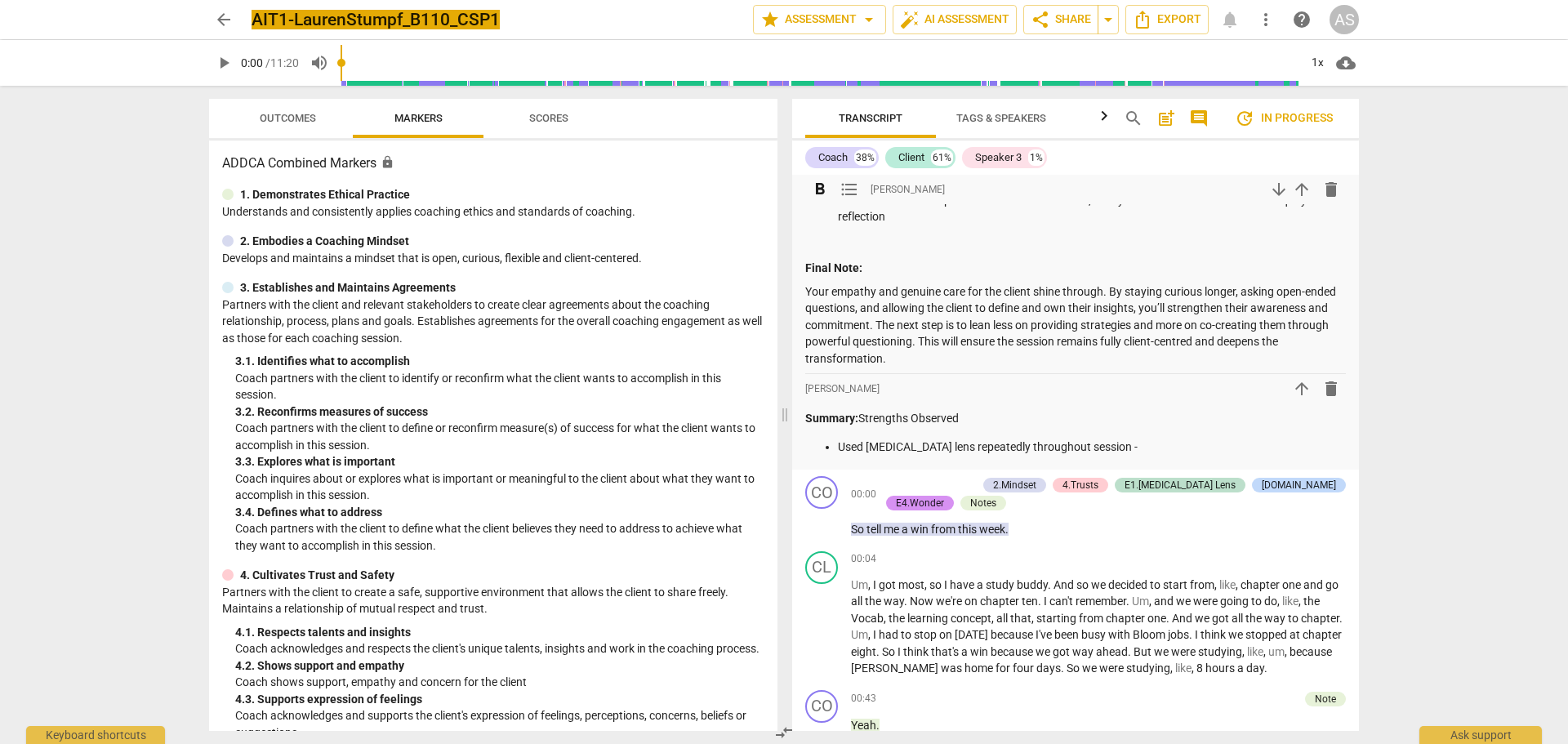
scroll to position [5145, 0]
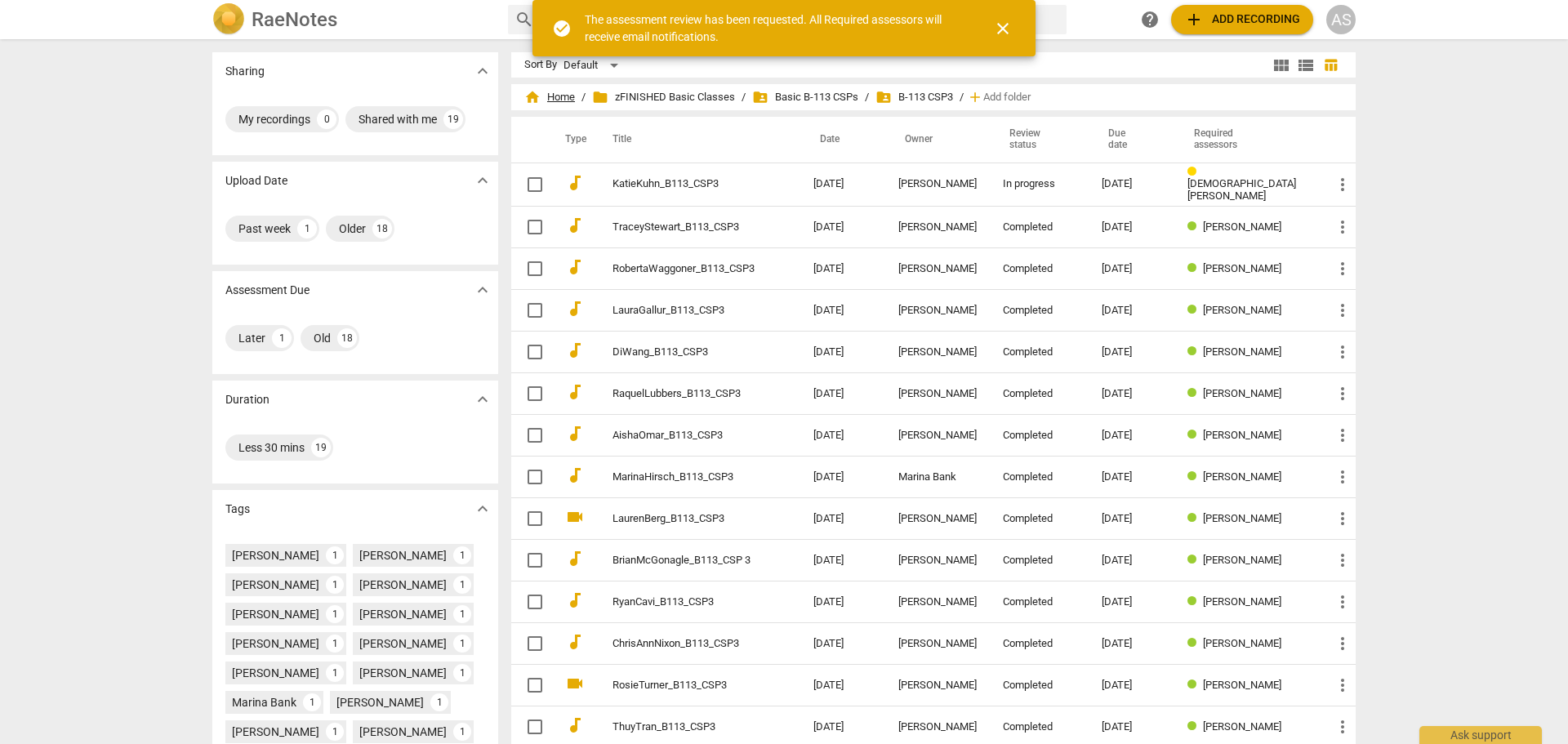
click at [559, 93] on span "home Home" at bounding box center [550, 97] width 51 height 17
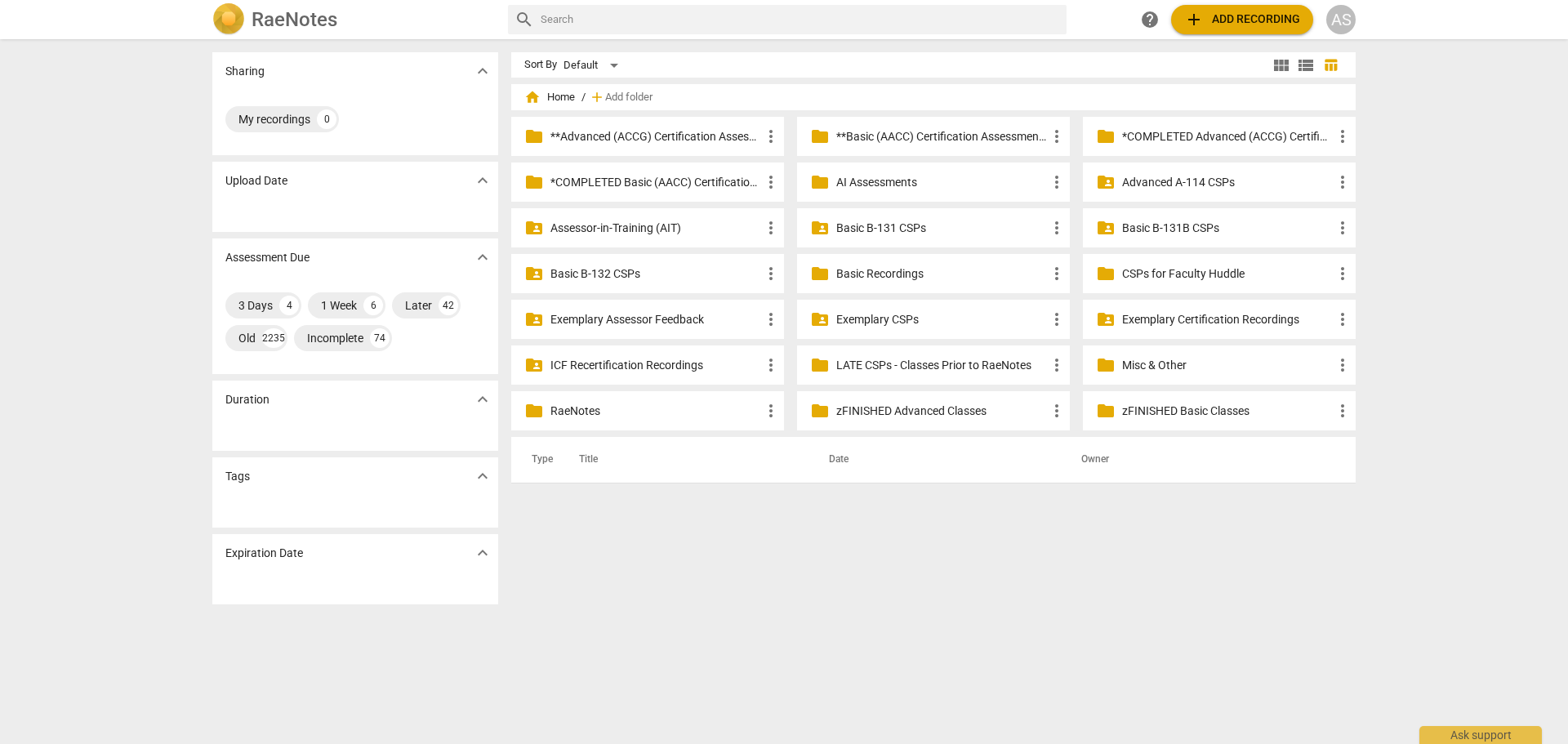
drag, startPoint x: 917, startPoint y: 234, endPoint x: 1191, endPoint y: 234, distance: 274.0
click at [917, 234] on p "Basic B-131 CSPs" at bounding box center [941, 229] width 210 height 18
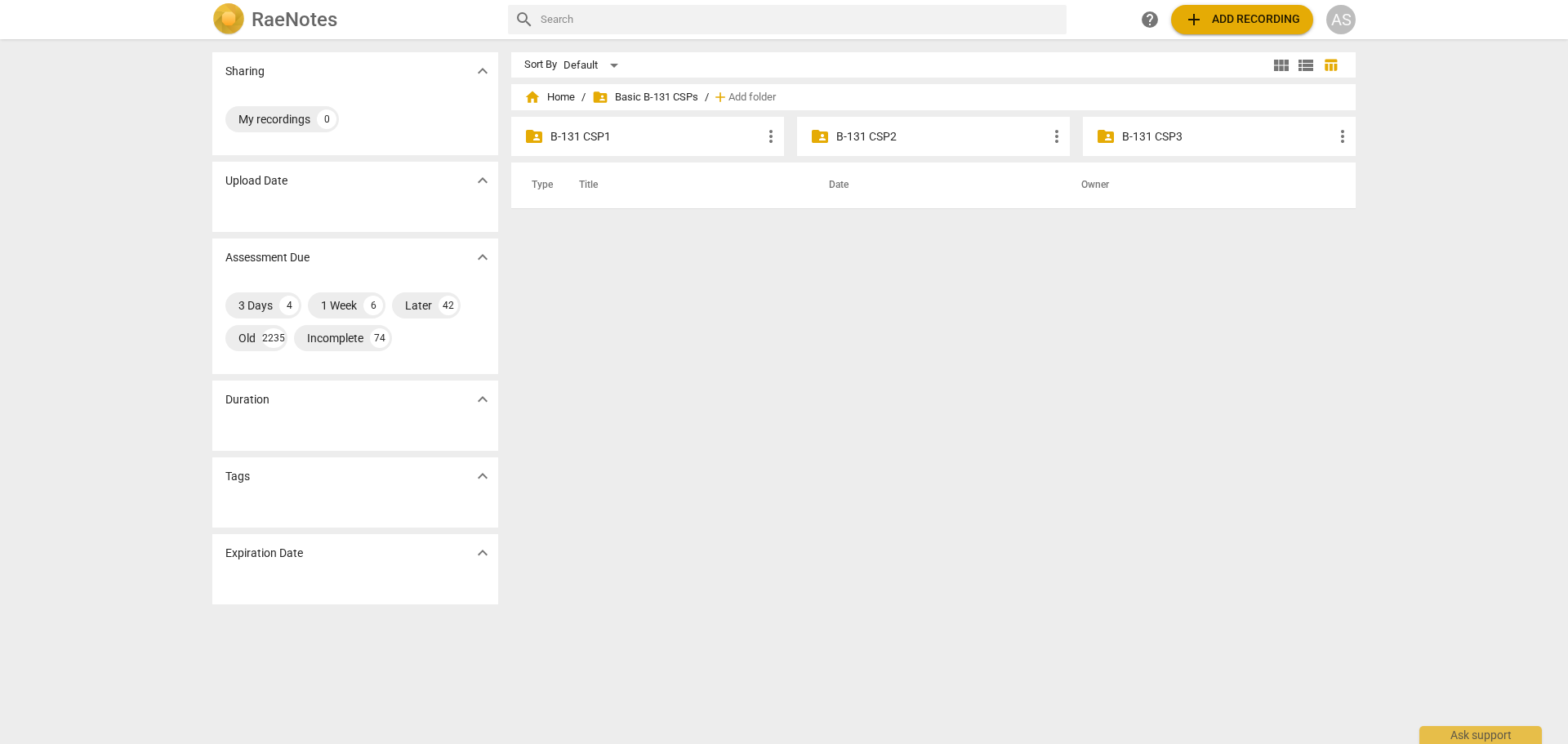
click at [1245, 138] on p "B-131 CSP3" at bounding box center [1227, 137] width 210 height 18
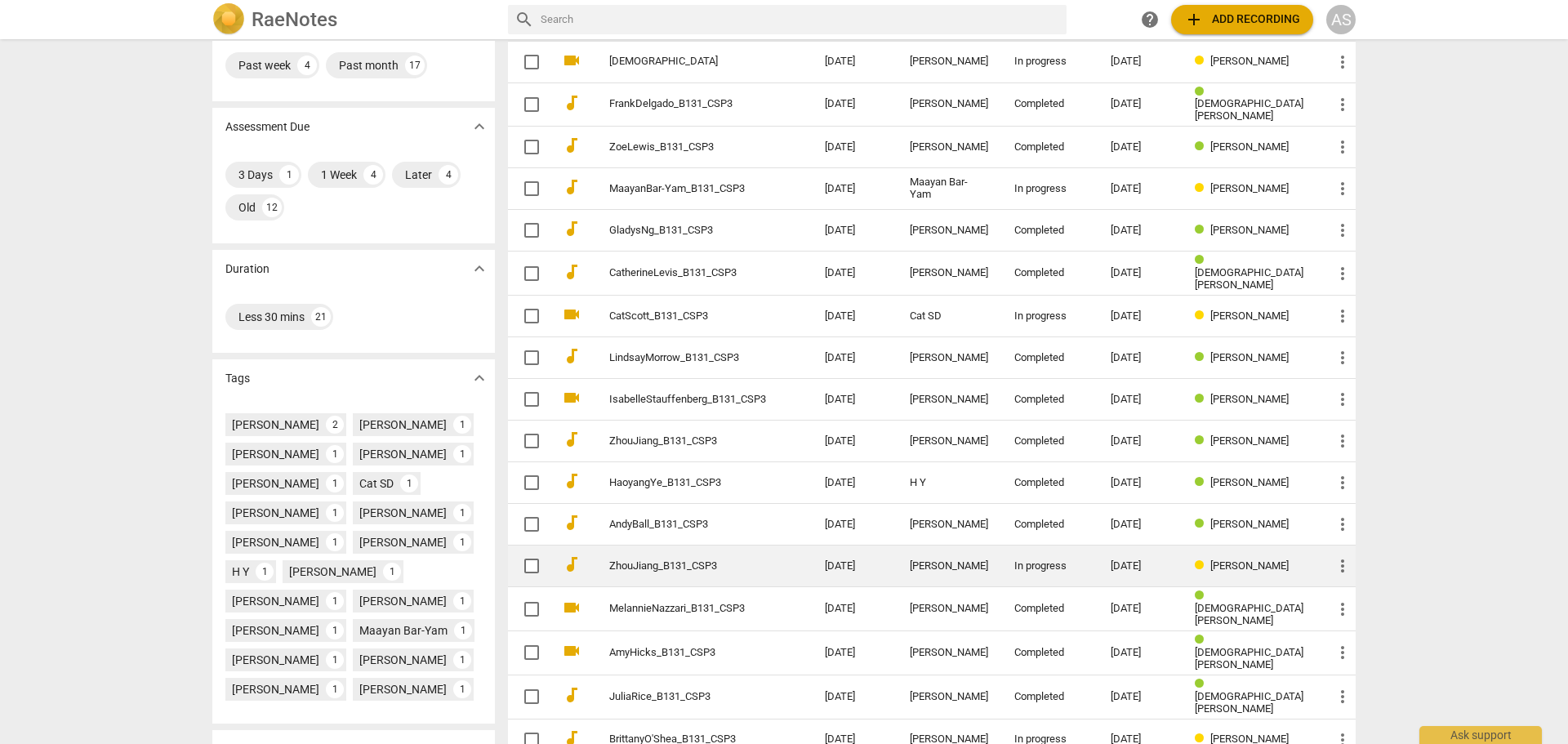
scroll to position [245, 0]
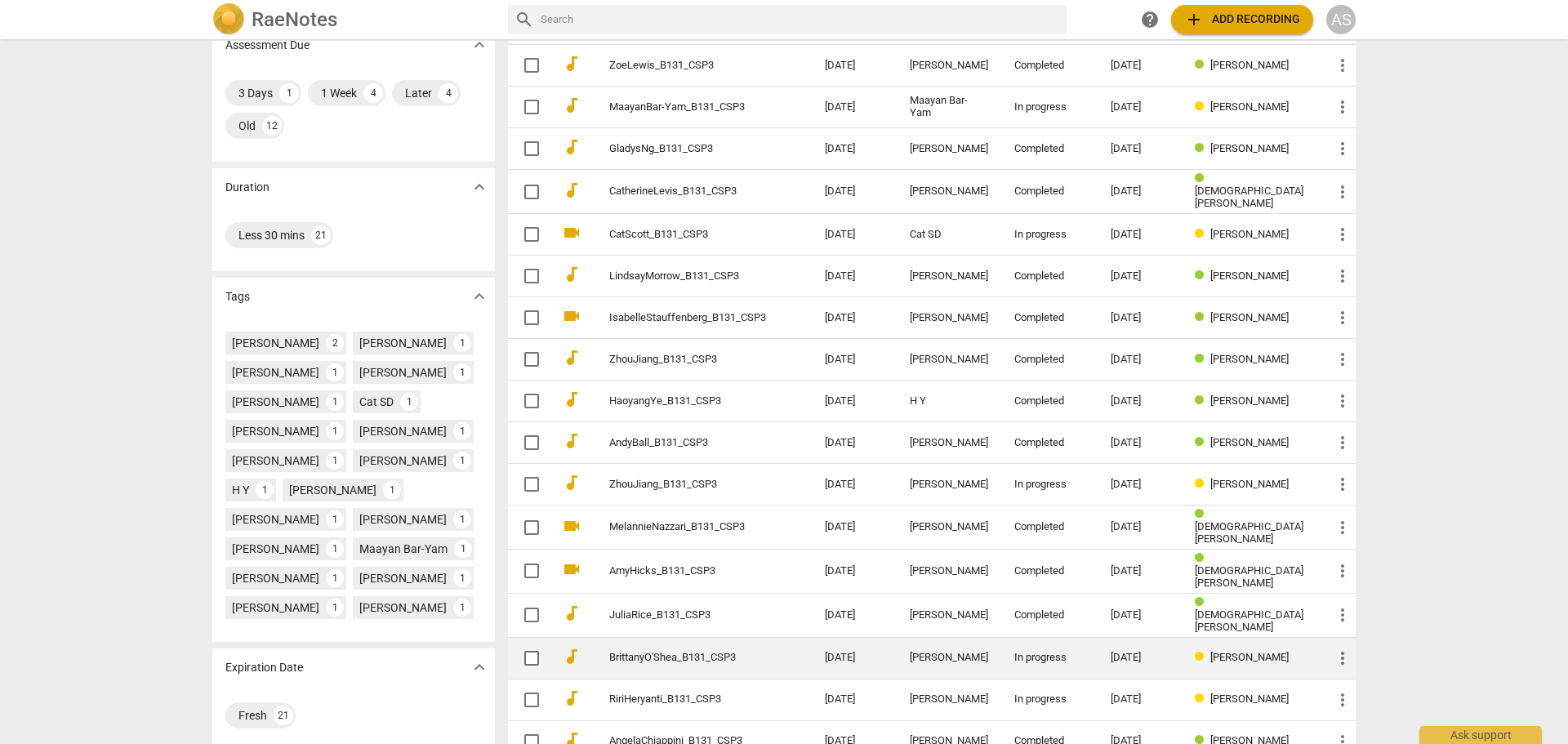
click at [1137, 655] on td "09-11-2025" at bounding box center [1139, 658] width 84 height 42
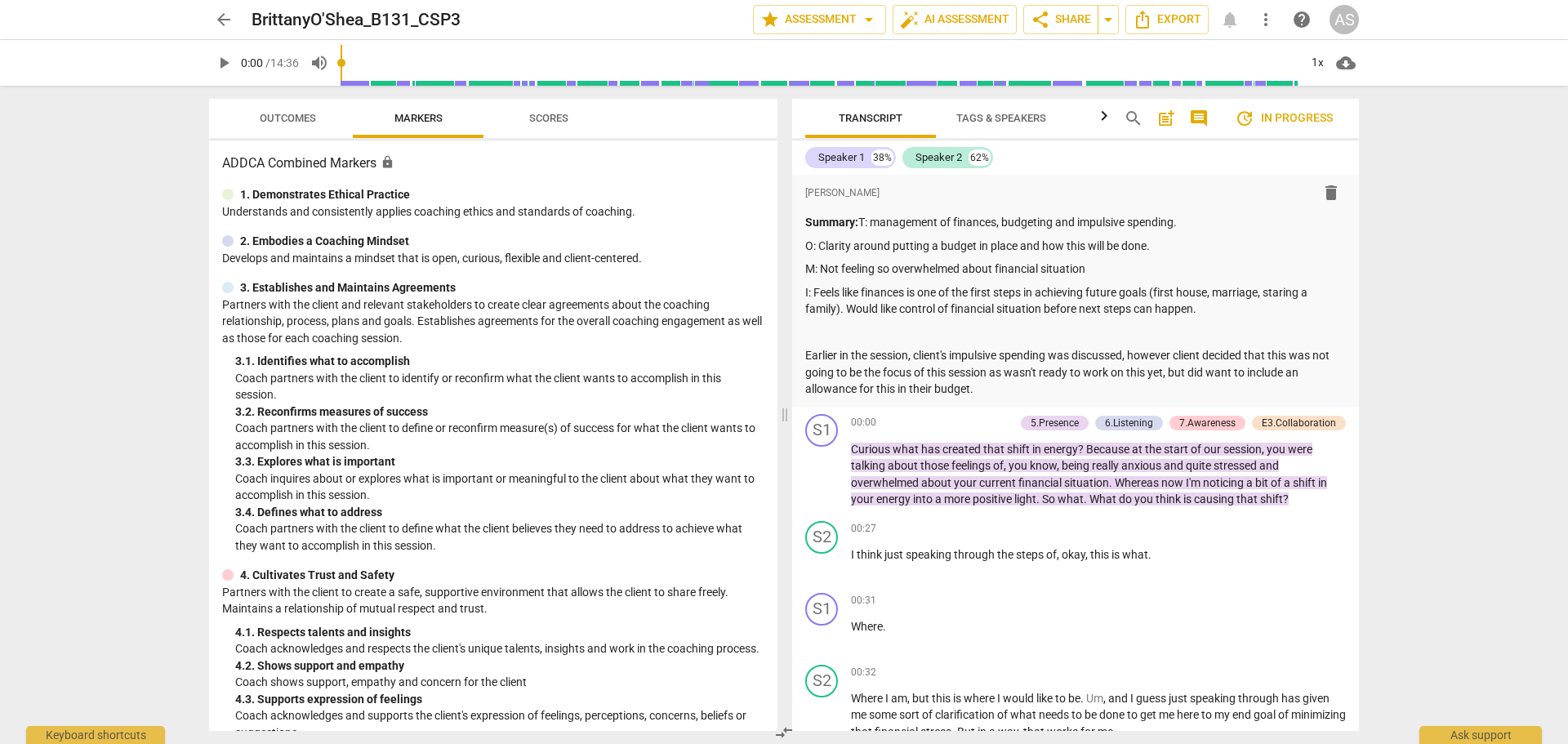
click at [311, 124] on span "Outcomes" at bounding box center [287, 118] width 96 height 22
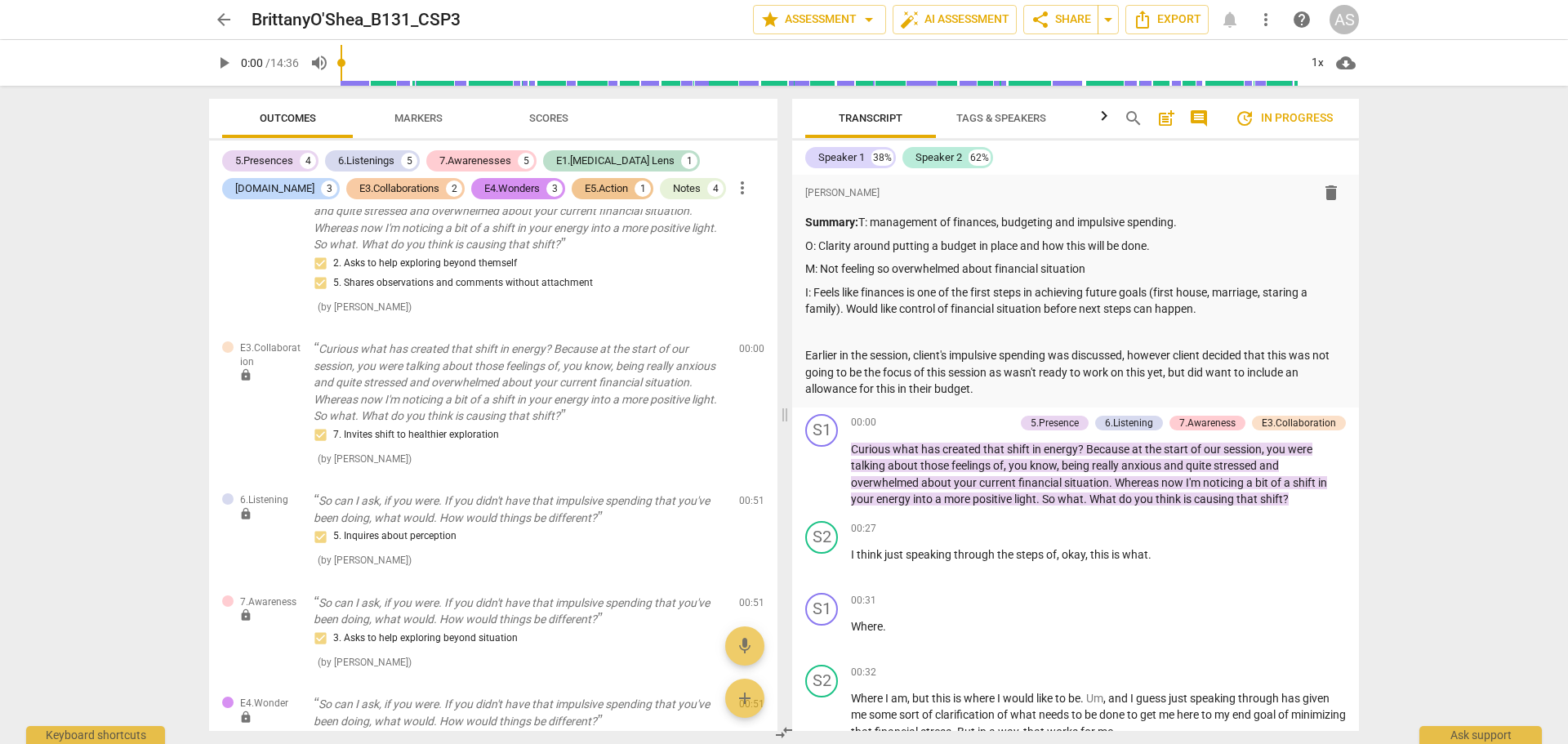
scroll to position [1878, 0]
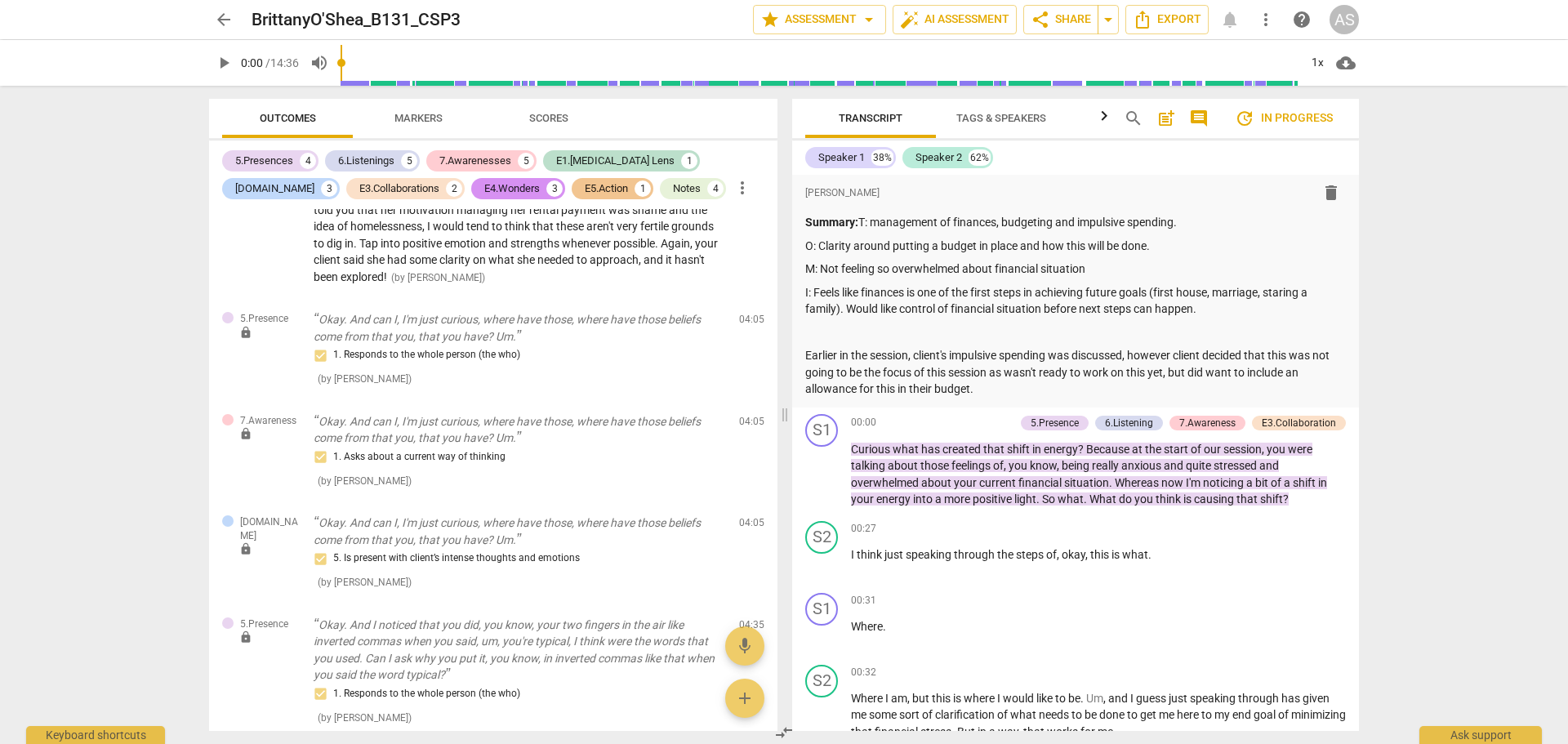
click at [226, 23] on span "arrow_back" at bounding box center [223, 19] width 19 height 19
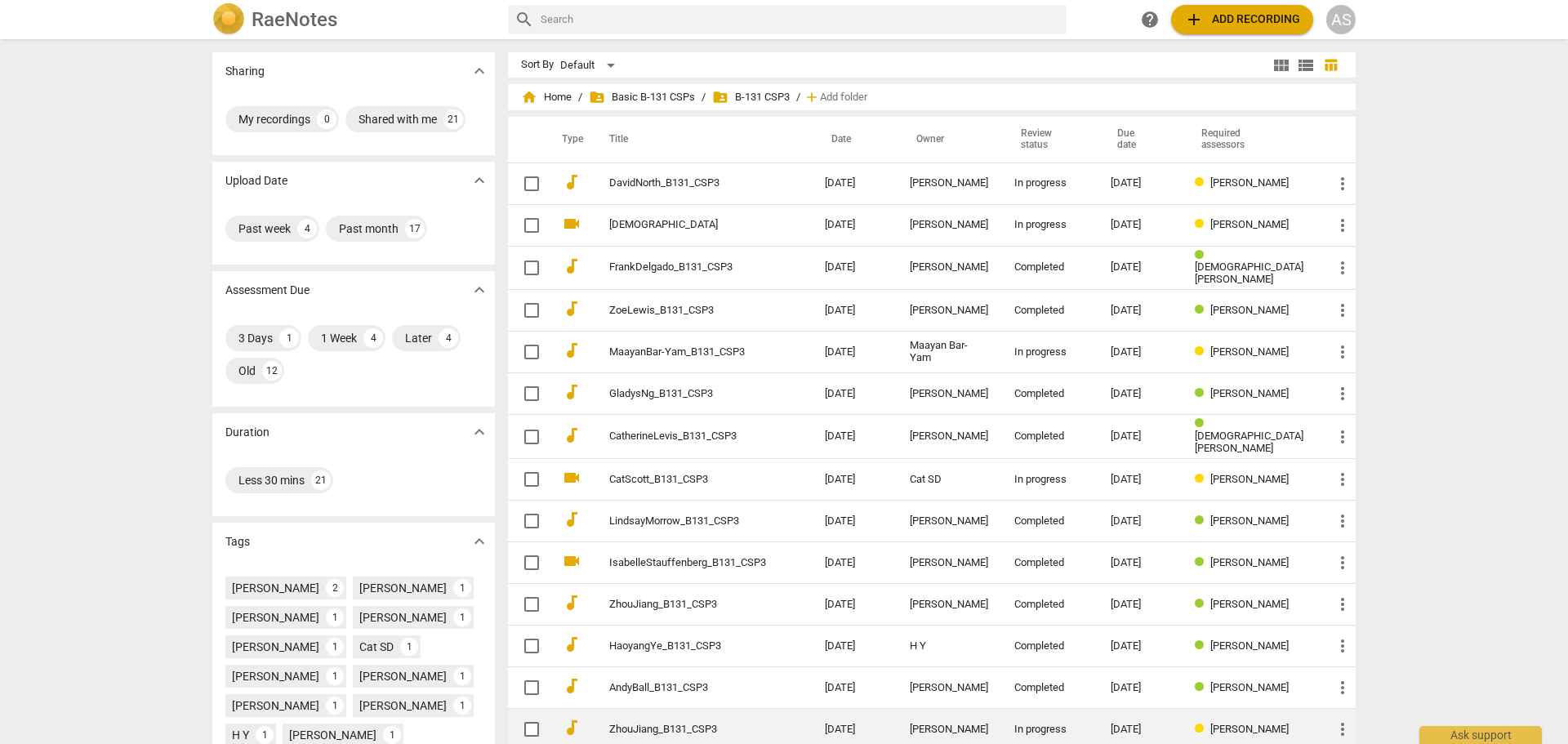
scroll to position [329, 0]
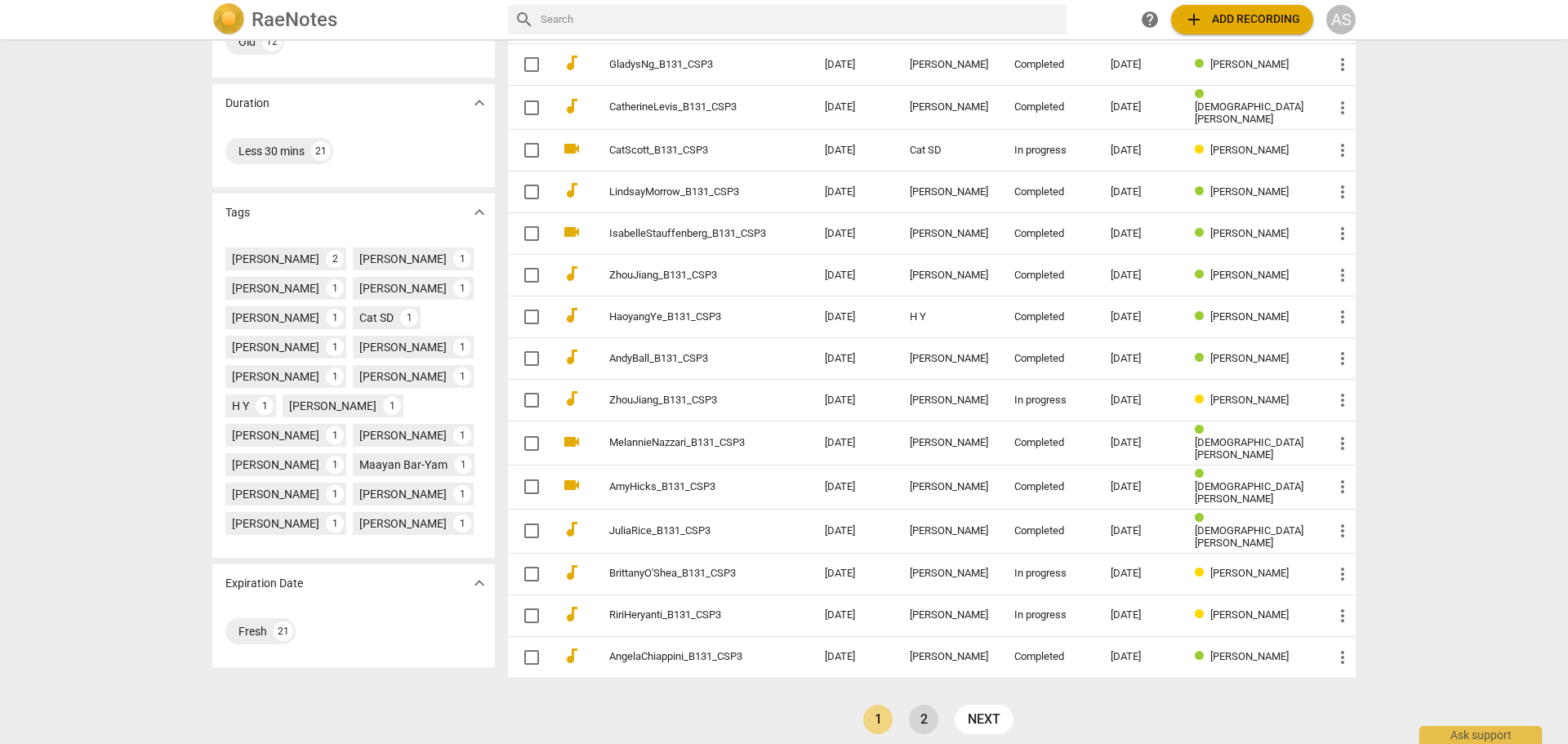
click at [927, 712] on link "2" at bounding box center [924, 719] width 30 height 30
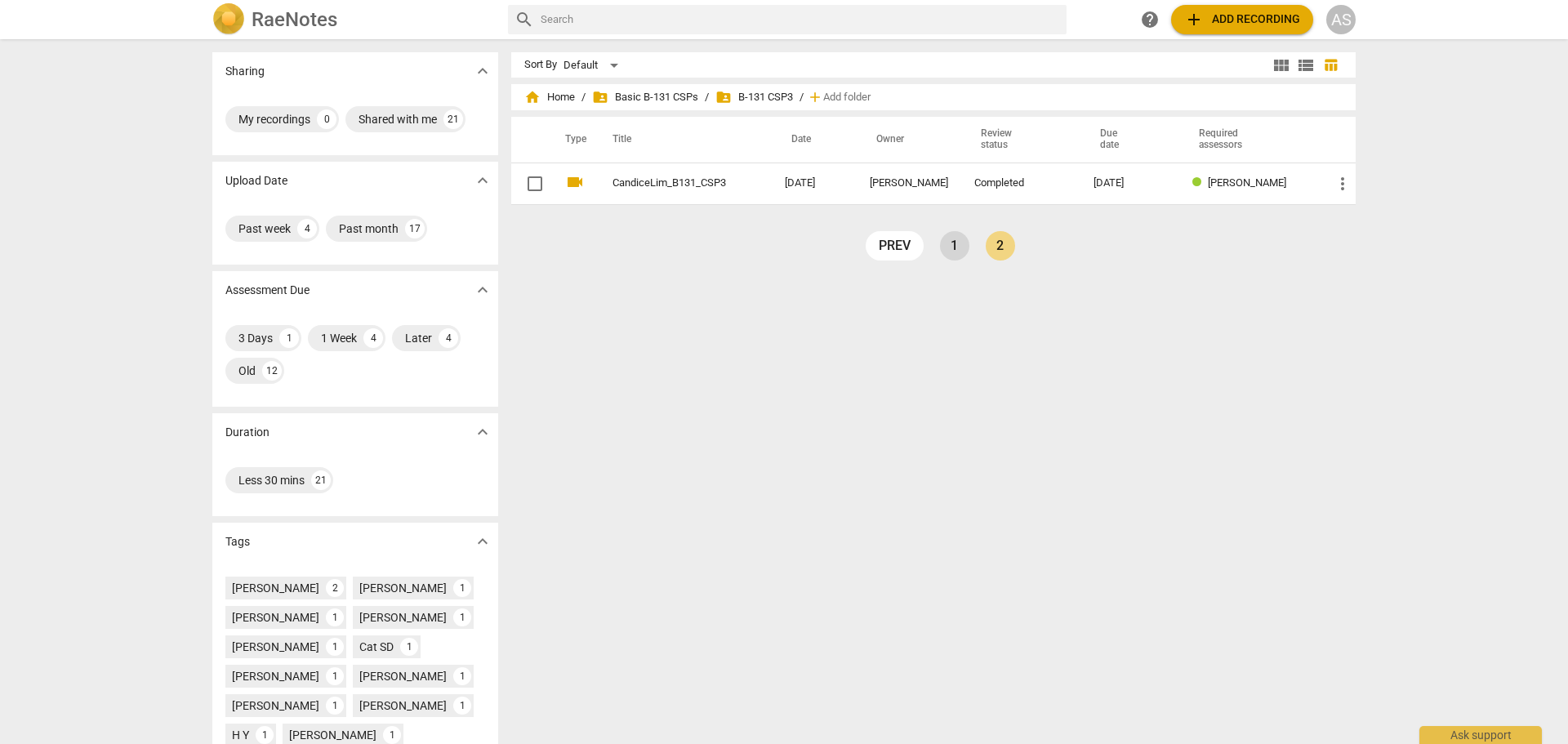
click at [949, 251] on link "1" at bounding box center [955, 246] width 30 height 30
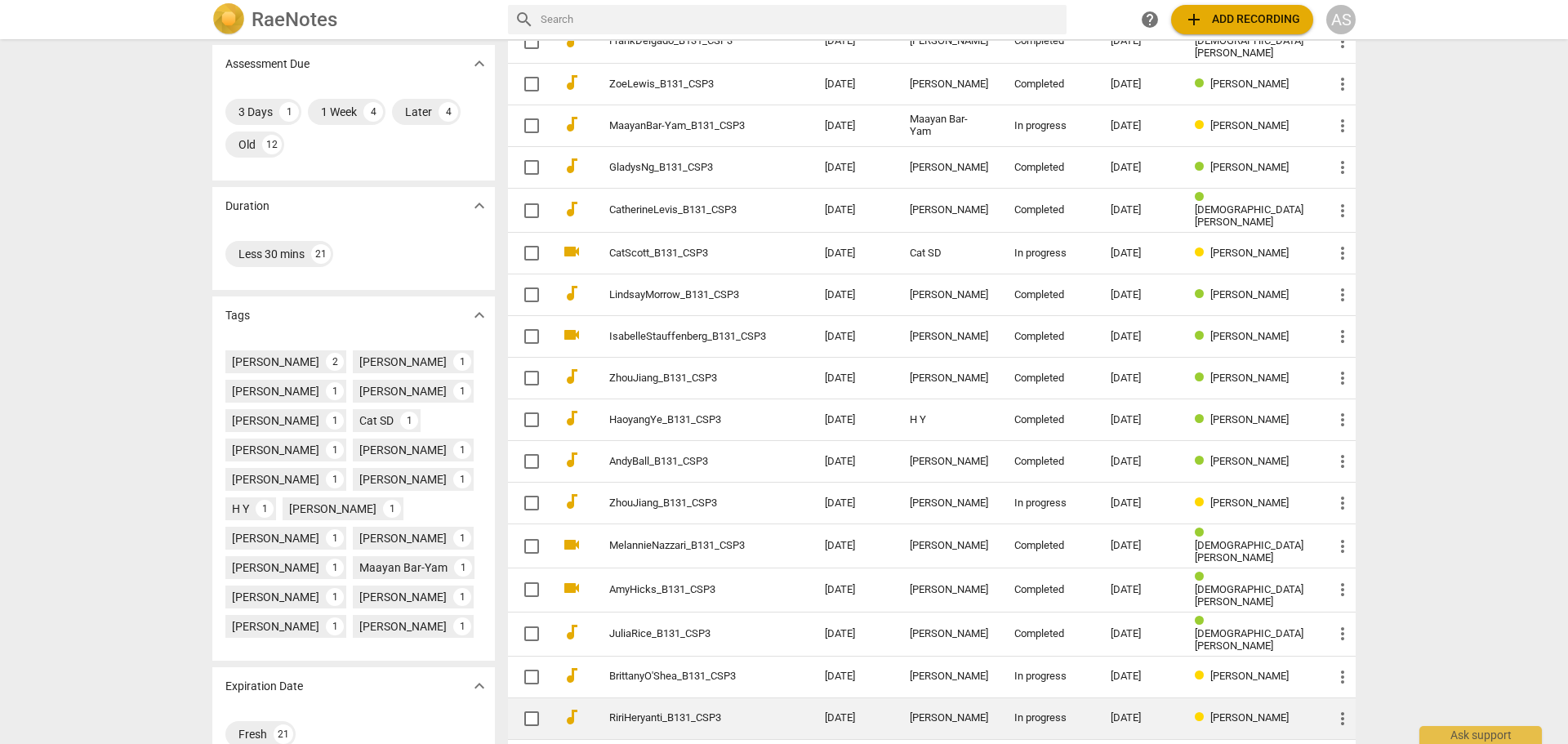
scroll to position [329, 0]
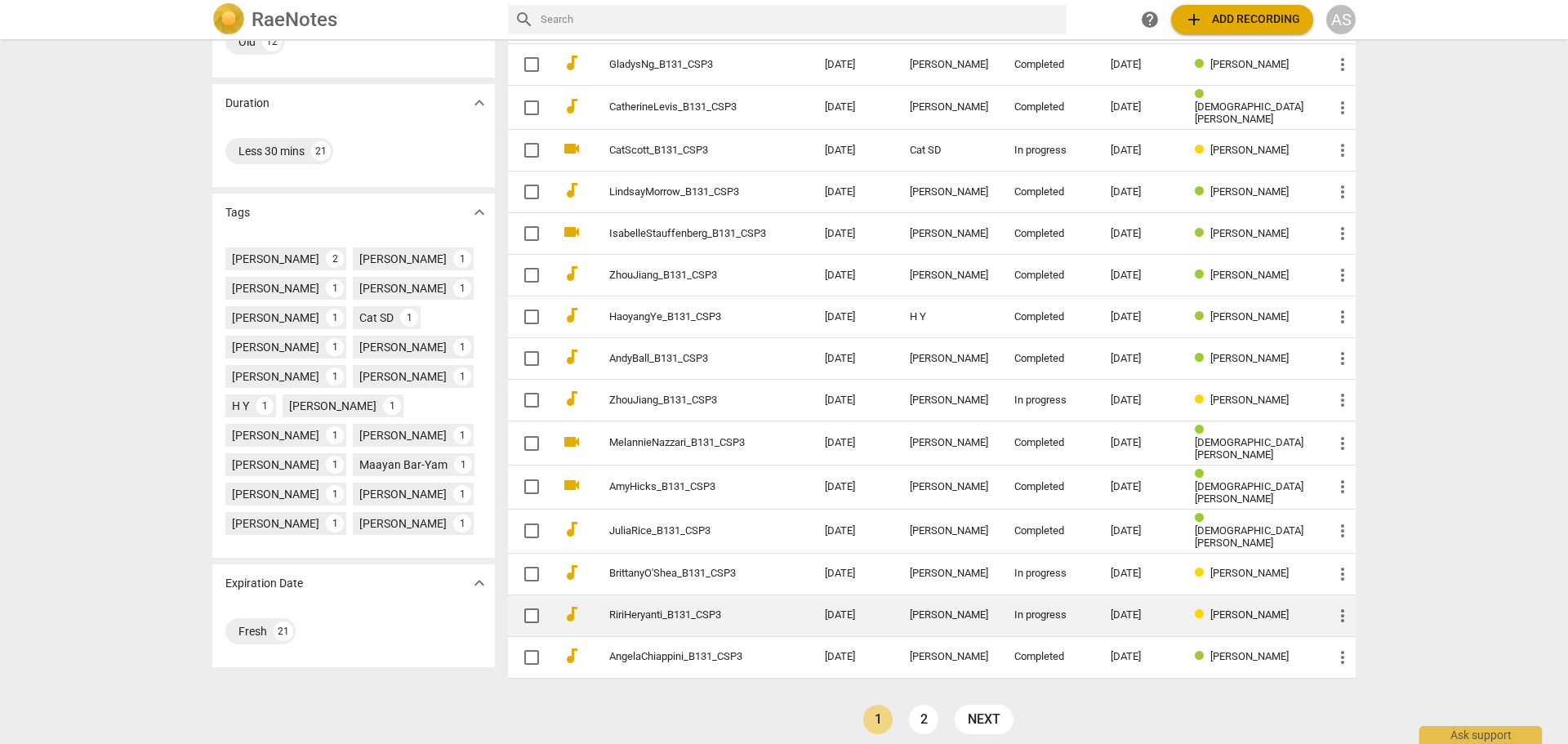
click at [1131, 596] on td "09-11-2025" at bounding box center [1139, 615] width 84 height 42
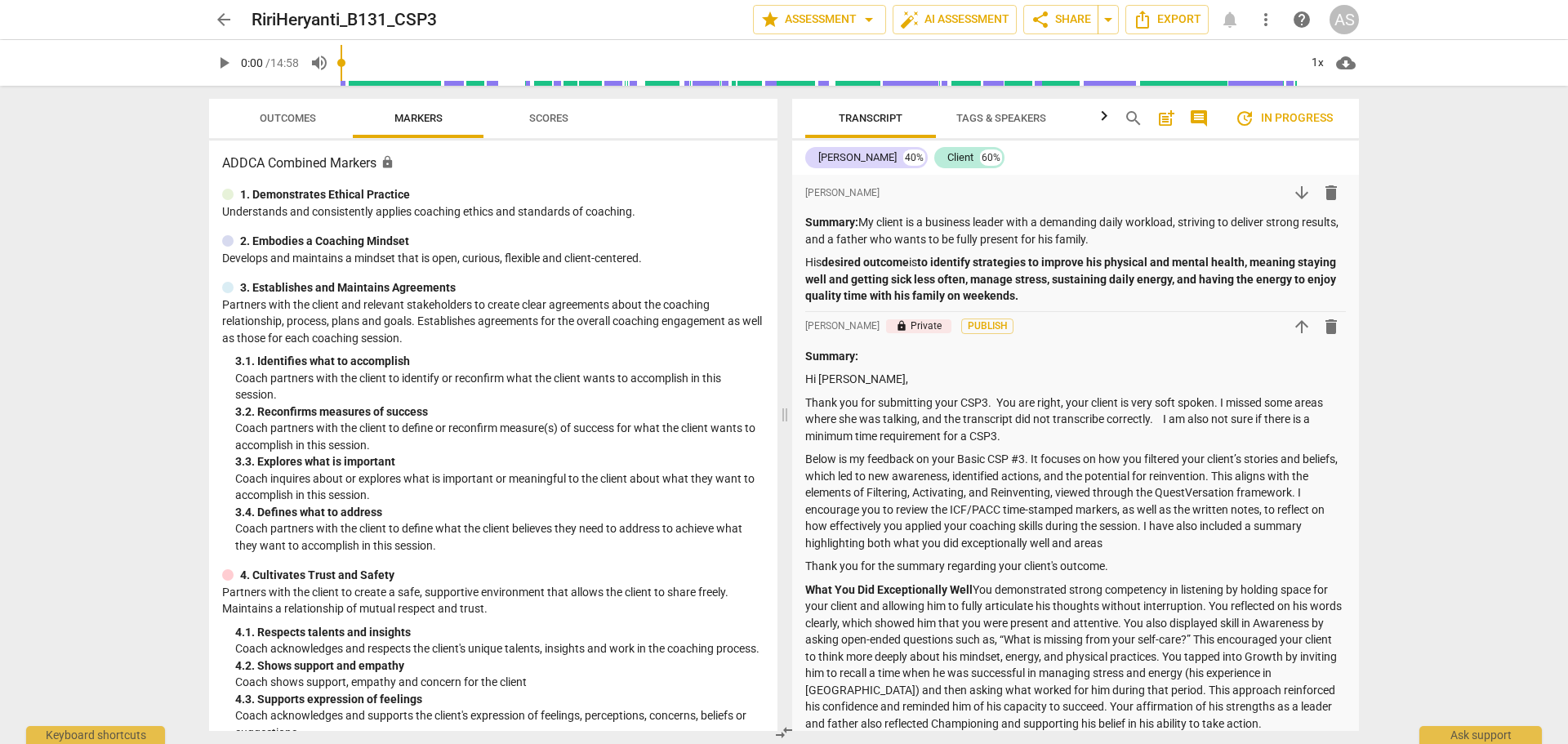
click at [301, 117] on span "Outcomes" at bounding box center [287, 118] width 56 height 12
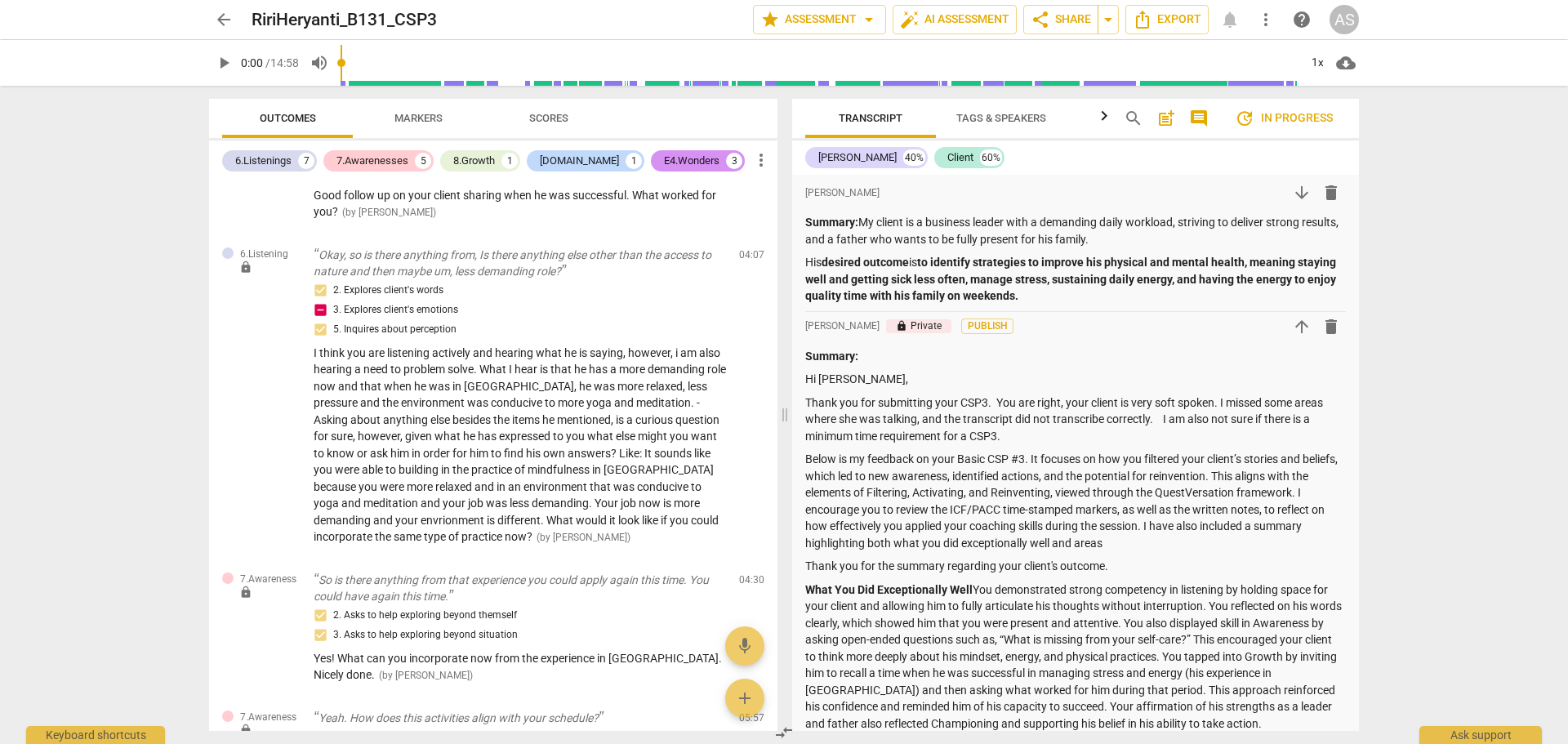
scroll to position [2417, 0]
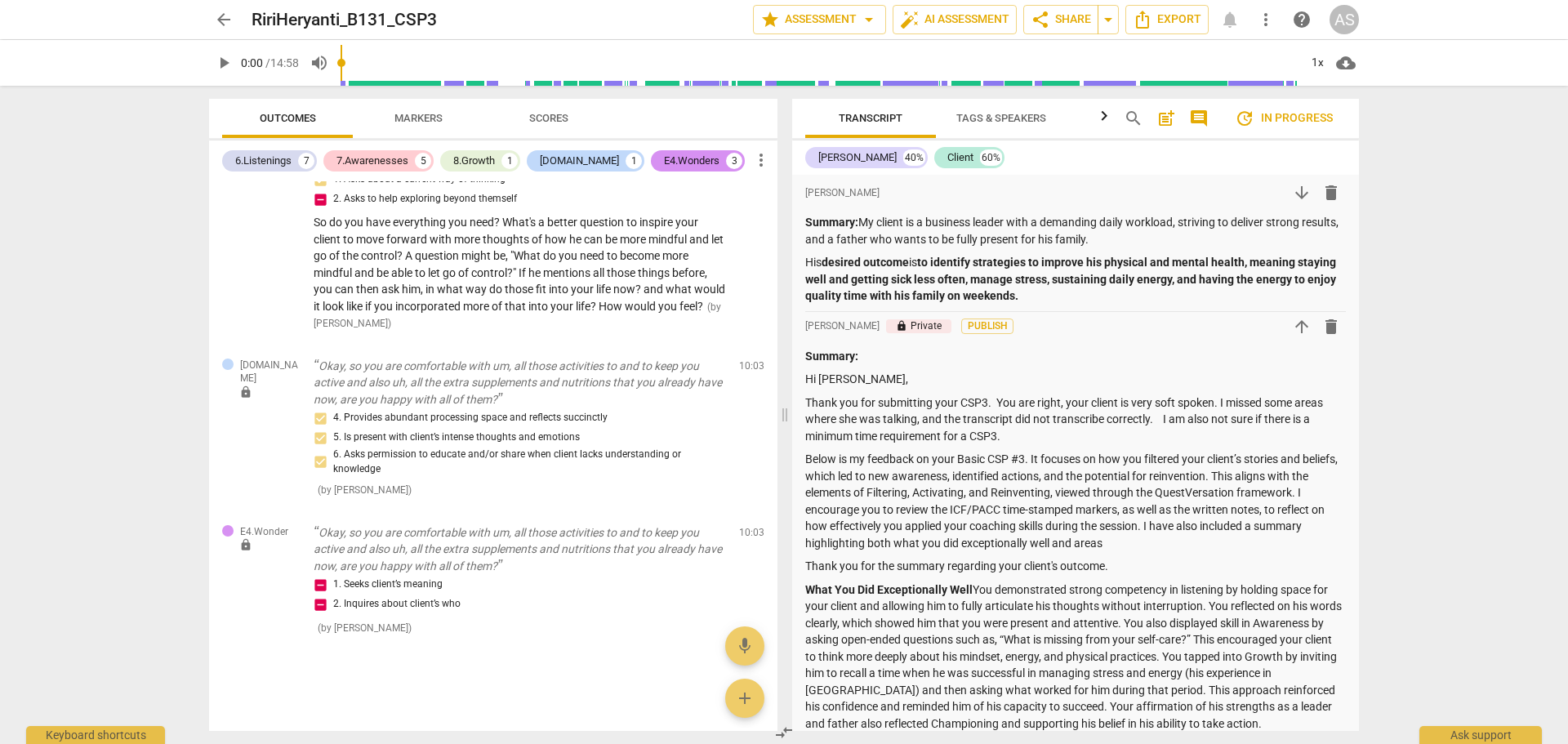
click at [217, 18] on span "arrow_back" at bounding box center [223, 19] width 19 height 19
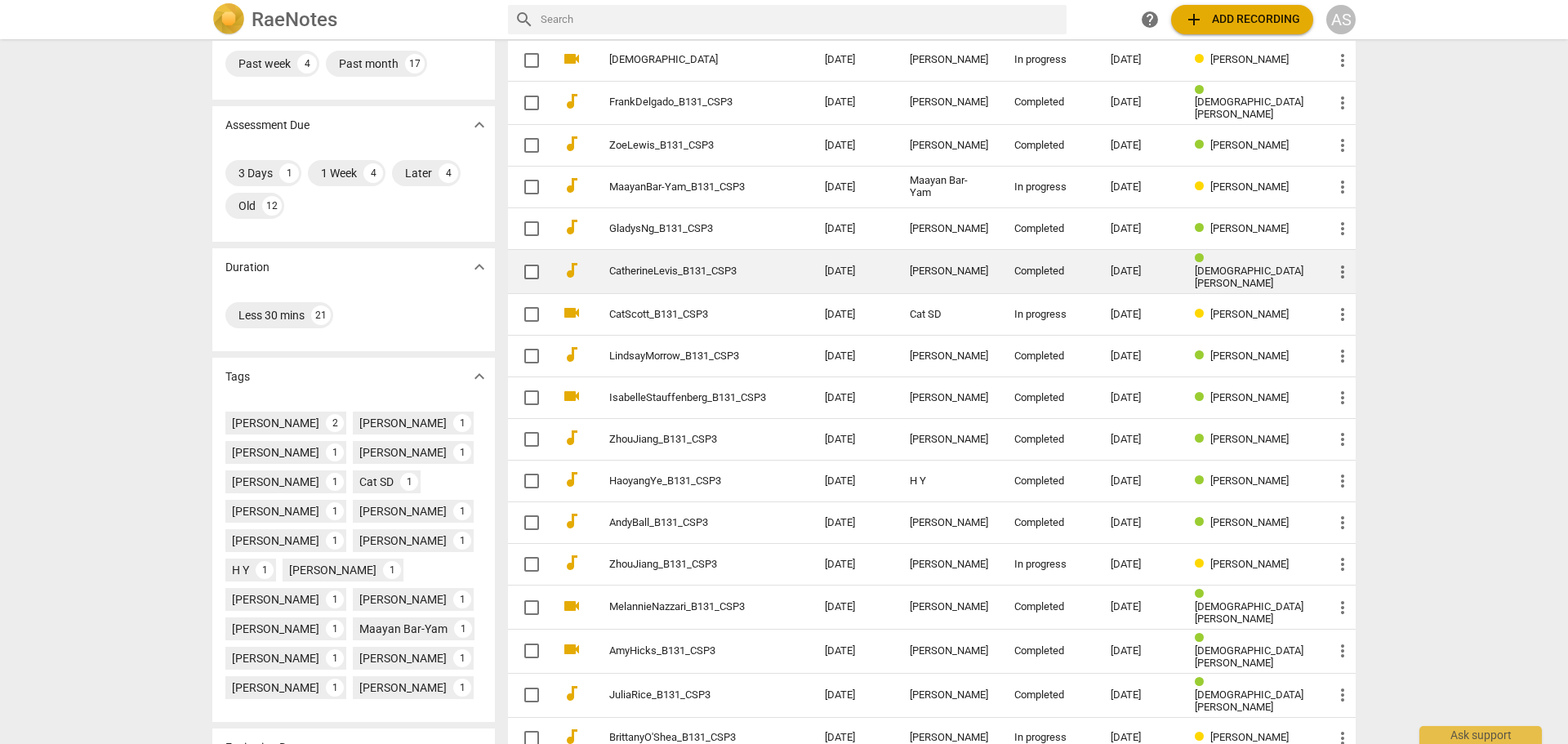
scroll to position [329, 0]
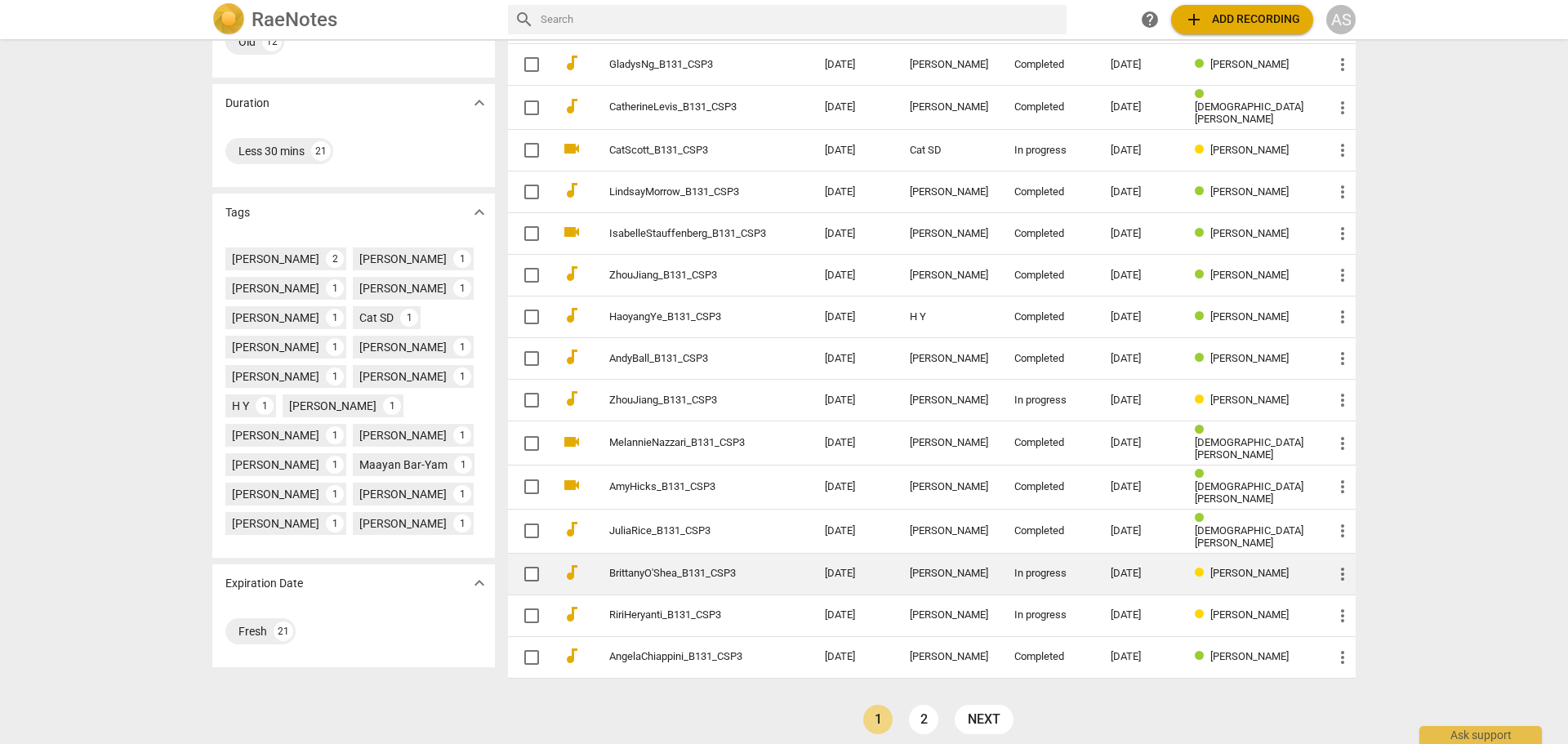
click at [961, 568] on div "Brittany O'Shea" at bounding box center [948, 574] width 78 height 12
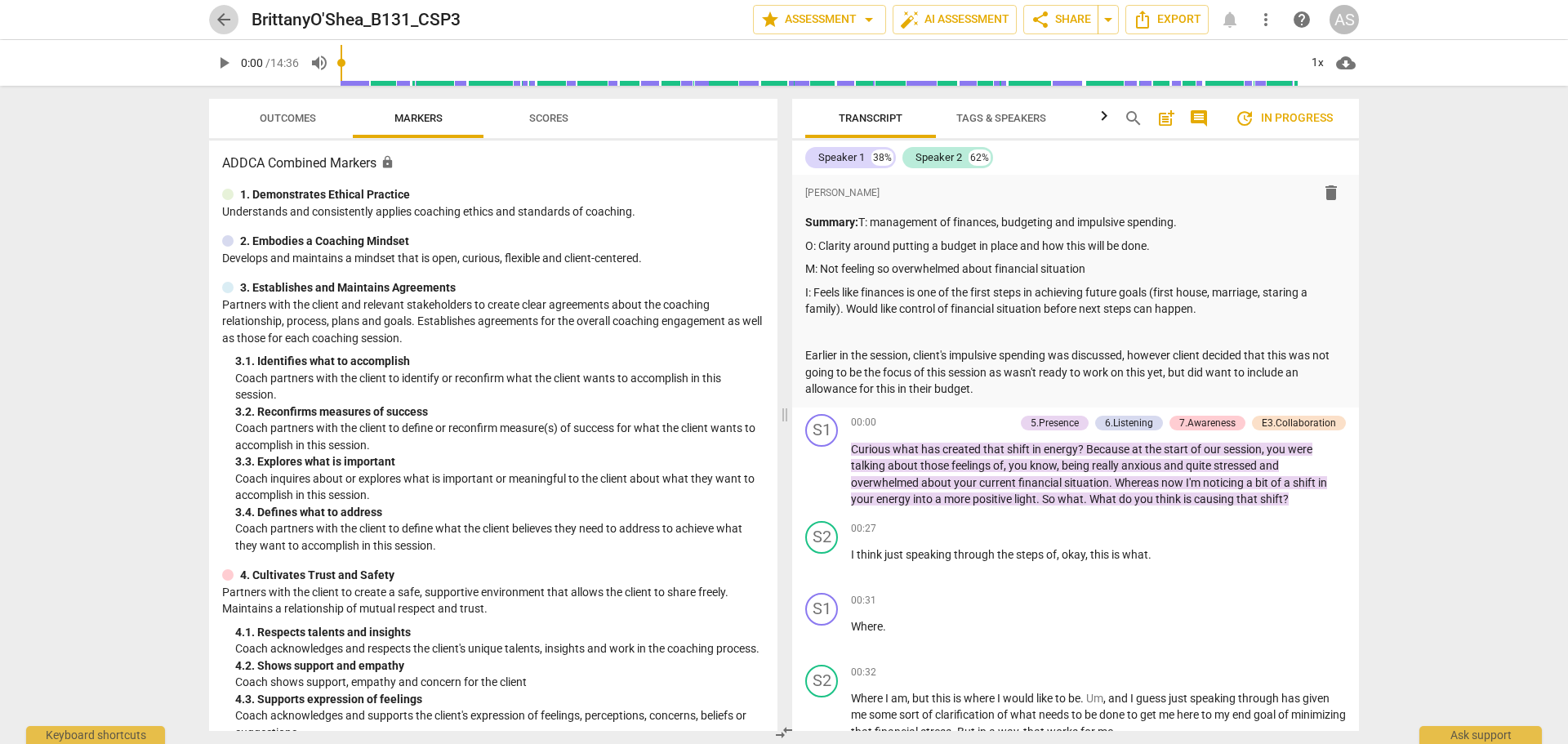
click at [218, 16] on span "arrow_back" at bounding box center [223, 19] width 19 height 19
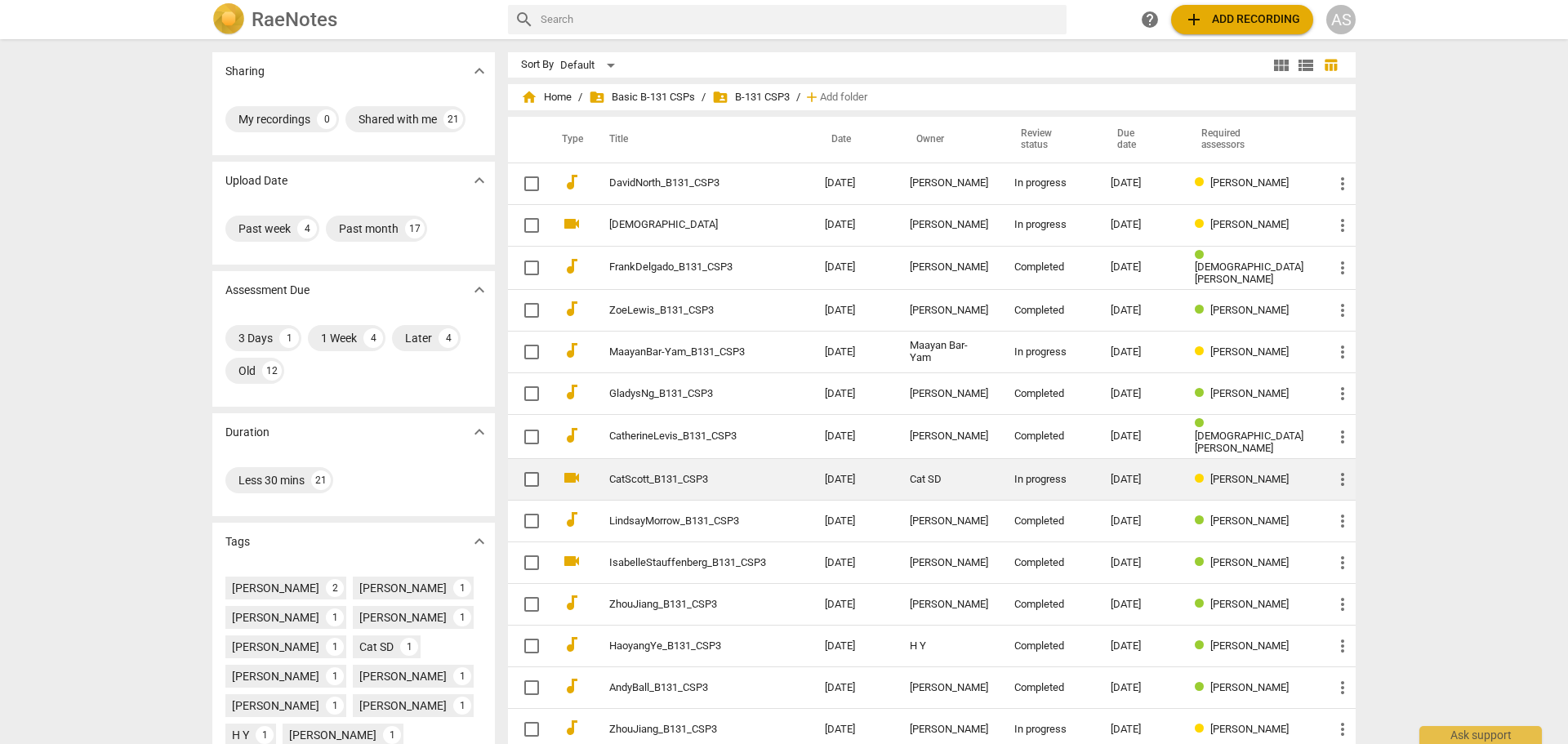
click at [984, 477] on div "Cat SD" at bounding box center [948, 480] width 78 height 12
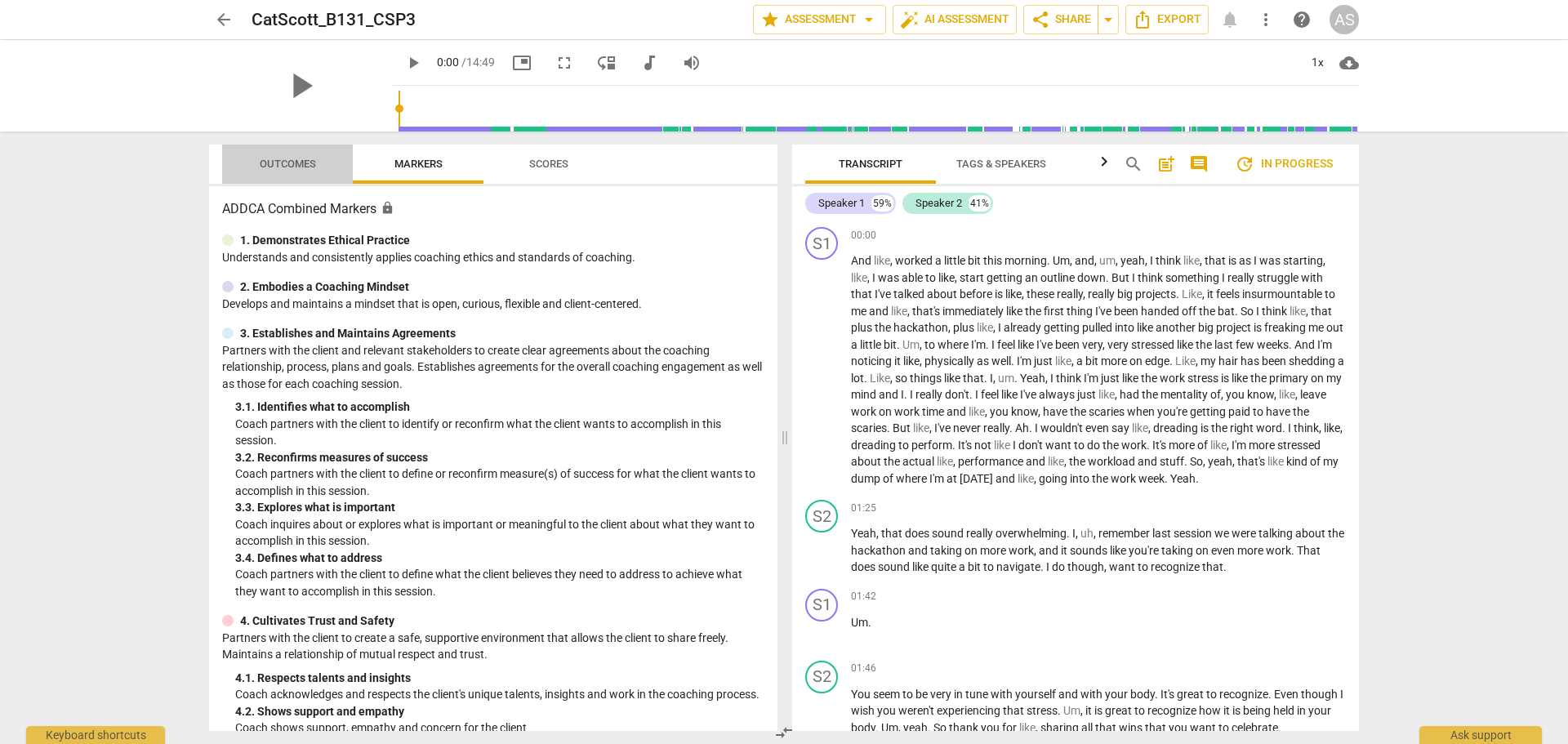
click at [304, 159] on span "Outcomes" at bounding box center [287, 164] width 56 height 12
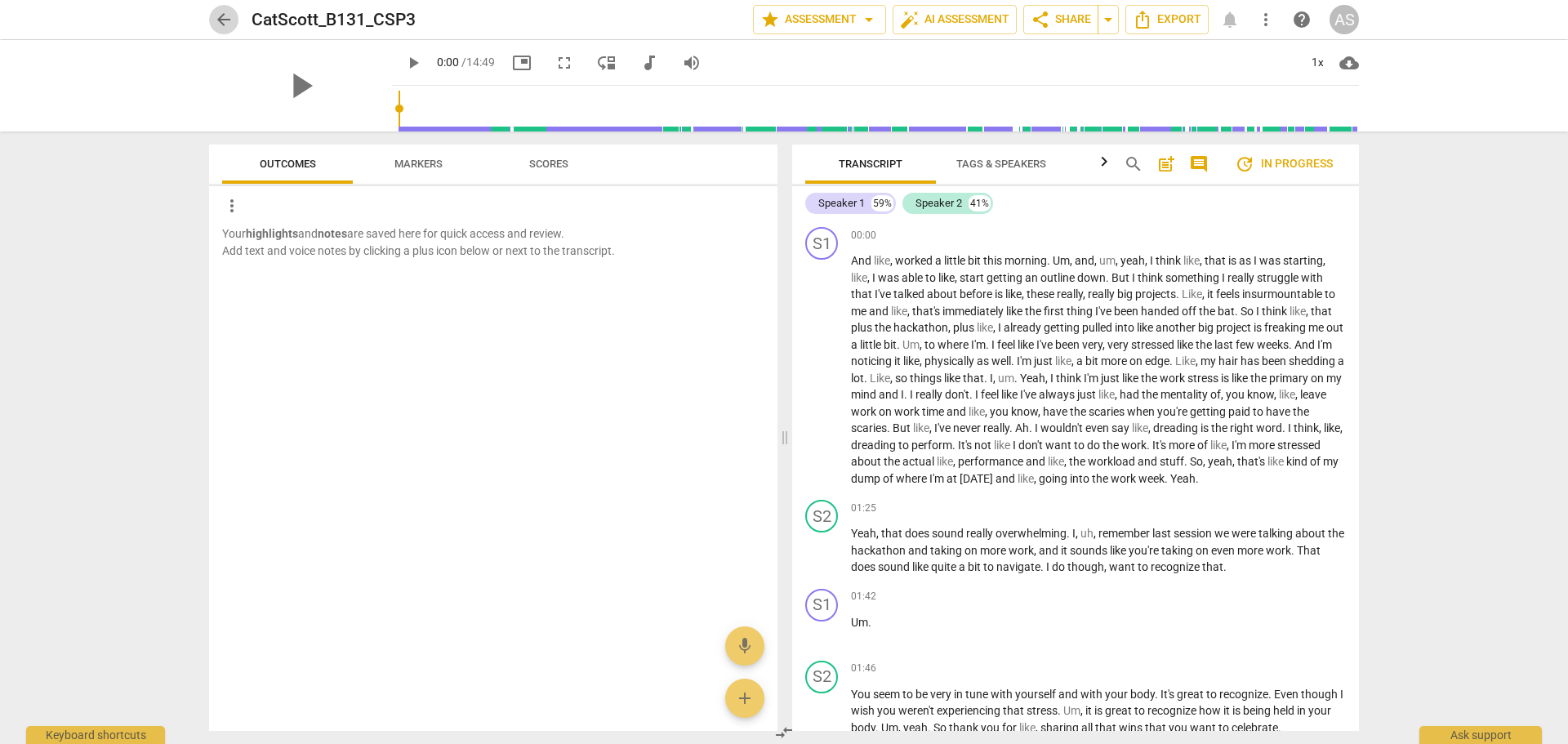
click at [221, 25] on span "arrow_back" at bounding box center [223, 19] width 19 height 19
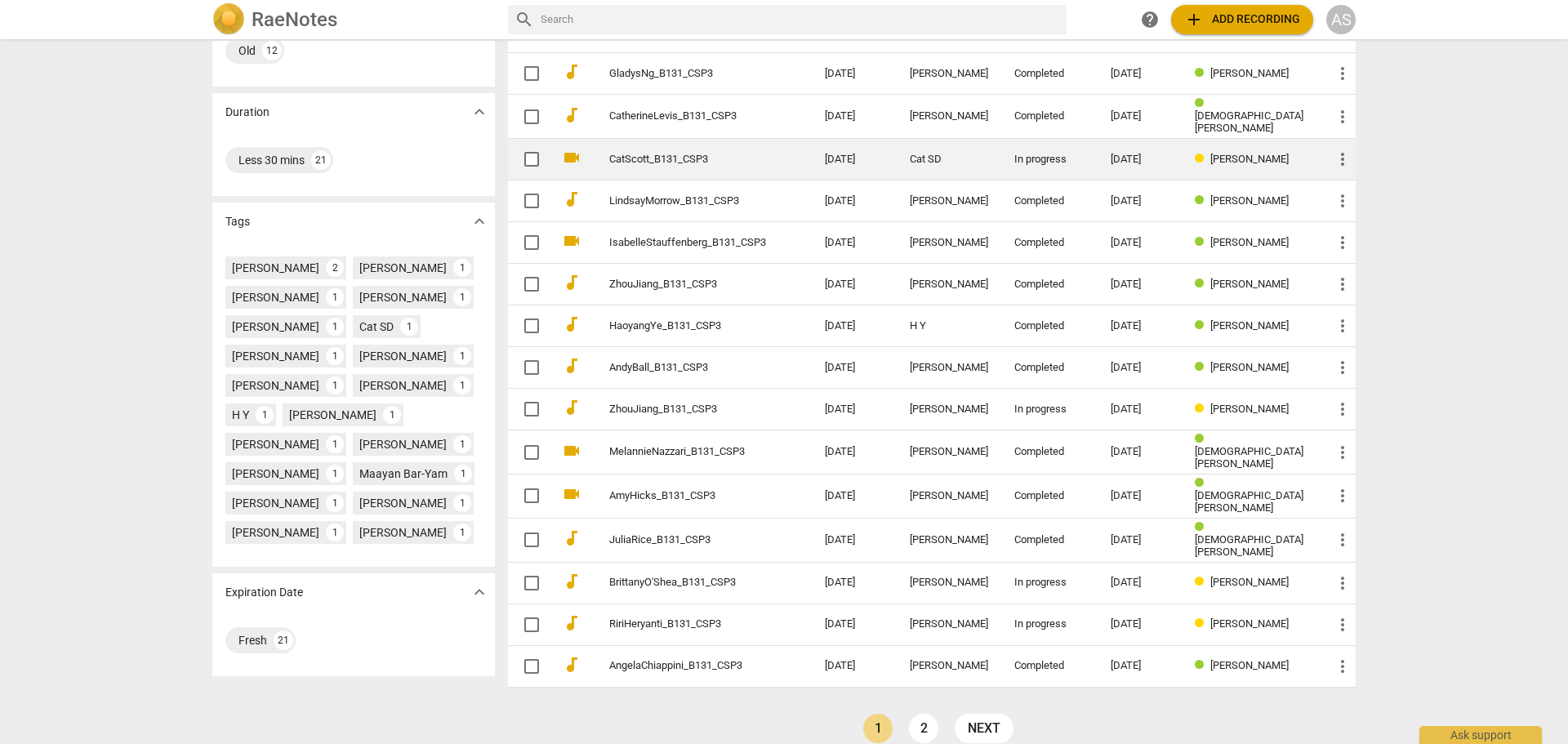
scroll to position [329, 0]
